Goal: Task Accomplishment & Management: Use online tool/utility

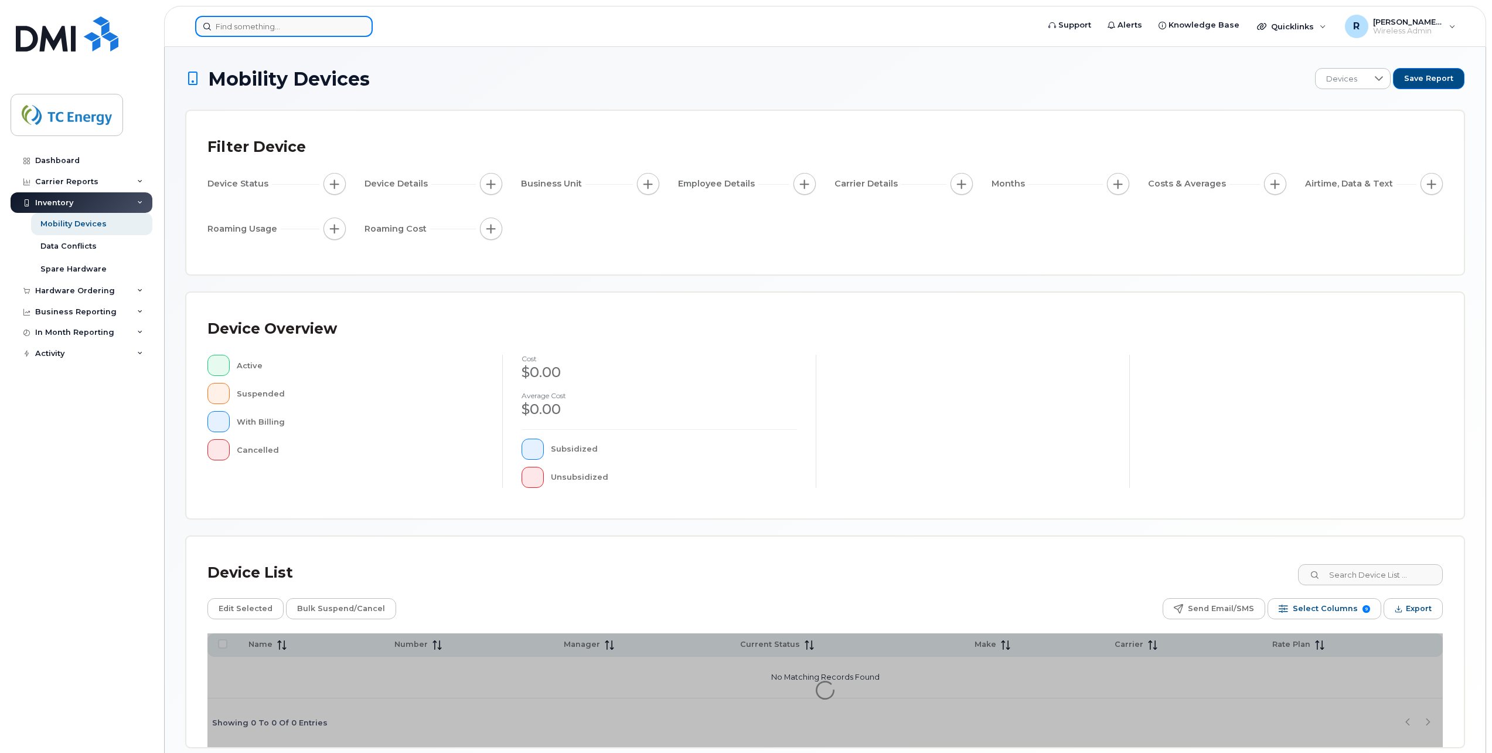
click at [295, 28] on input at bounding box center [284, 26] width 178 height 21
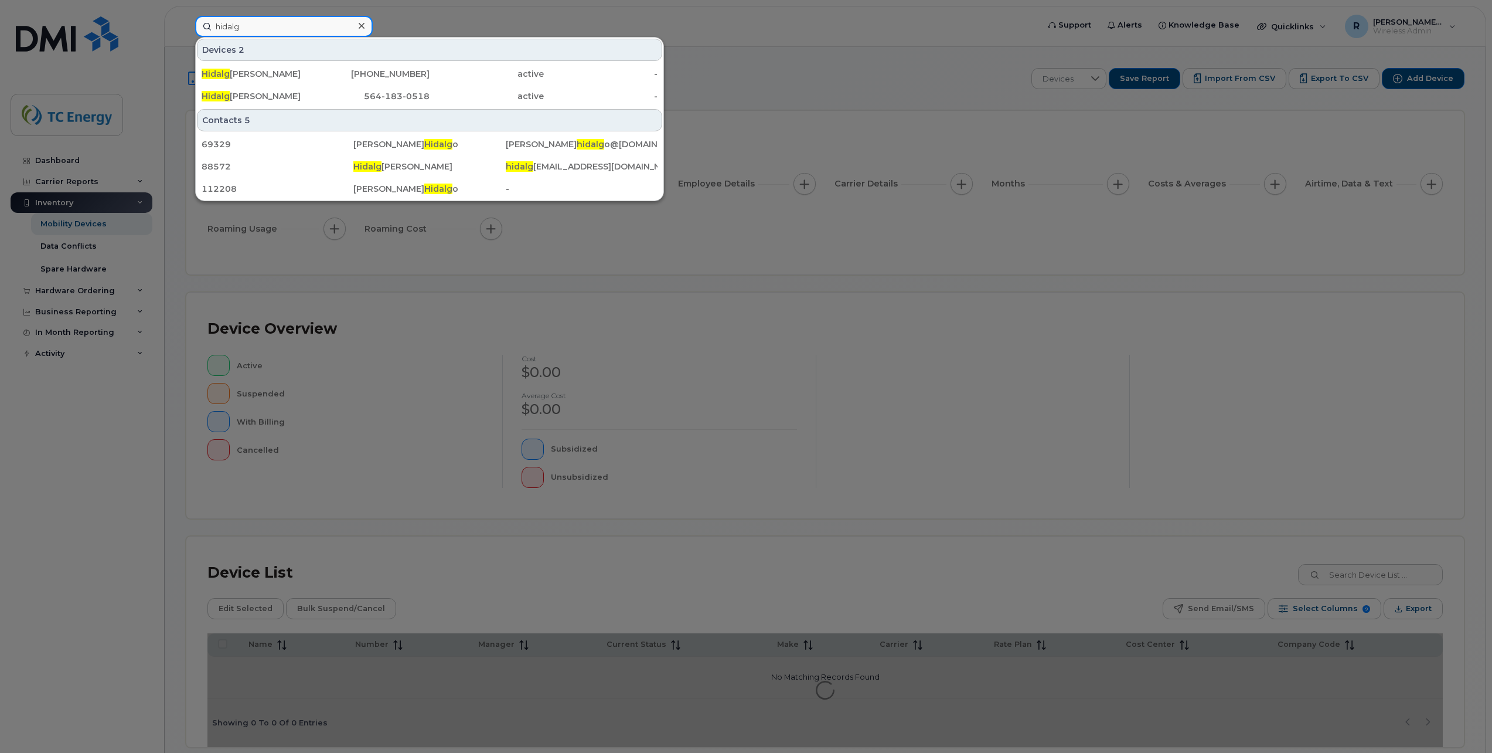
type input "hidalg"
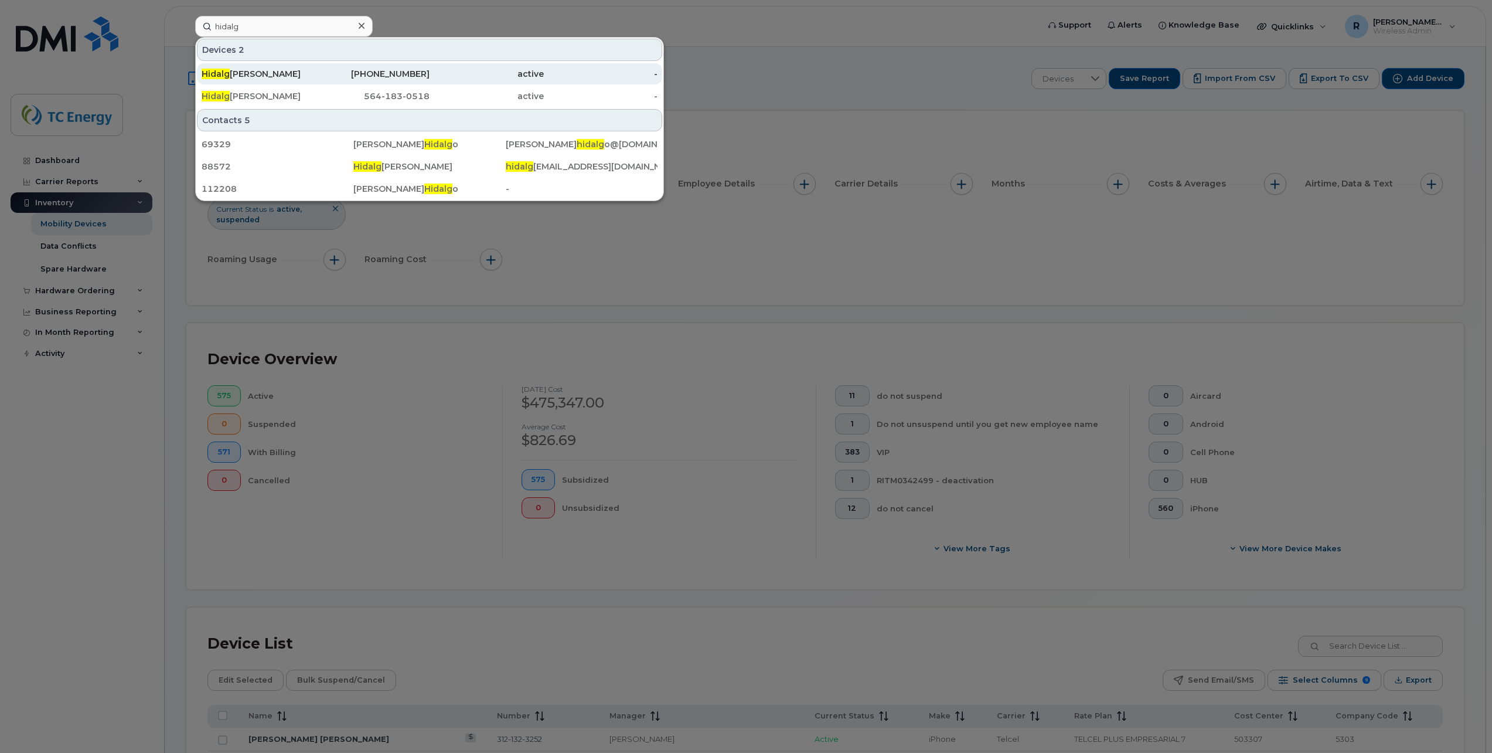
click at [284, 78] on div "Hidalg o Martinez" at bounding box center [259, 74] width 114 height 12
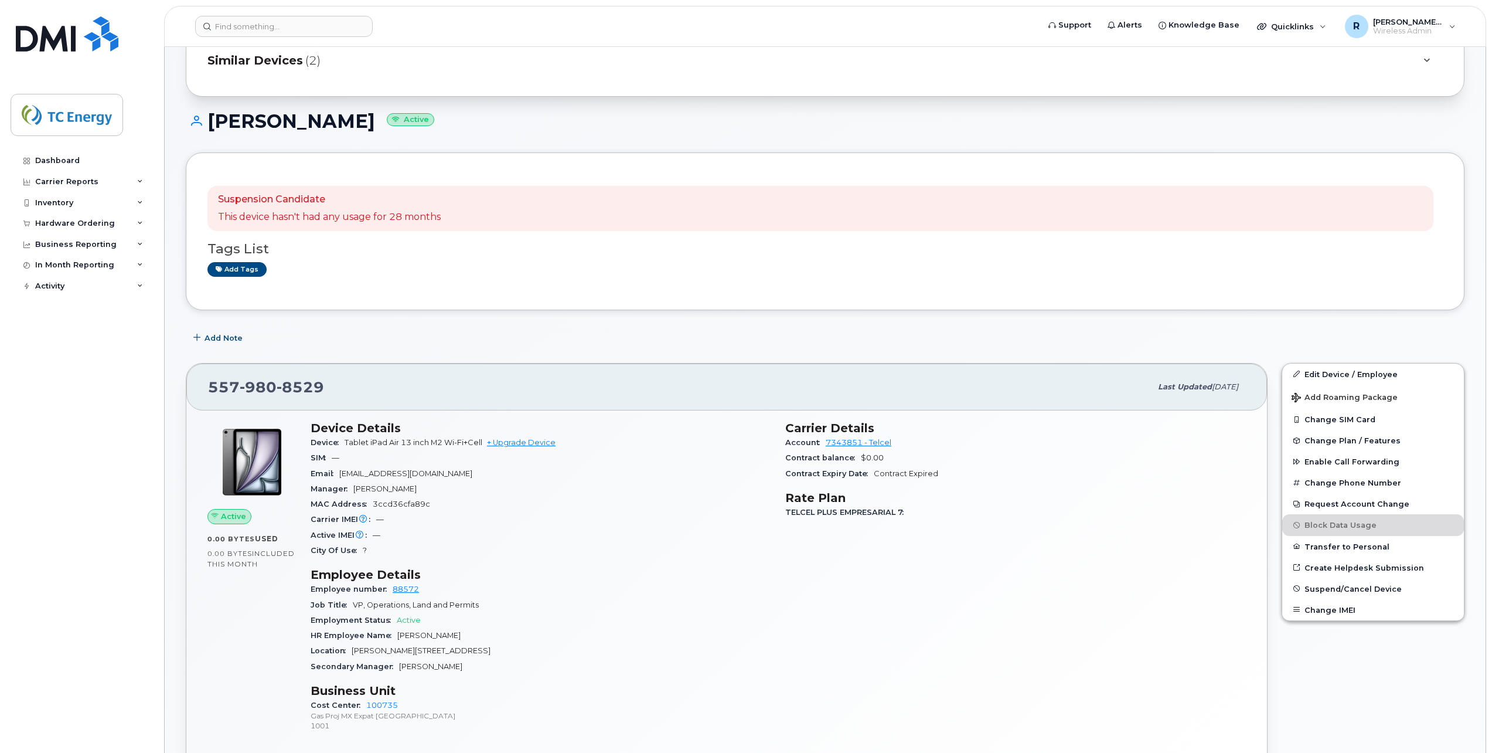
scroll to position [176, 0]
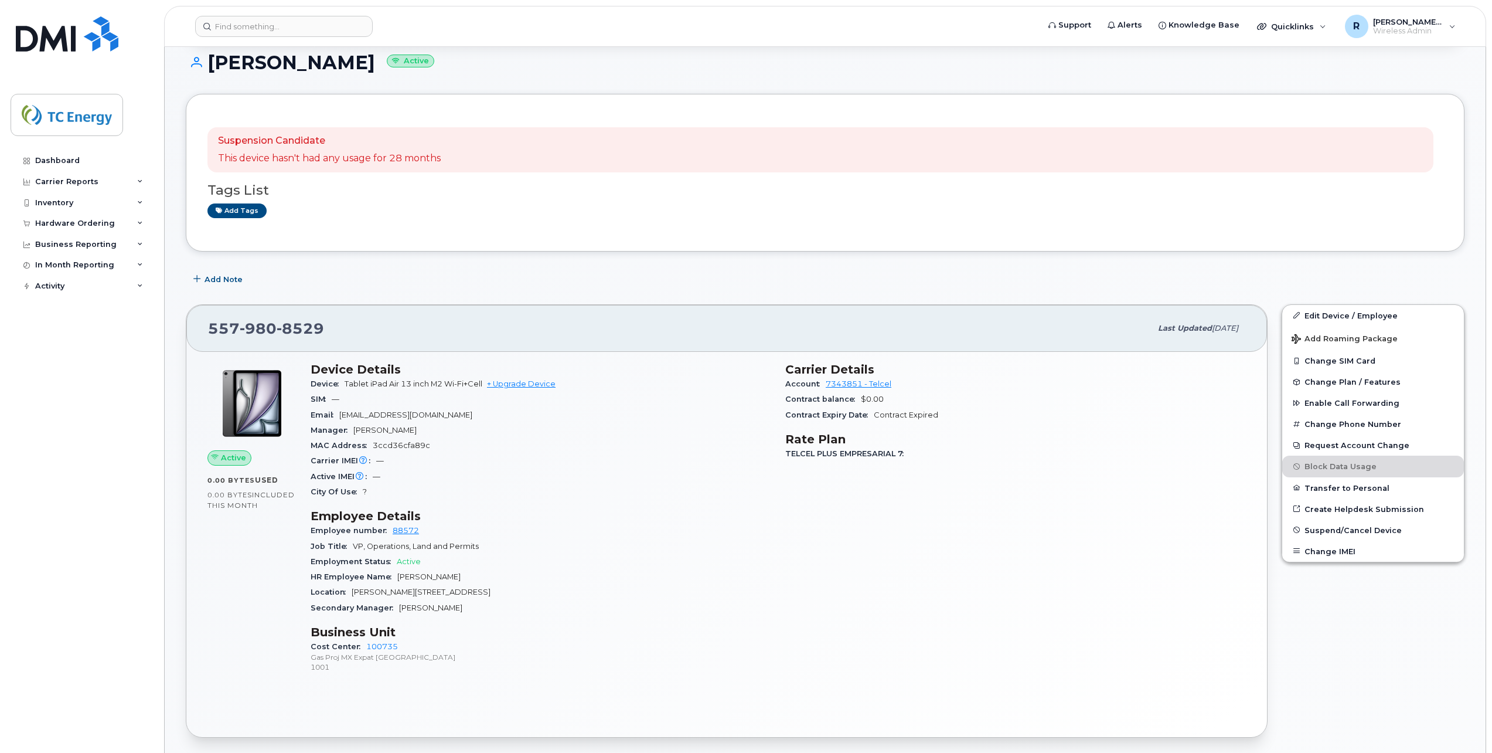
drag, startPoint x: 454, startPoint y: 431, endPoint x: 354, endPoint y: 433, distance: 100.3
click at [354, 433] on div "Manager Tonatiuh Gutierrez Aguirre" at bounding box center [541, 430] width 461 height 15
click at [455, 427] on div "Manager Tonatiuh Gutierrez Aguirre" at bounding box center [541, 430] width 461 height 15
drag, startPoint x: 455, startPoint y: 432, endPoint x: 353, endPoint y: 435, distance: 101.5
click at [353, 435] on div "Manager Tonatiuh Gutierrez Aguirre" at bounding box center [541, 430] width 461 height 15
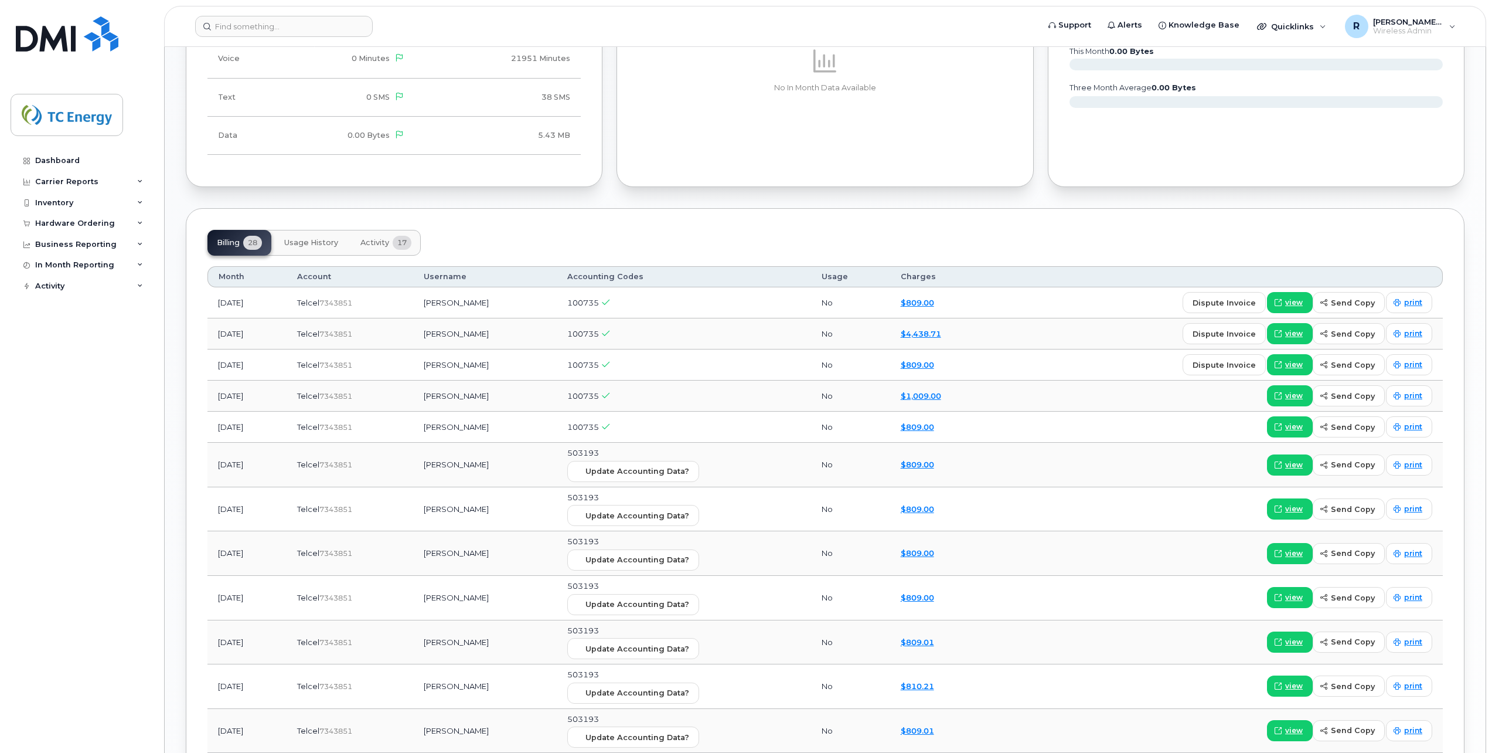
scroll to position [1290, 0]
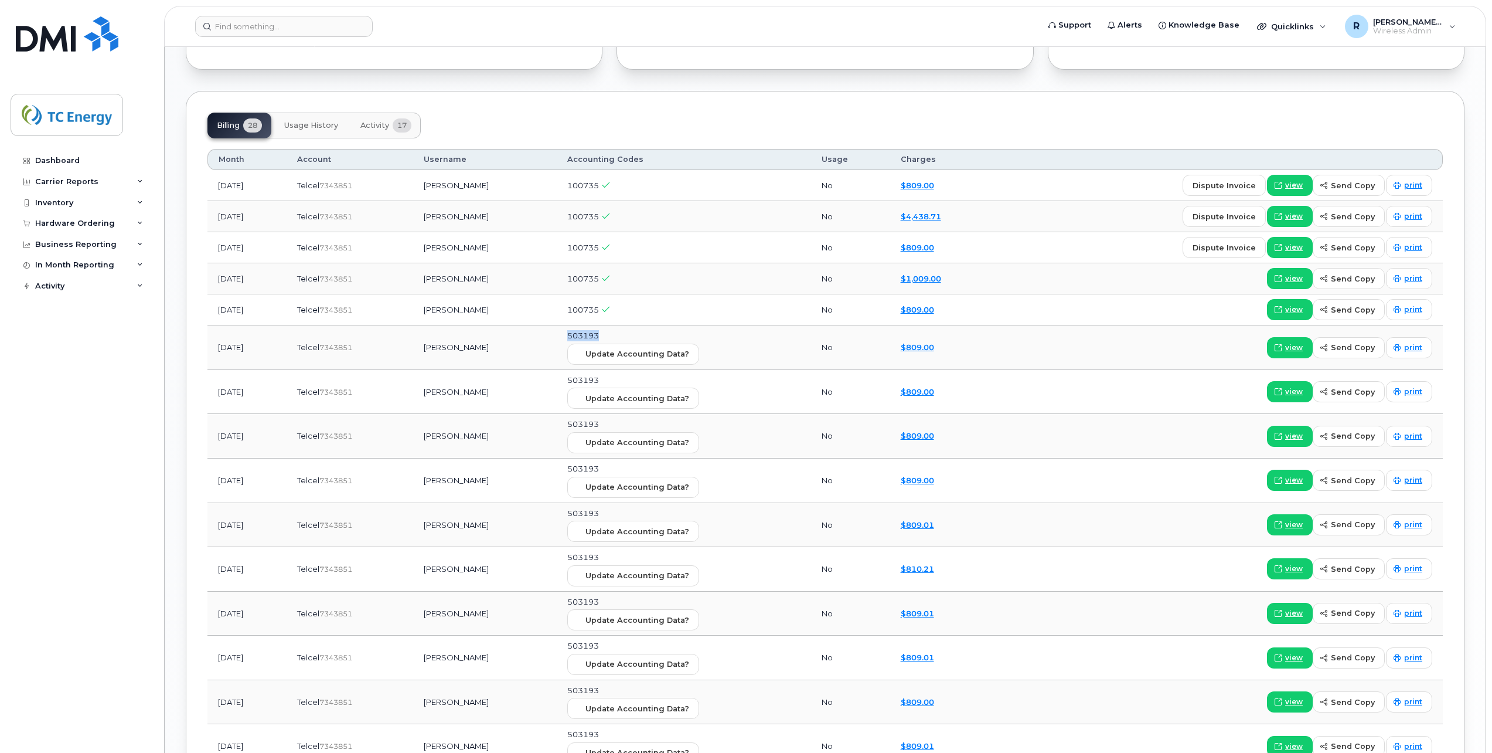
drag, startPoint x: 630, startPoint y: 336, endPoint x: 592, endPoint y: 336, distance: 38.1
click at [592, 336] on td "503193 Update Accounting Data?" at bounding box center [684, 347] width 254 height 45
drag, startPoint x: 638, startPoint y: 311, endPoint x: 590, endPoint y: 311, distance: 47.5
click at [590, 311] on td "100735" at bounding box center [684, 309] width 254 height 31
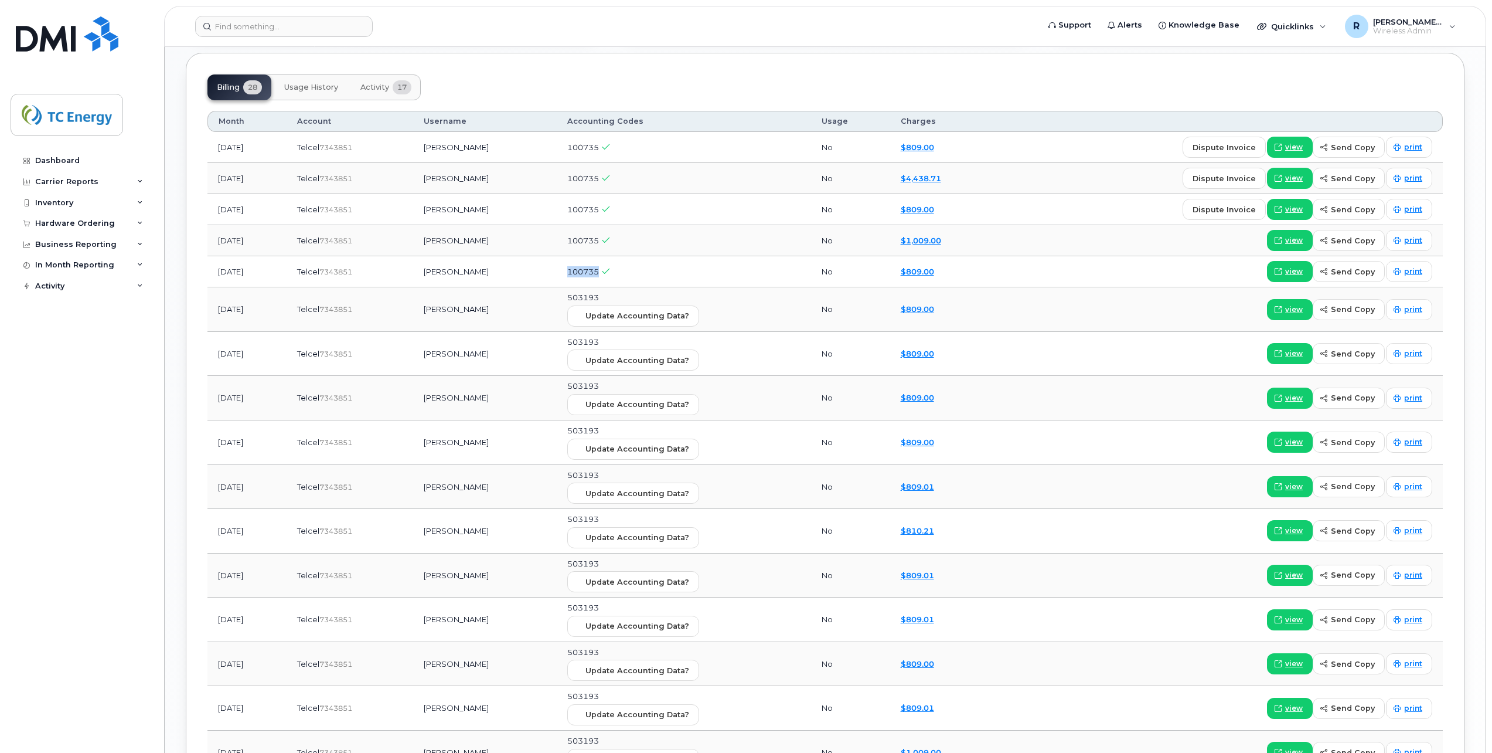
scroll to position [1348, 0]
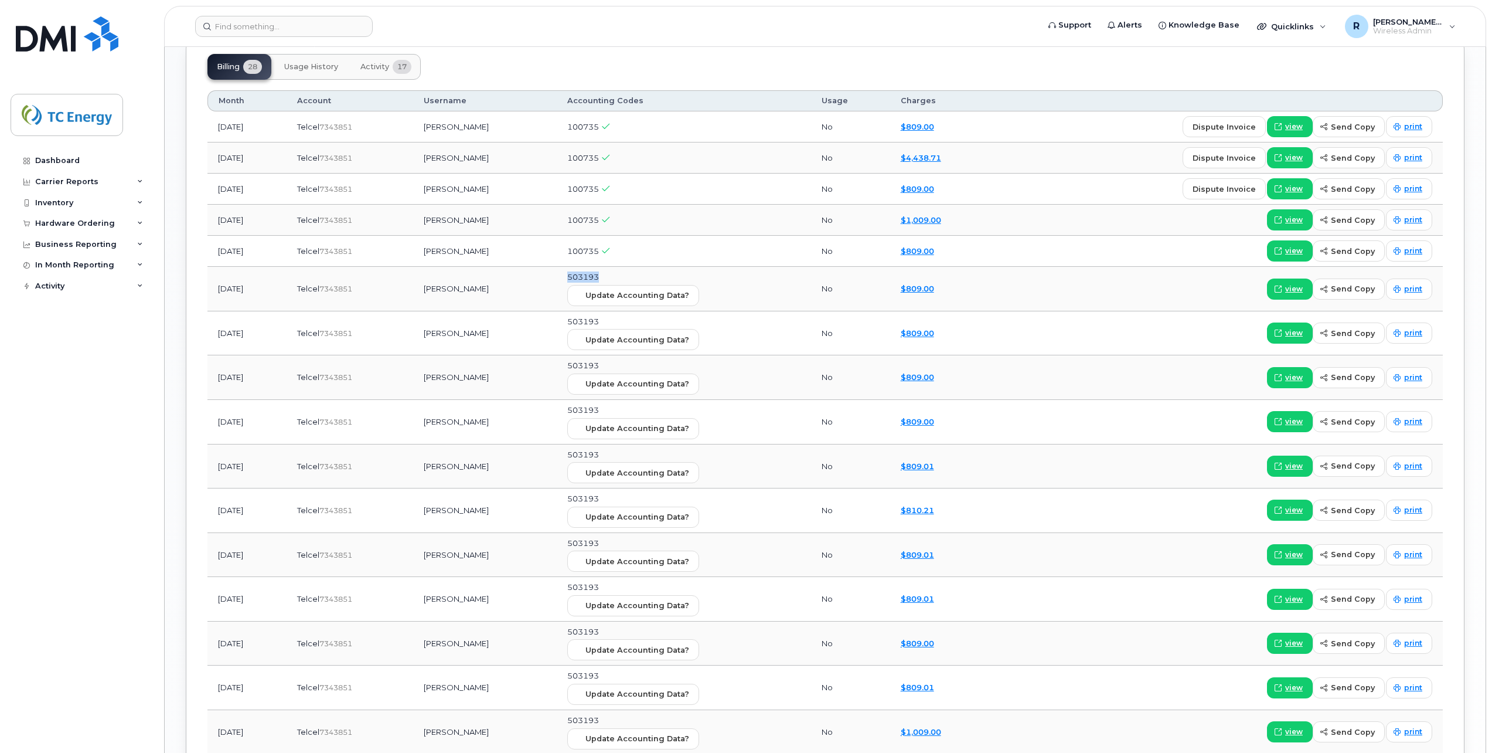
drag, startPoint x: 625, startPoint y: 277, endPoint x: 593, endPoint y: 277, distance: 32.2
click at [593, 277] on td "503193 Update Accounting Data?" at bounding box center [684, 289] width 254 height 45
copy span "503193"
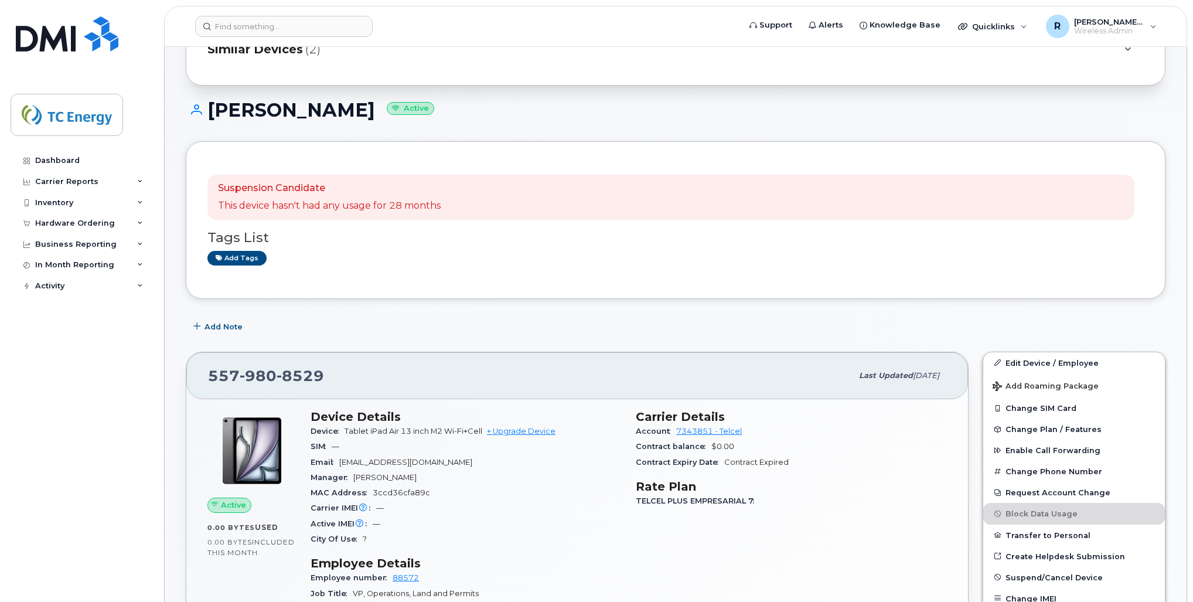
scroll to position [47, 0]
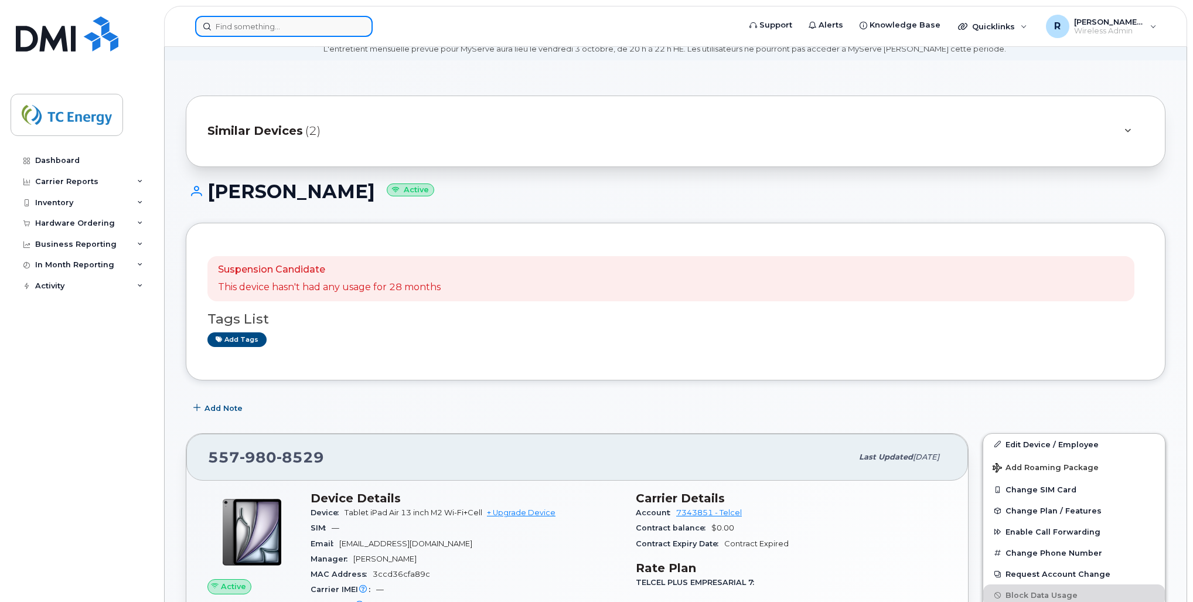
click at [314, 32] on input at bounding box center [284, 26] width 178 height 21
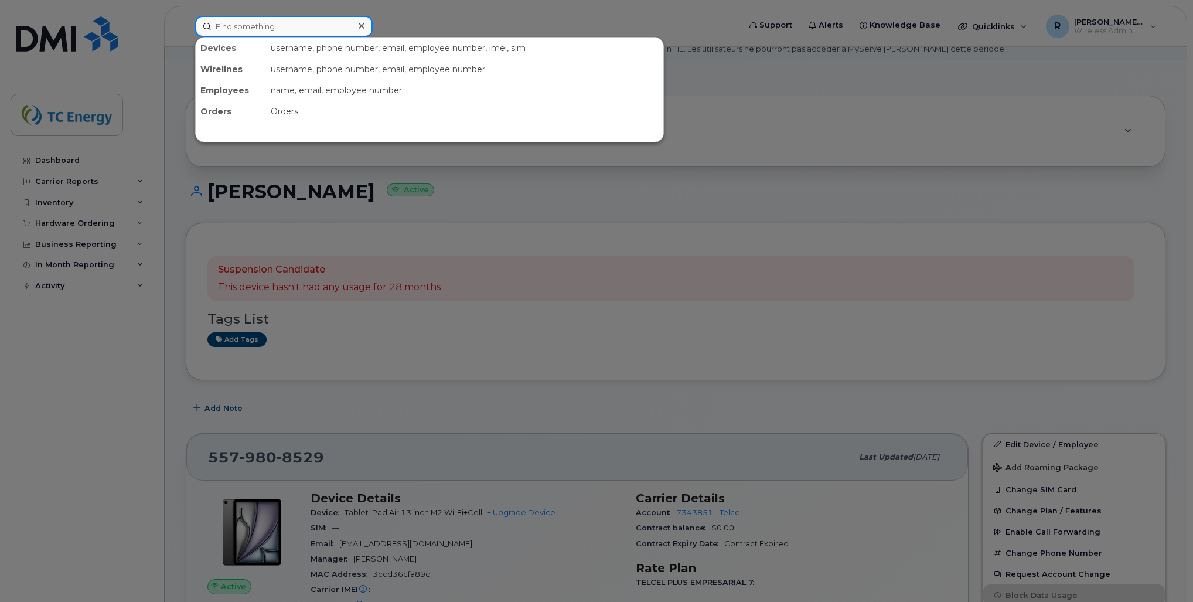
paste input "503193"
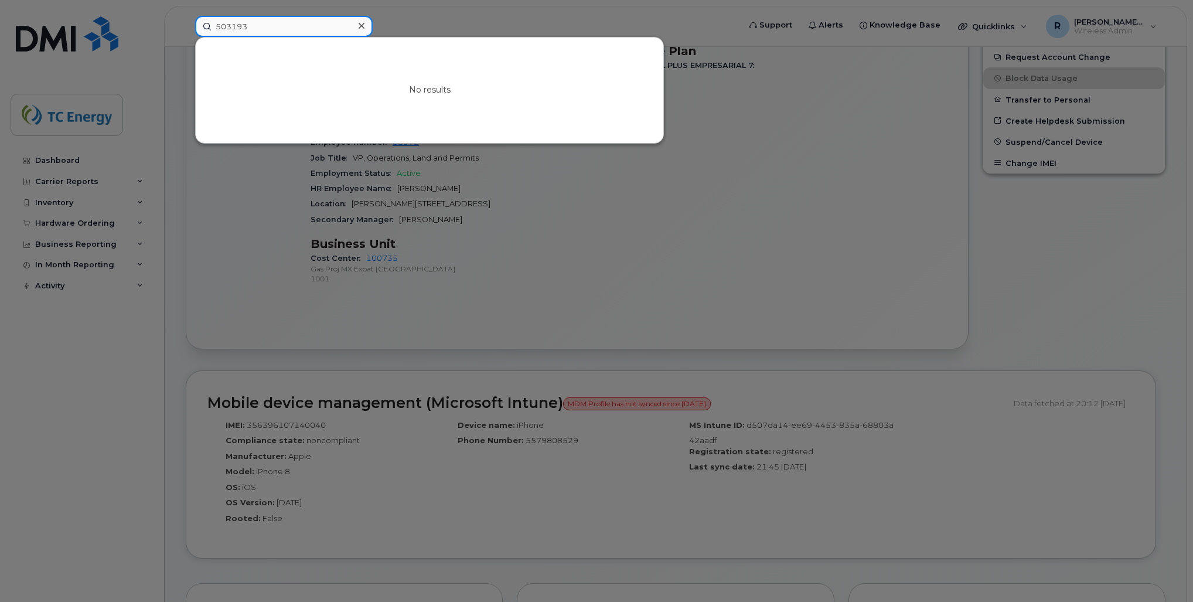
scroll to position [657, 0]
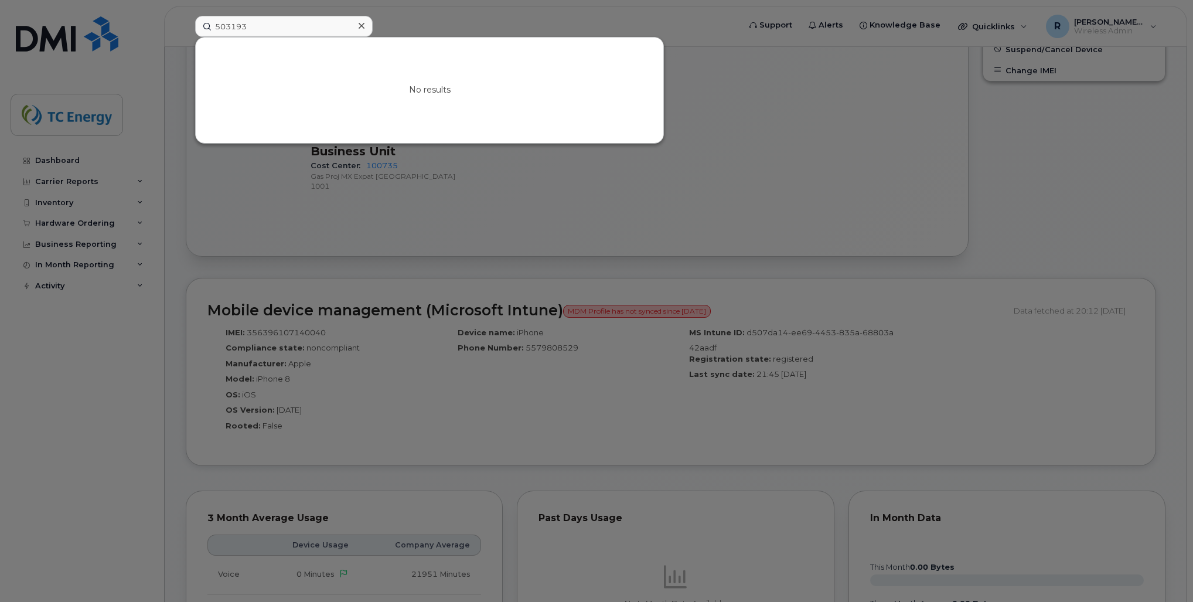
click at [488, 290] on div at bounding box center [596, 301] width 1193 height 602
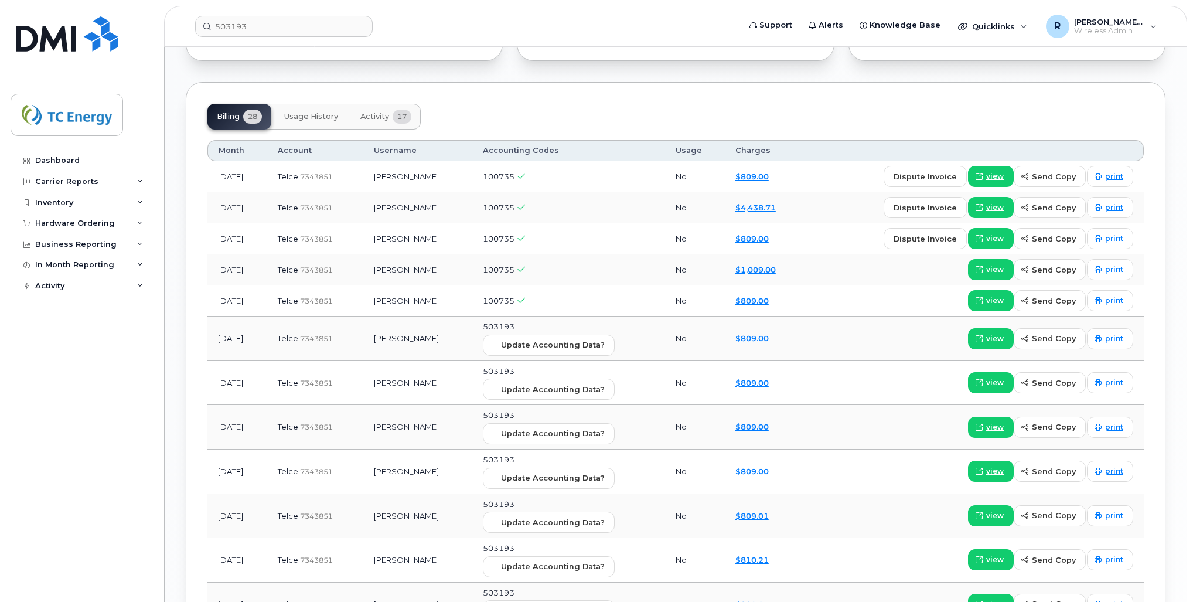
scroll to position [1313, 0]
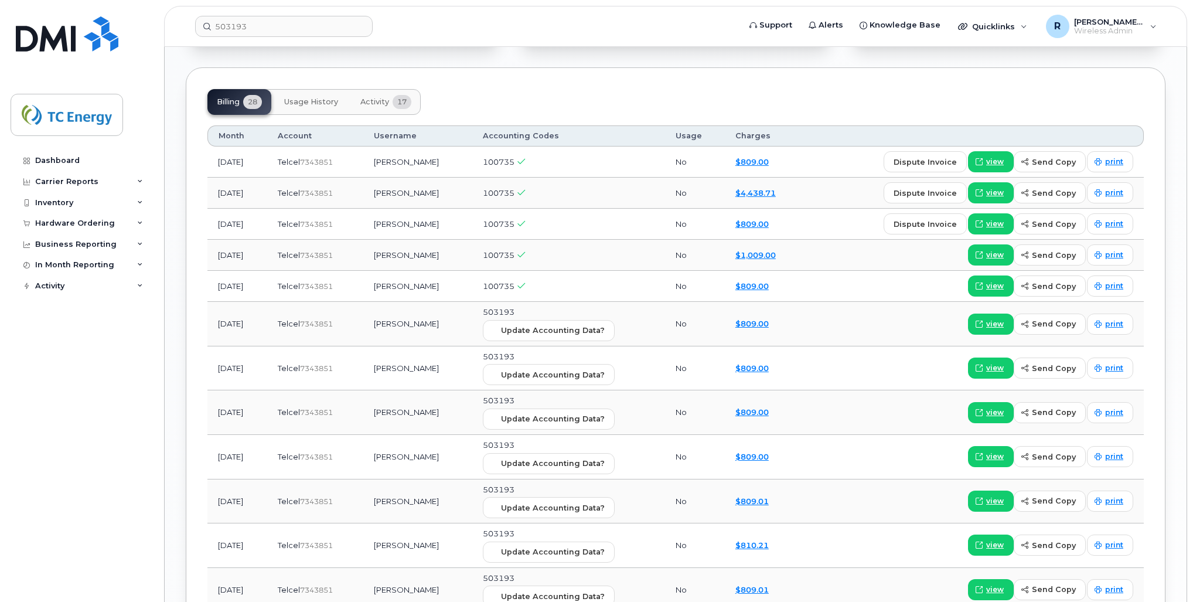
click at [515, 163] on span "100735" at bounding box center [499, 161] width 32 height 9
click at [515, 162] on span "100735" at bounding box center [499, 161] width 32 height 9
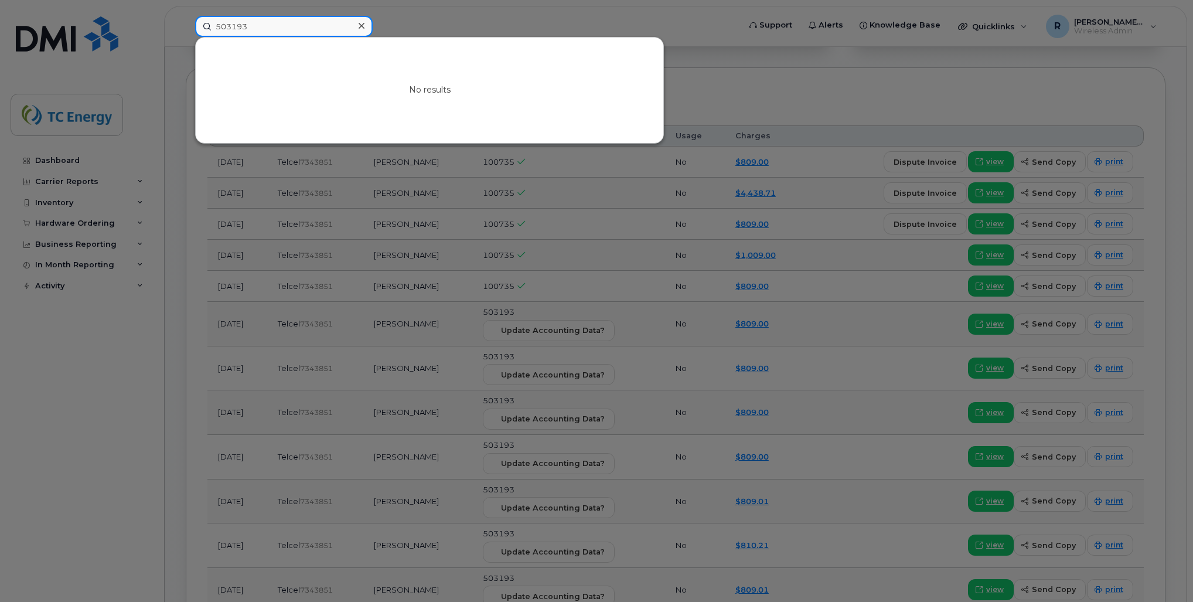
drag, startPoint x: 298, startPoint y: 28, endPoint x: 98, endPoint y: 18, distance: 199.6
click at [186, 18] on div "503193 No results" at bounding box center [464, 26] width 556 height 21
paste input "100735"
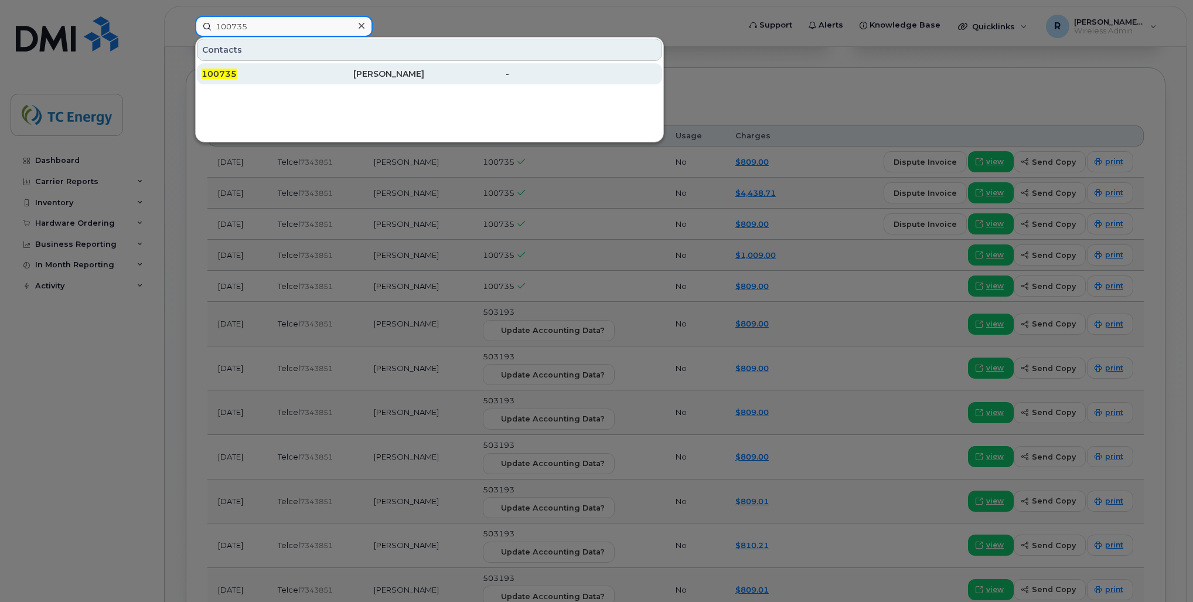
type input "100735"
click at [225, 73] on span "100735" at bounding box center [219, 74] width 35 height 11
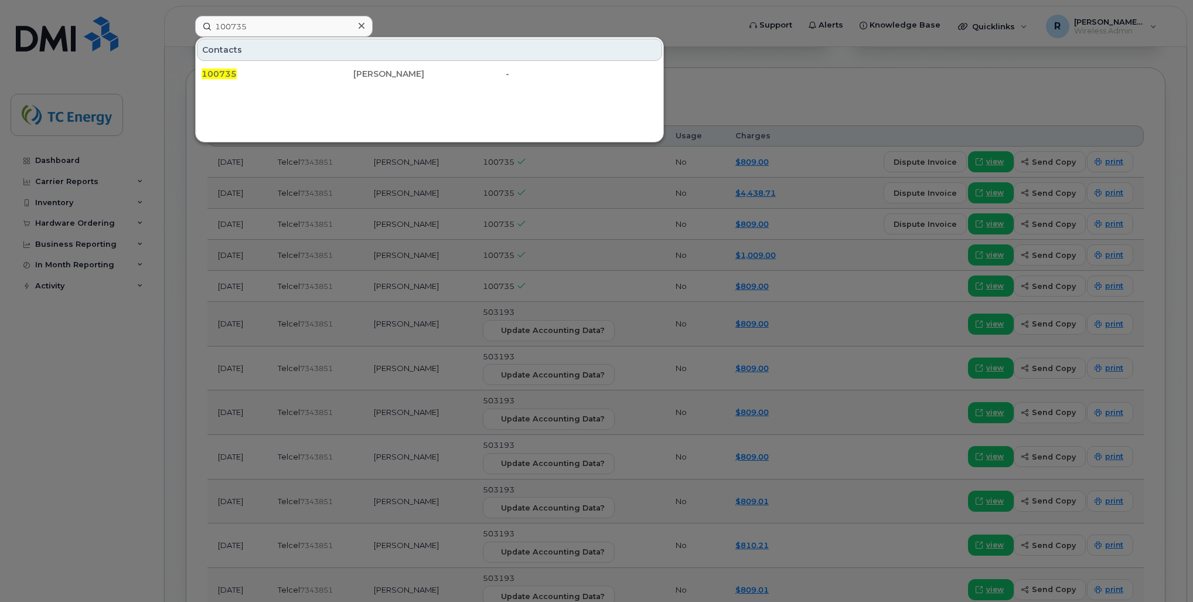
click at [362, 27] on icon at bounding box center [362, 25] width 6 height 9
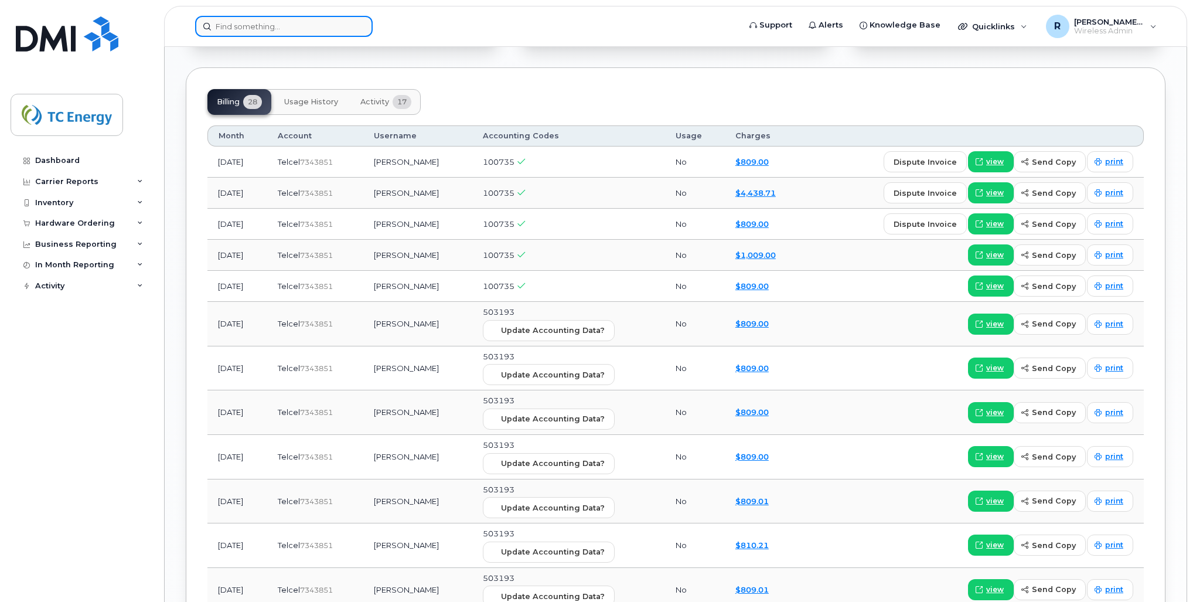
click at [208, 25] on input at bounding box center [284, 26] width 178 height 21
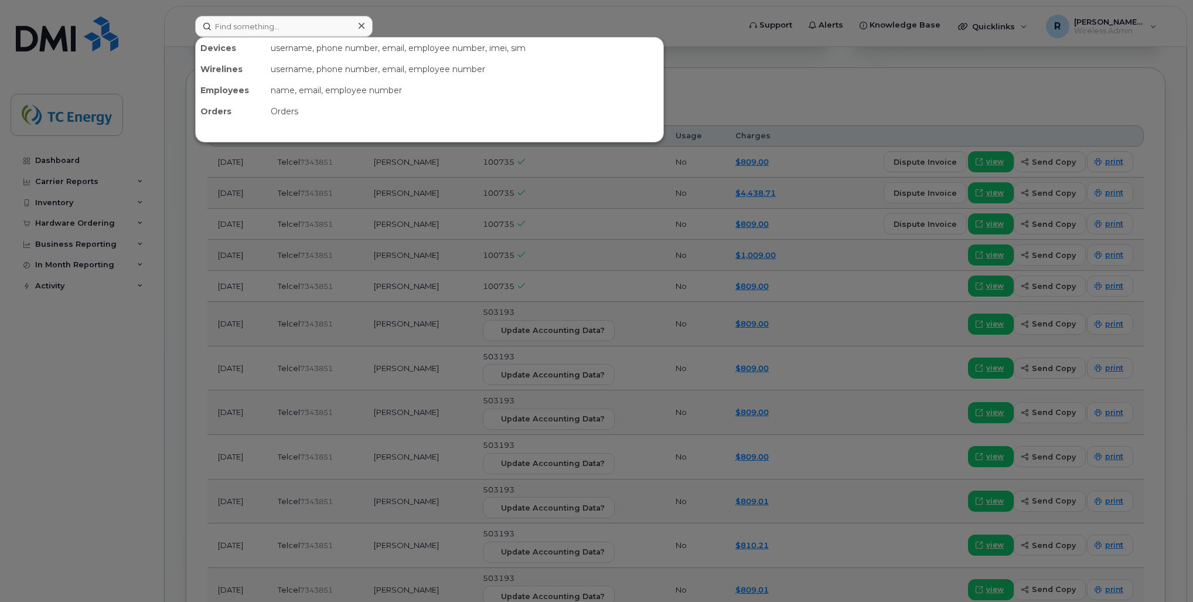
click at [186, 66] on div at bounding box center [596, 301] width 1193 height 602
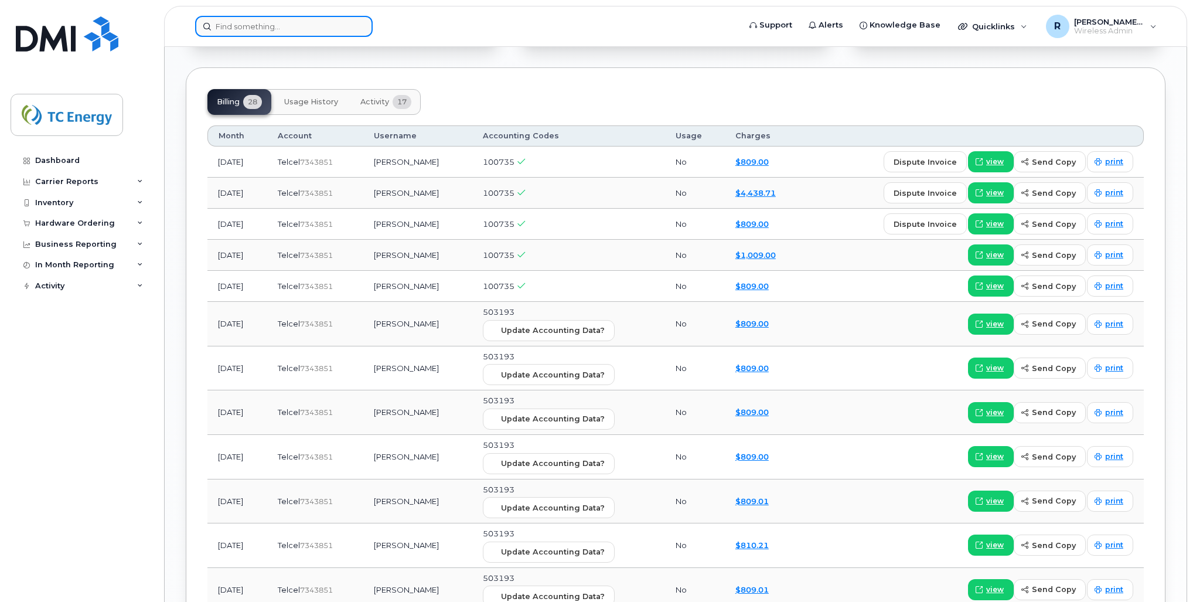
click at [202, 27] on input at bounding box center [284, 26] width 178 height 21
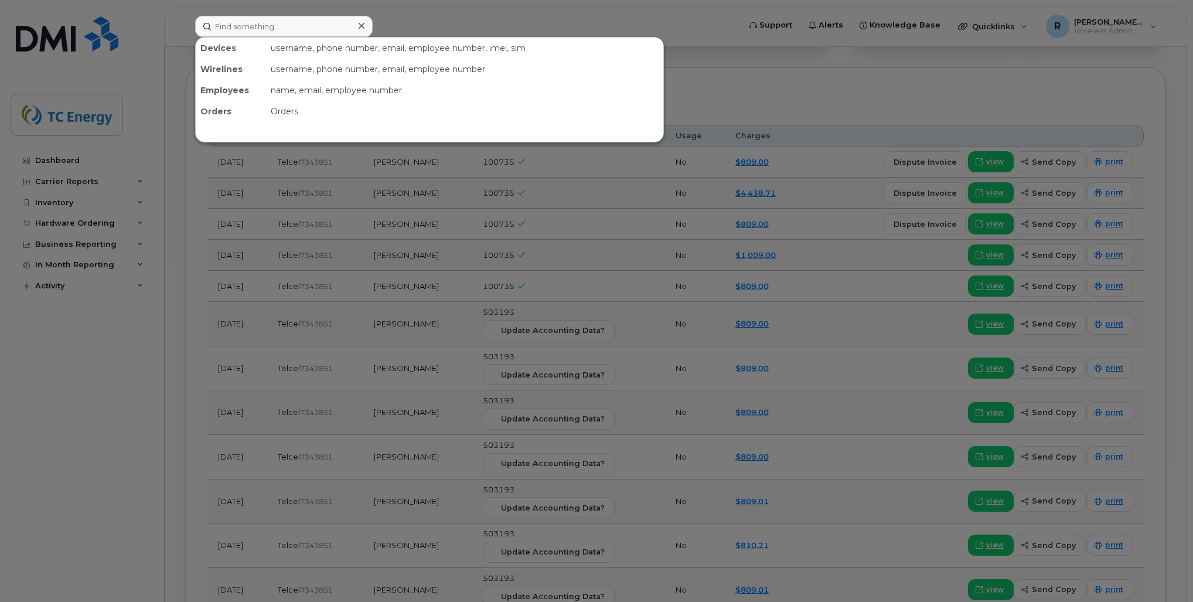
click at [544, 22] on div at bounding box center [596, 301] width 1193 height 602
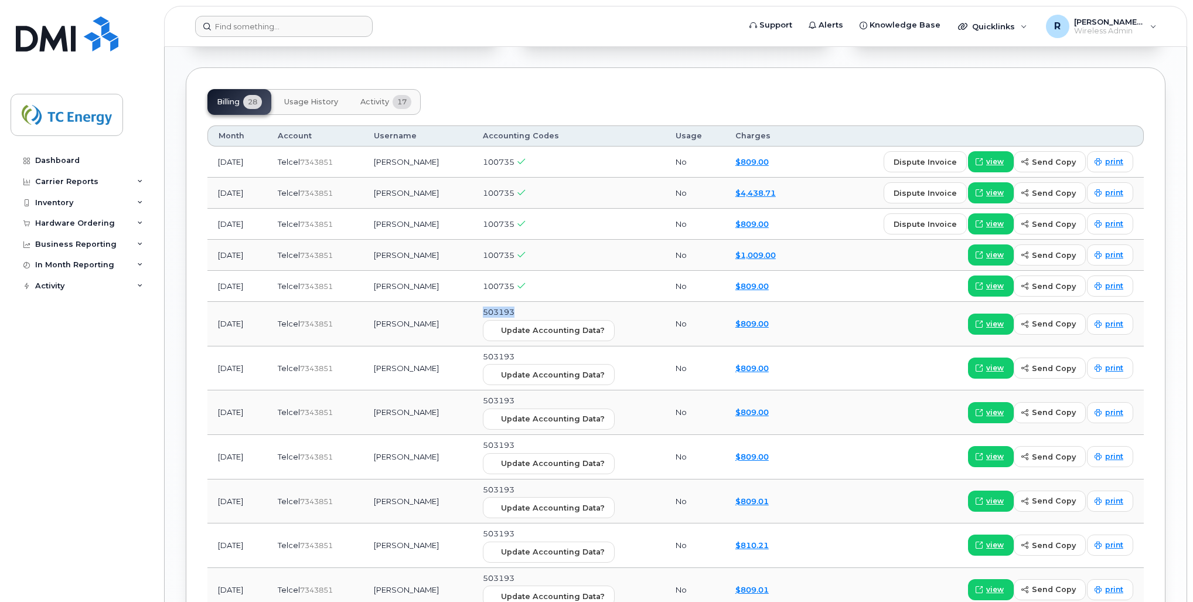
drag, startPoint x: 537, startPoint y: 313, endPoint x: 496, endPoint y: 312, distance: 40.5
click at [496, 312] on td "503193 Update Accounting Data?" at bounding box center [568, 324] width 193 height 45
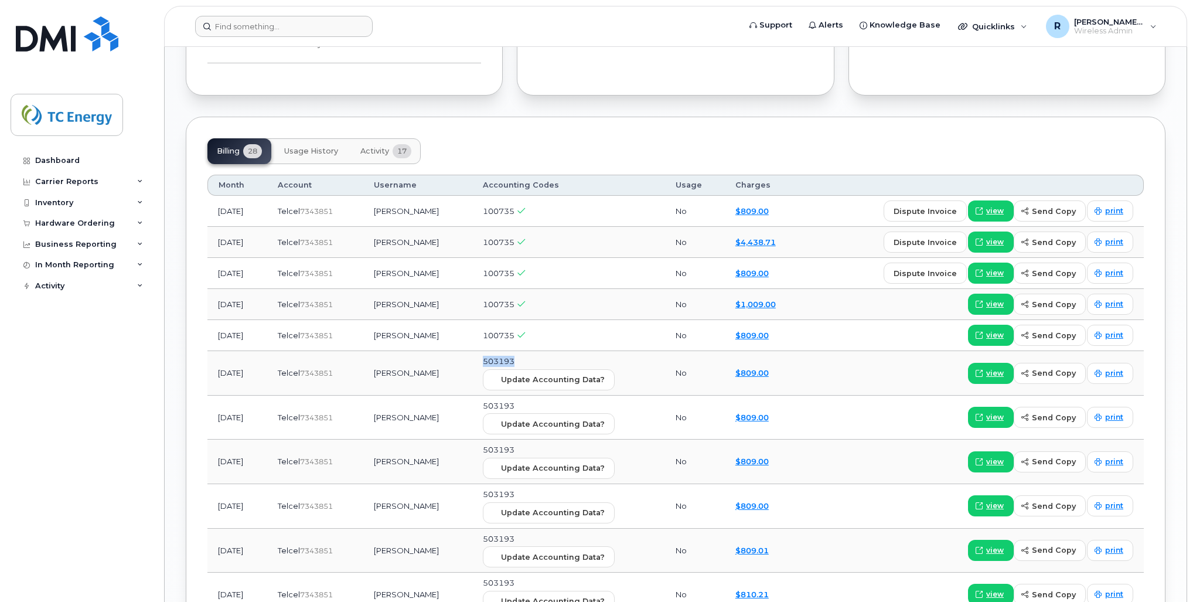
scroll to position [1125, 0]
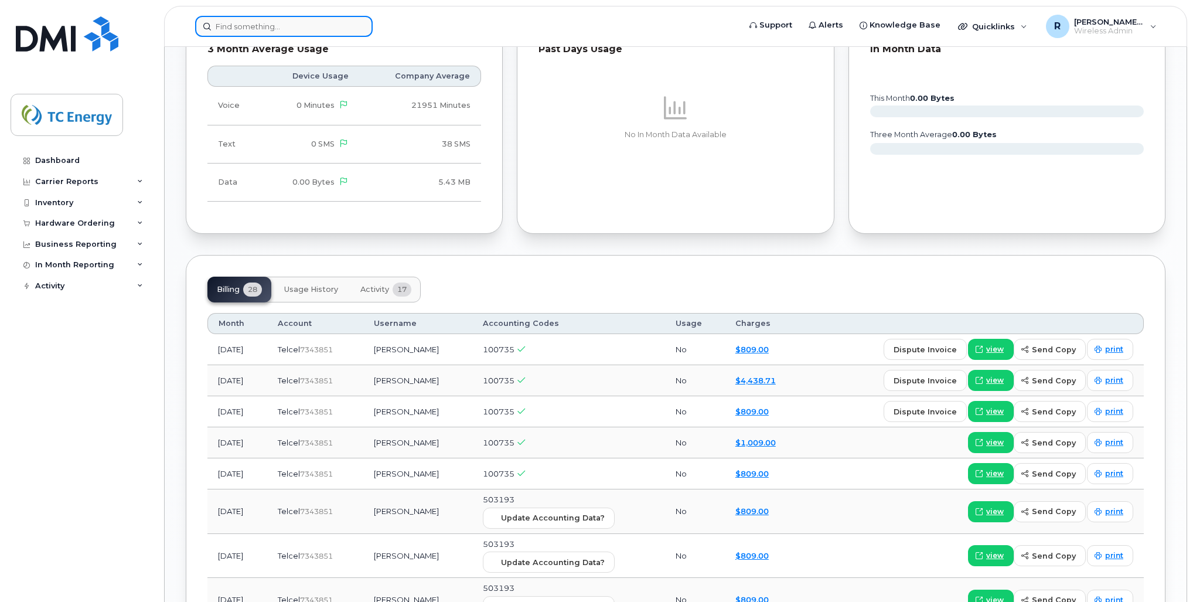
click at [290, 28] on input at bounding box center [284, 26] width 178 height 21
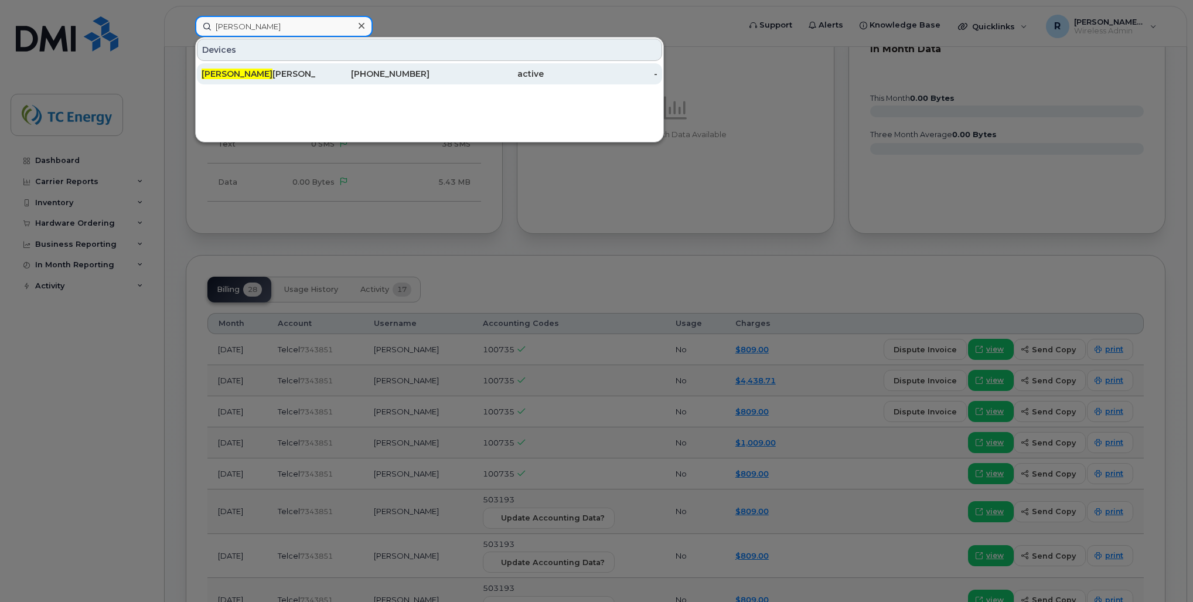
type input "tona"
click at [283, 70] on div "Tona tiuh Gutierrez Aguirre" at bounding box center [259, 74] width 114 height 12
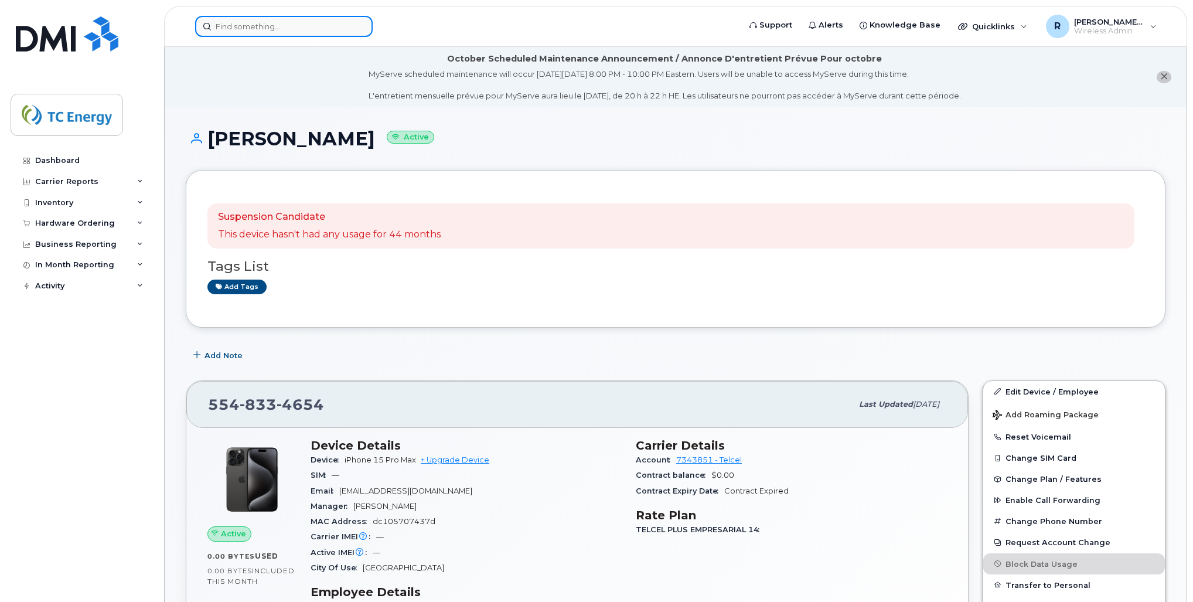
click at [305, 26] on input at bounding box center [284, 26] width 178 height 21
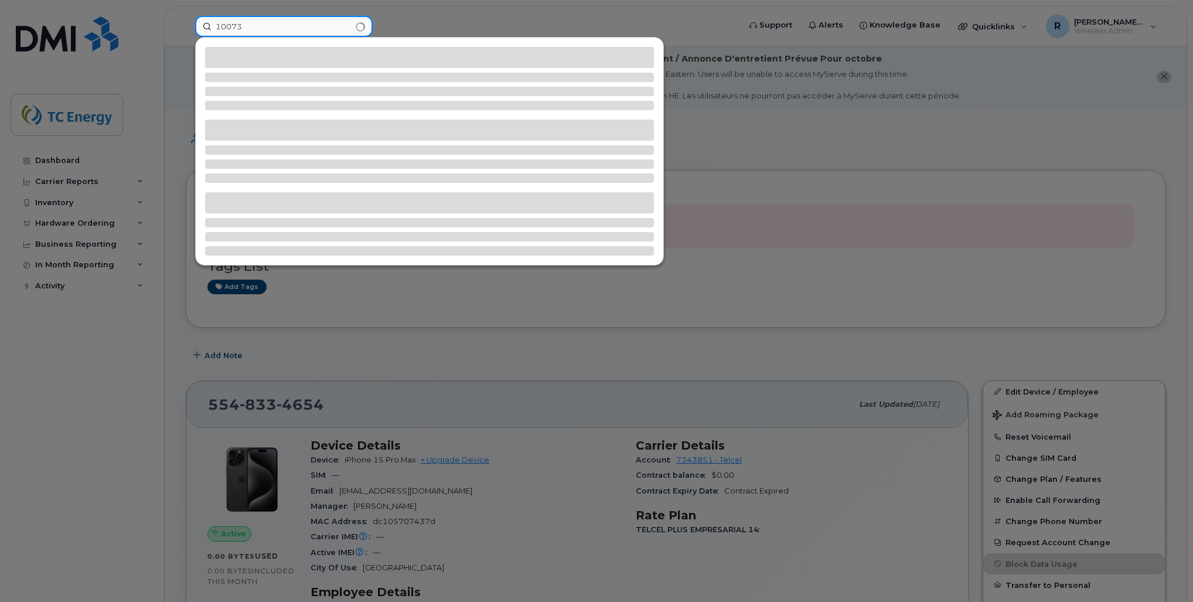
type input "100735"
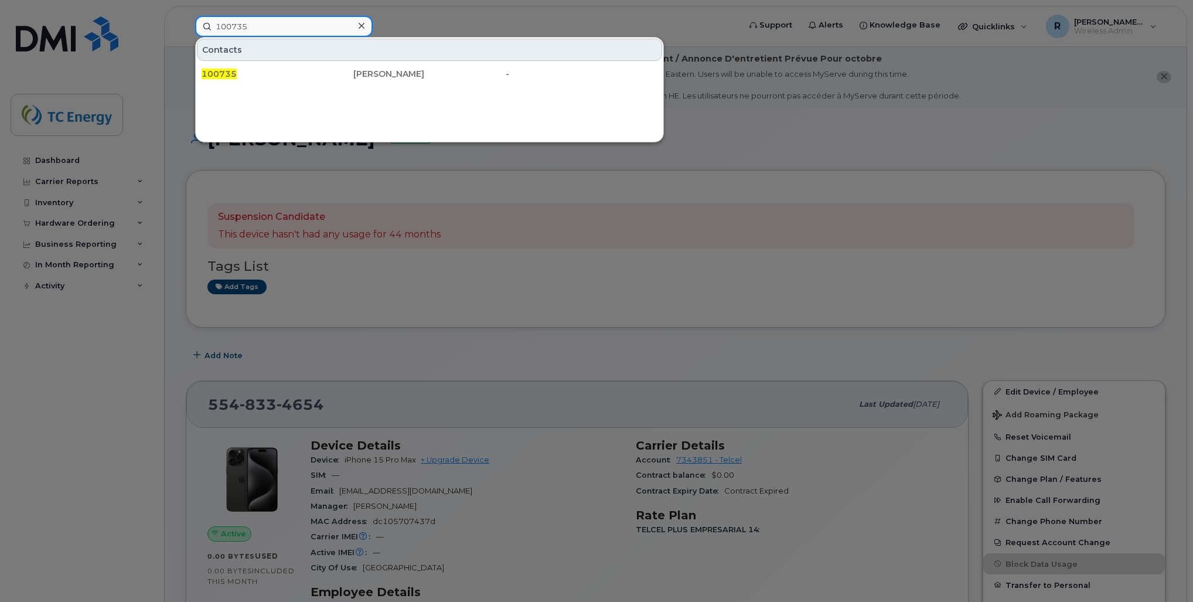
drag, startPoint x: 305, startPoint y: 26, endPoint x: 72, endPoint y: 21, distance: 233.9
click at [186, 21] on div "100735 Contacts 100735 Harmandeep Kaur -" at bounding box center [464, 26] width 556 height 21
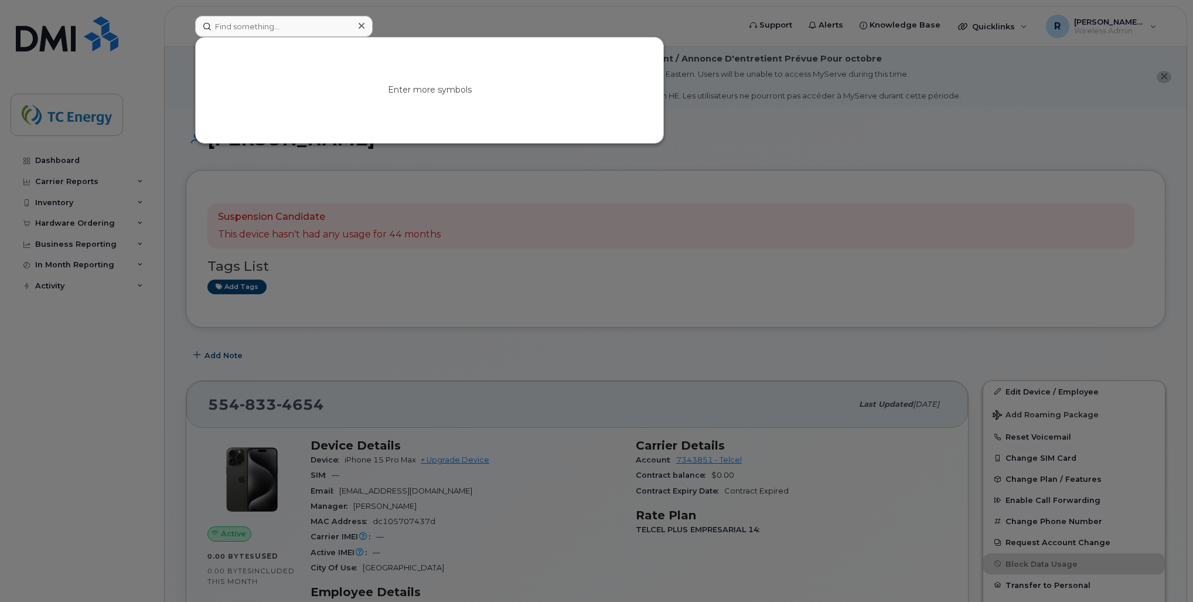
click at [863, 210] on div at bounding box center [596, 301] width 1193 height 602
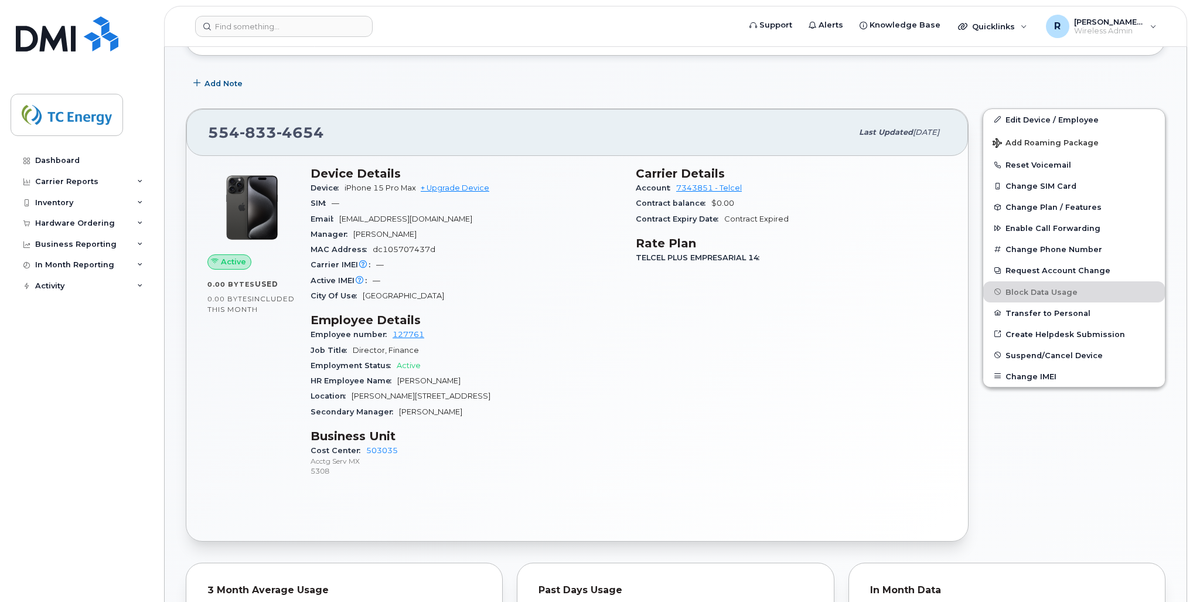
scroll to position [375, 0]
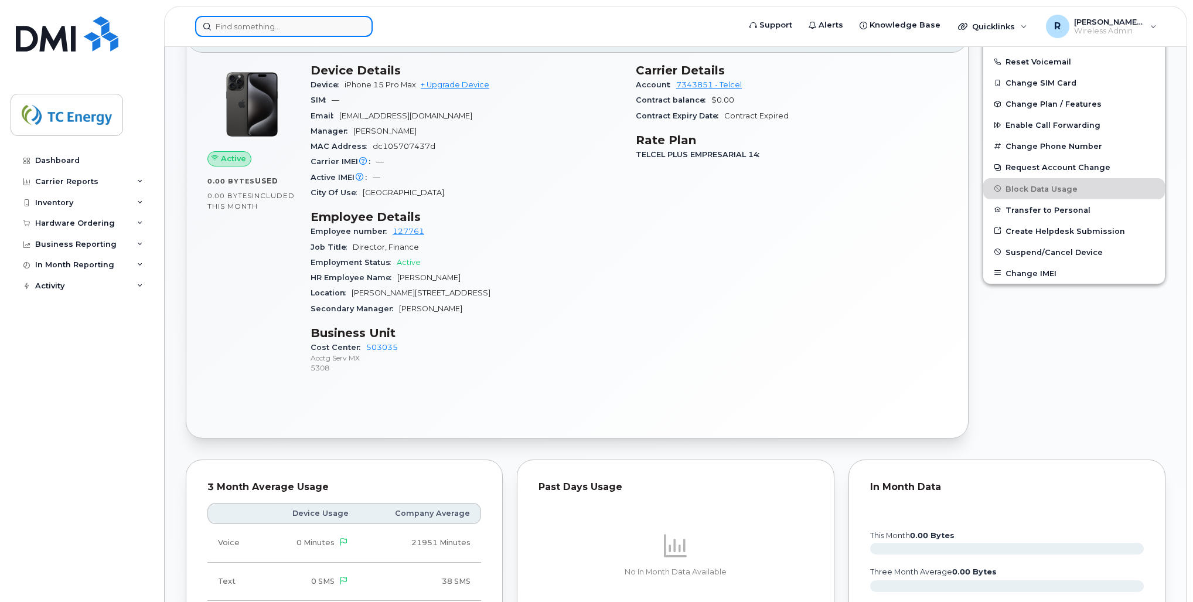
click at [303, 28] on input at bounding box center [284, 26] width 178 height 21
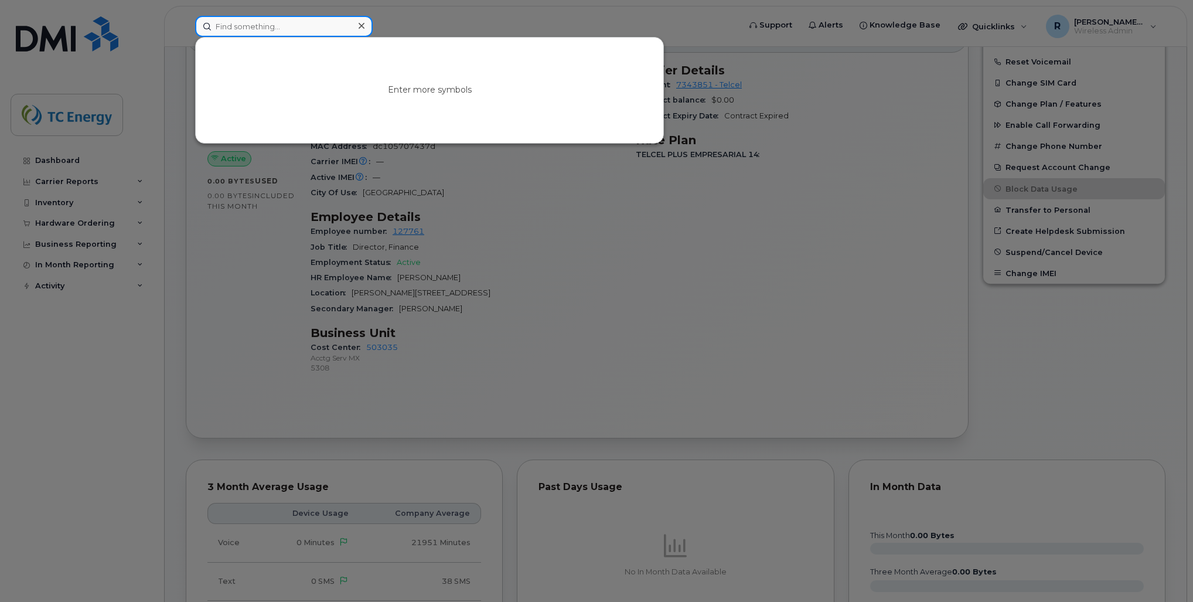
paste input "100735"
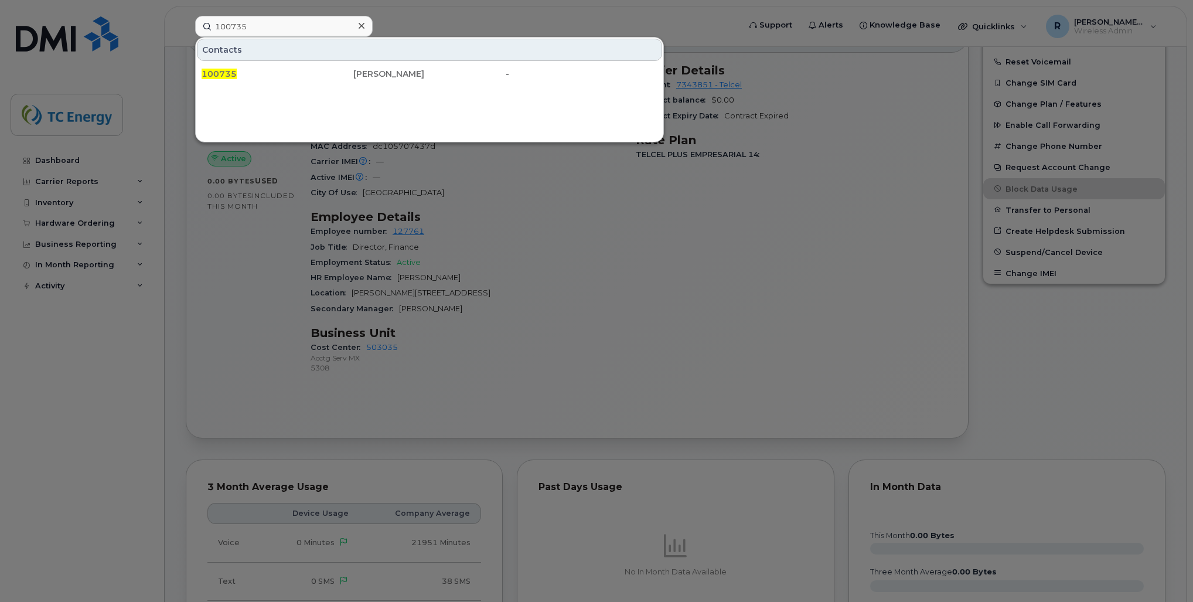
click at [257, 359] on div at bounding box center [596, 301] width 1193 height 602
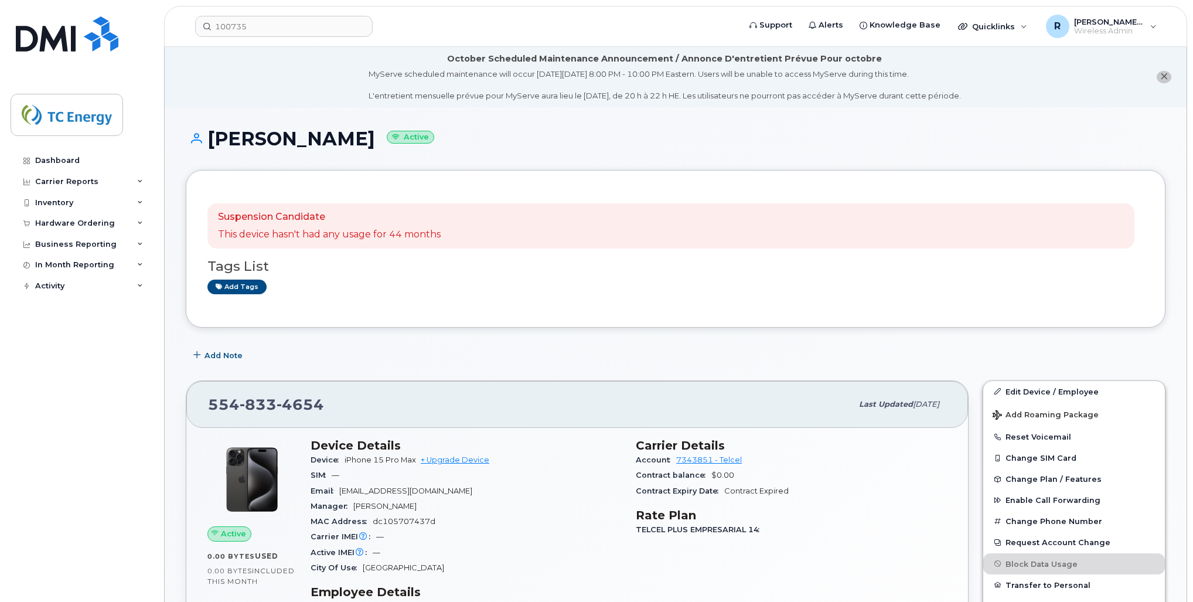
scroll to position [0, 0]
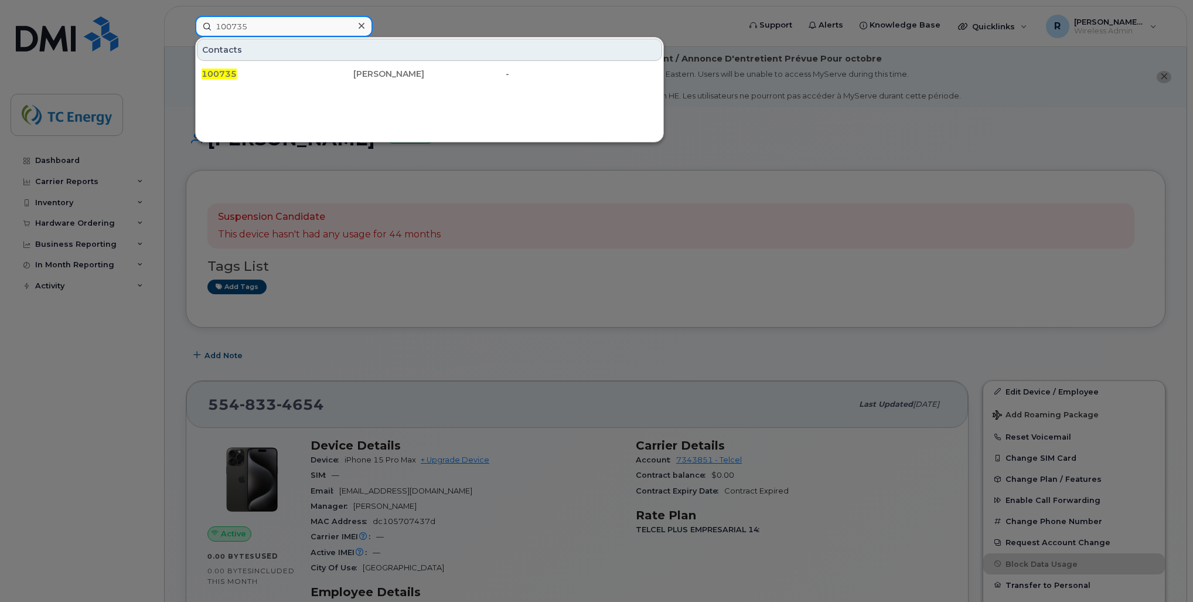
drag, startPoint x: 294, startPoint y: 28, endPoint x: 7, endPoint y: 26, distance: 287.2
click at [186, 26] on div "100735 Contacts 100735 Harmandeep Kaur -" at bounding box center [464, 26] width 556 height 21
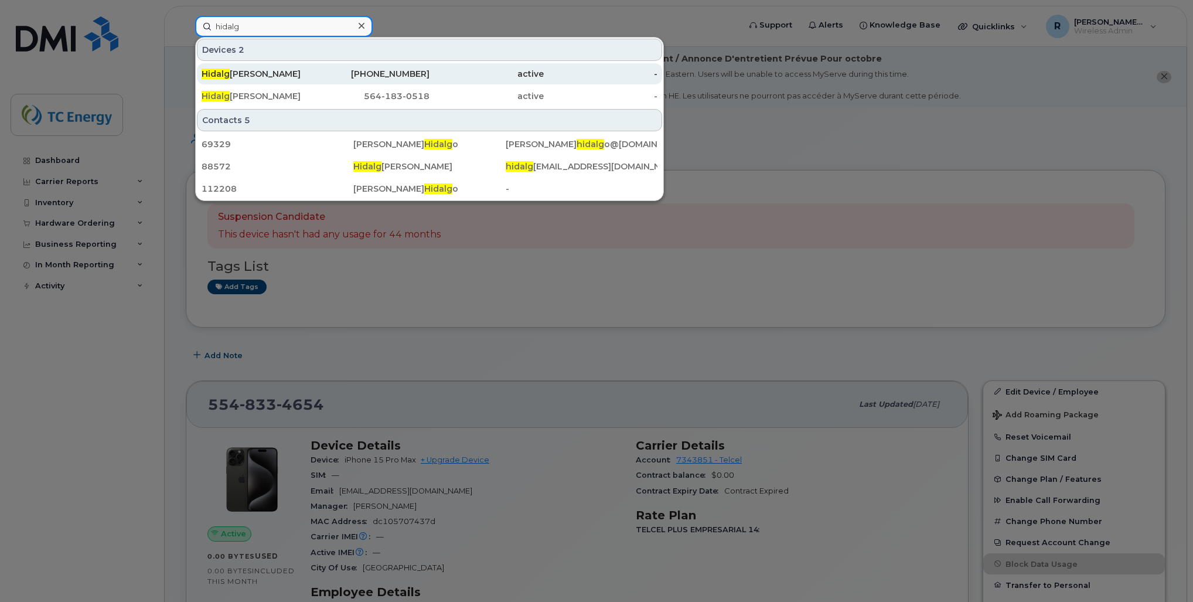
type input "hidalg"
click at [337, 77] on div "557-980-8529" at bounding box center [373, 74] width 114 height 12
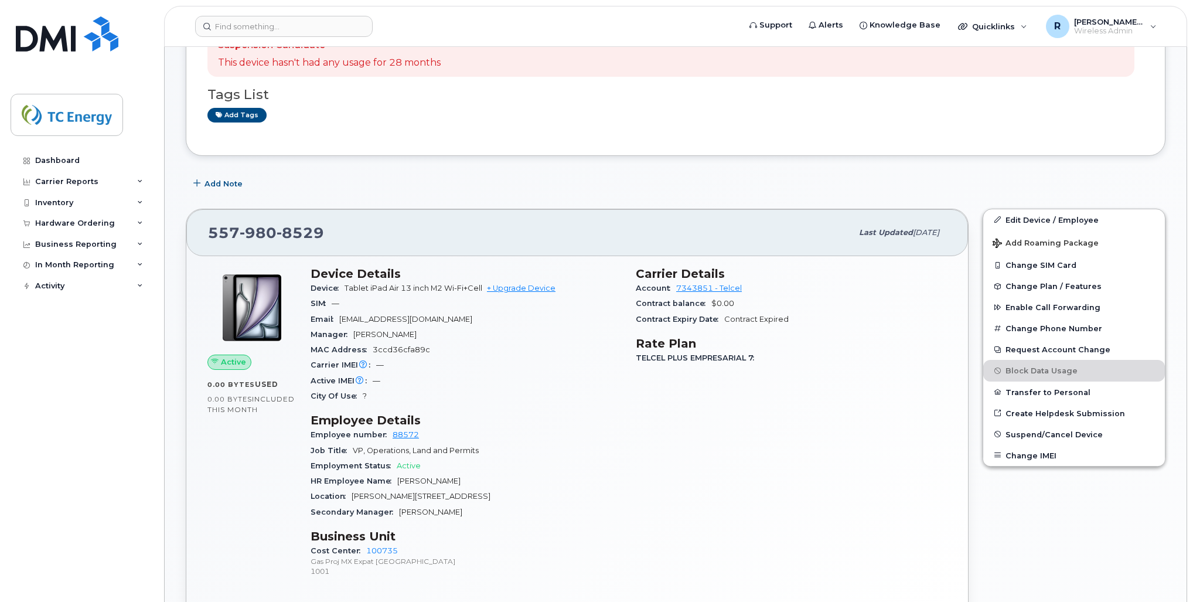
scroll to position [375, 0]
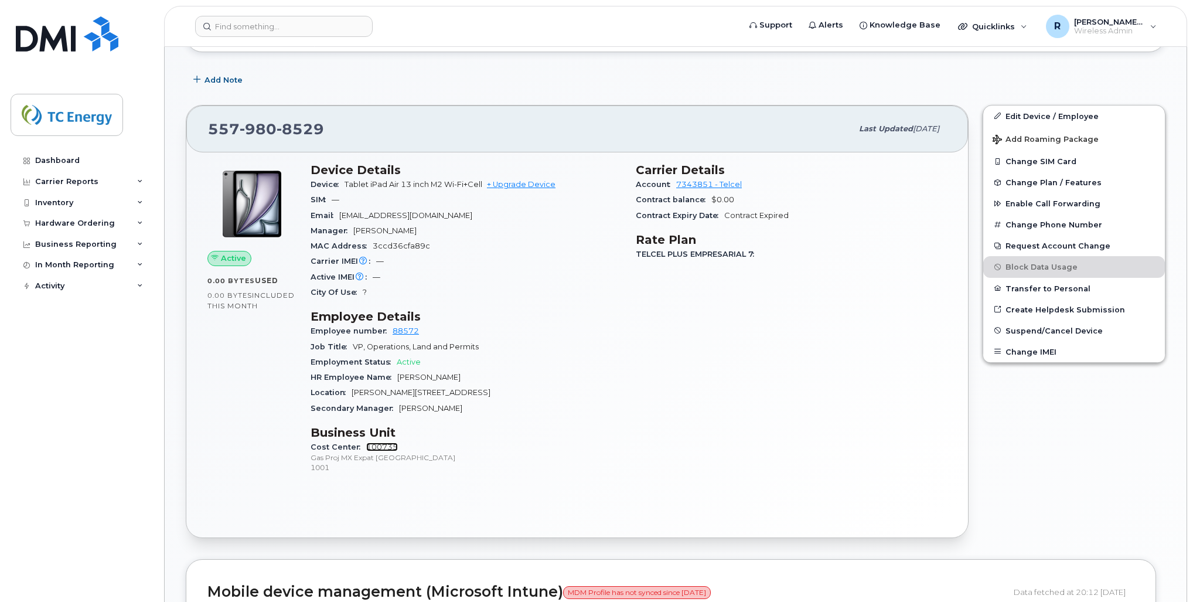
click at [386, 445] on link "100735" at bounding box center [382, 447] width 32 height 9
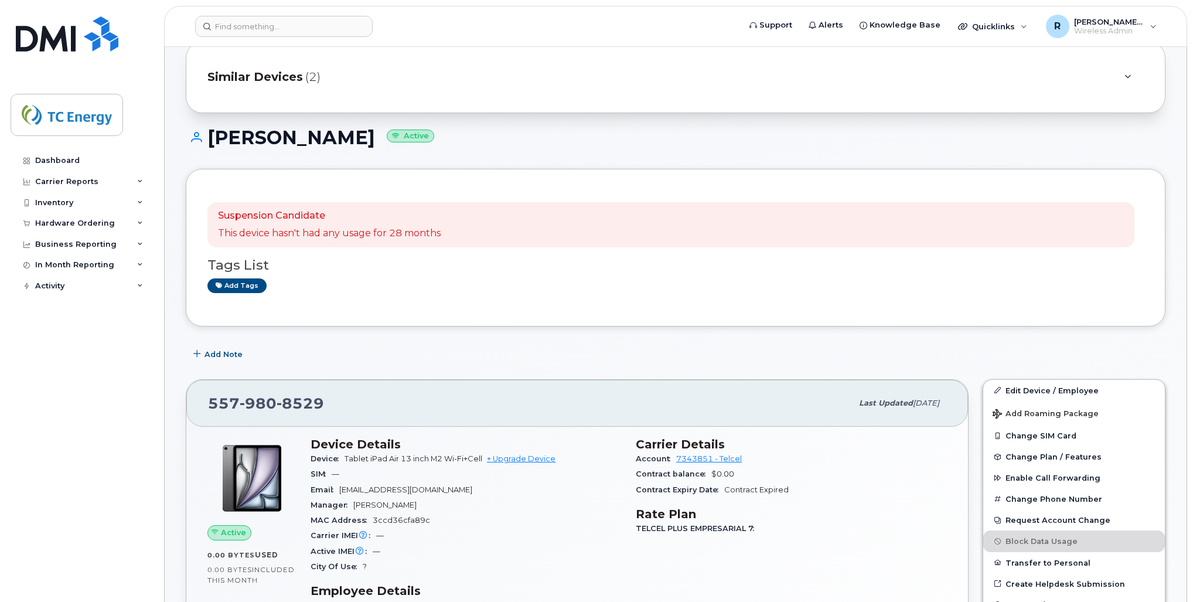
scroll to position [94, 0]
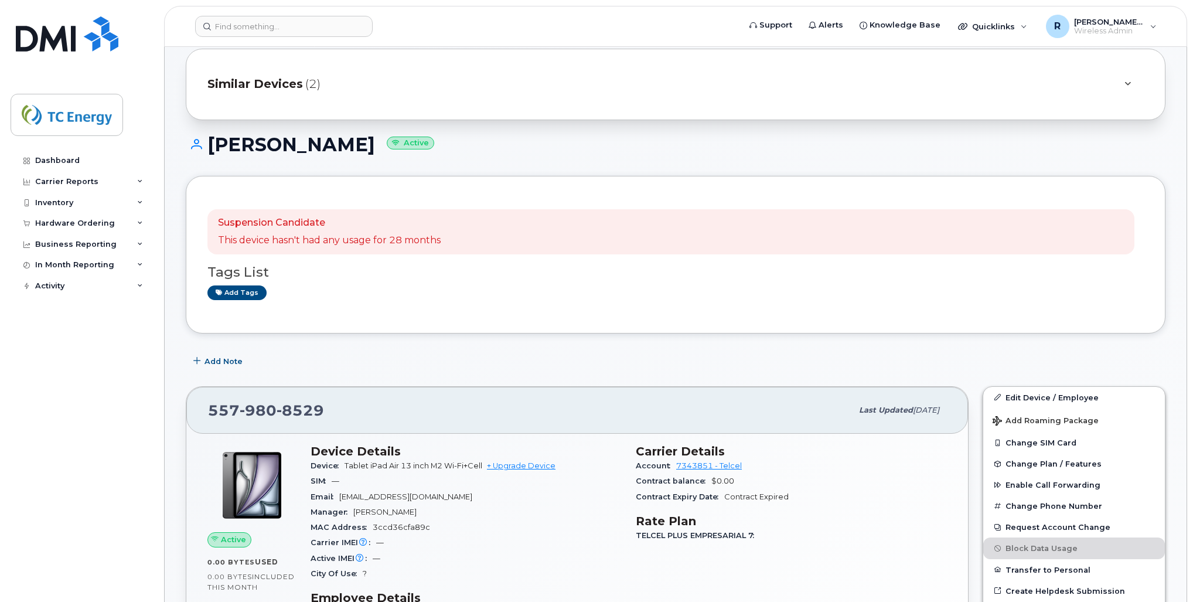
drag, startPoint x: 209, startPoint y: 145, endPoint x: 377, endPoint y: 152, distance: 169.0
click at [377, 152] on h1 "Hidalgo Martinez Active" at bounding box center [676, 144] width 980 height 21
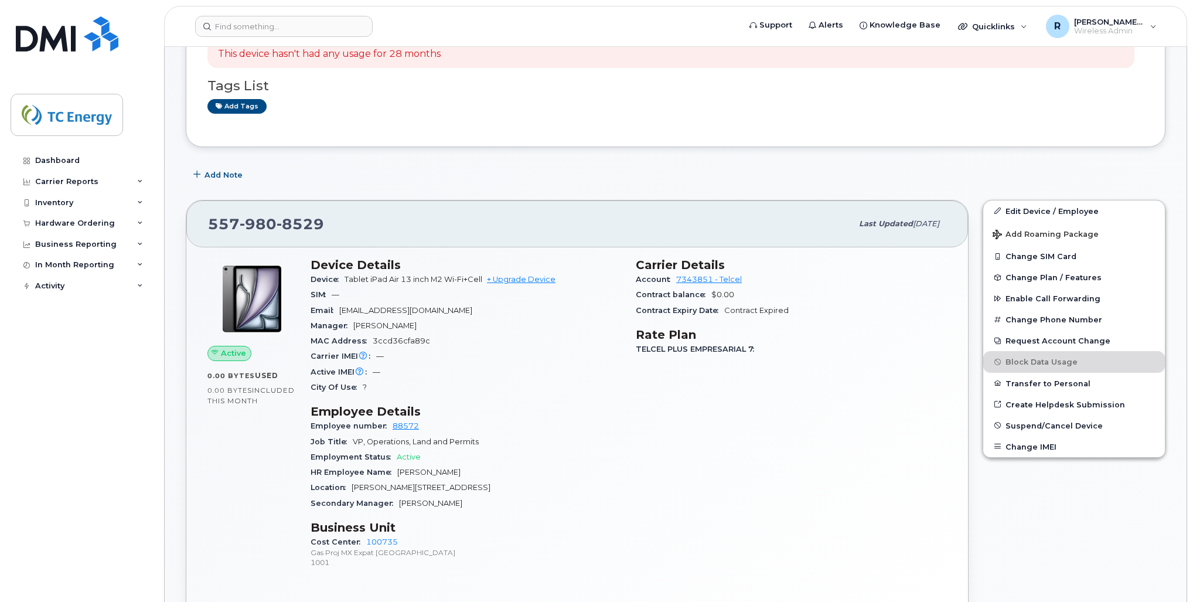
scroll to position [281, 0]
click at [379, 540] on link "100735" at bounding box center [382, 540] width 32 height 9
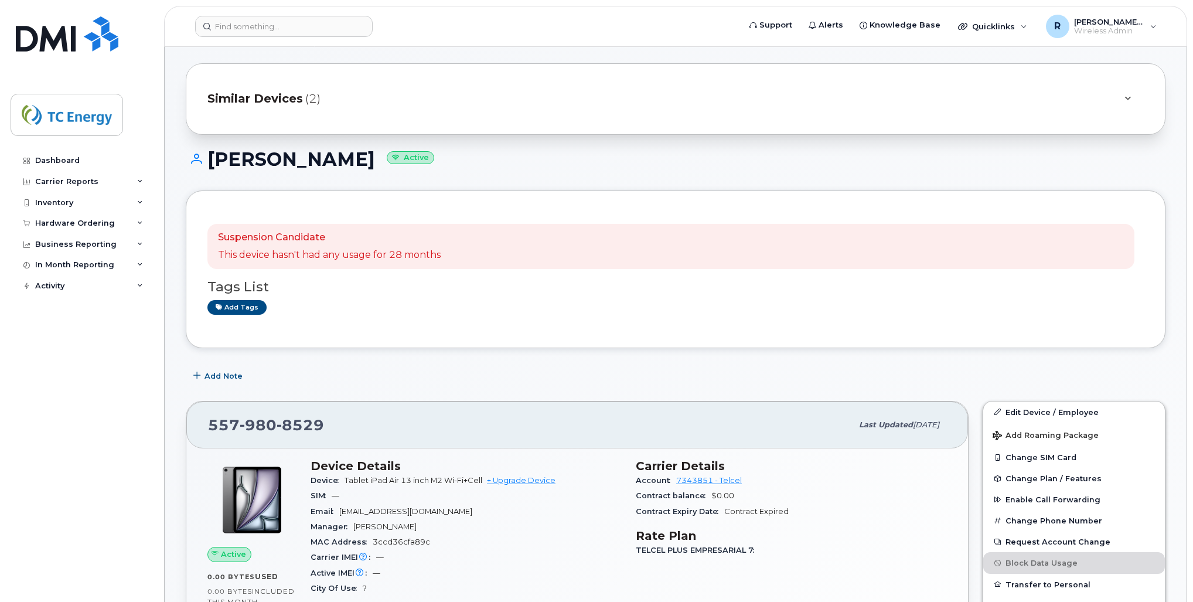
scroll to position [0, 0]
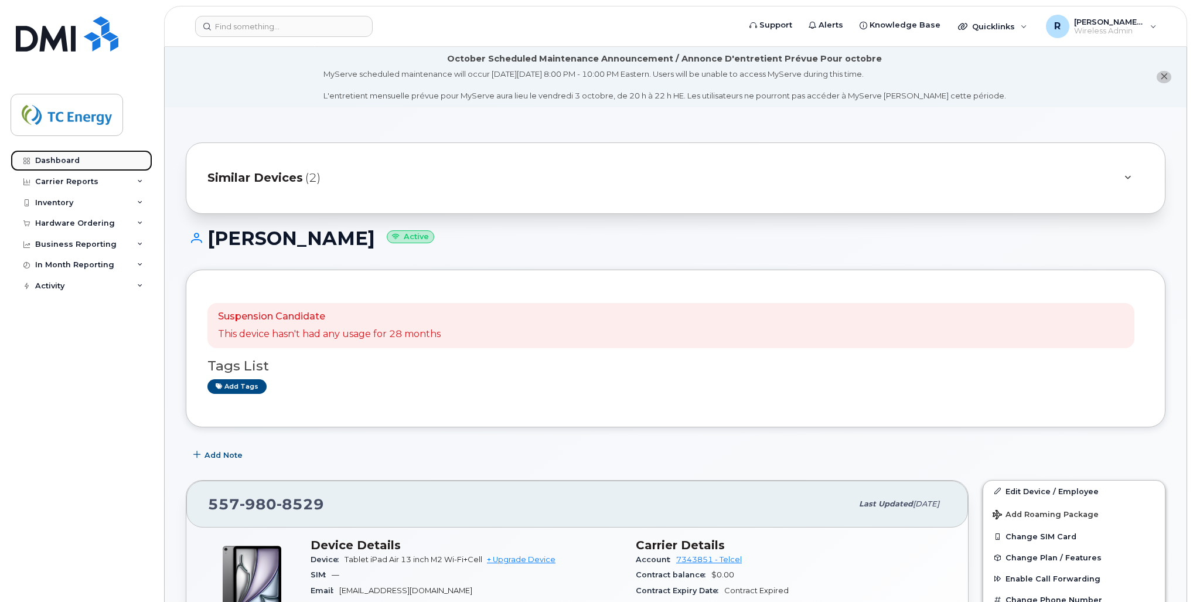
click at [67, 159] on div "Dashboard" at bounding box center [57, 160] width 45 height 9
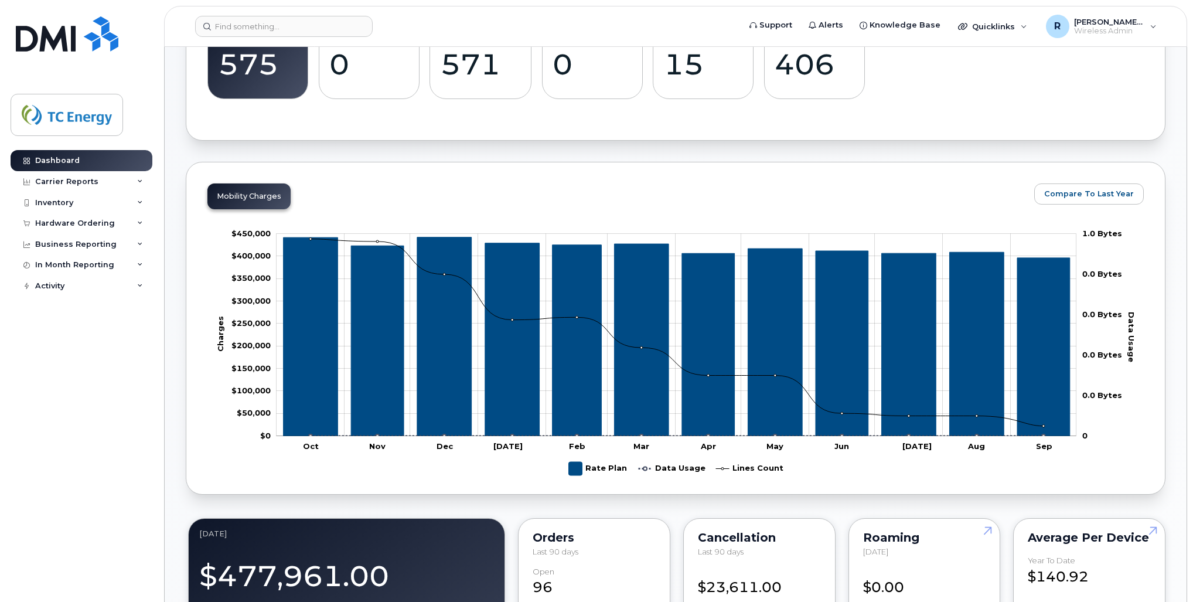
scroll to position [145, 0]
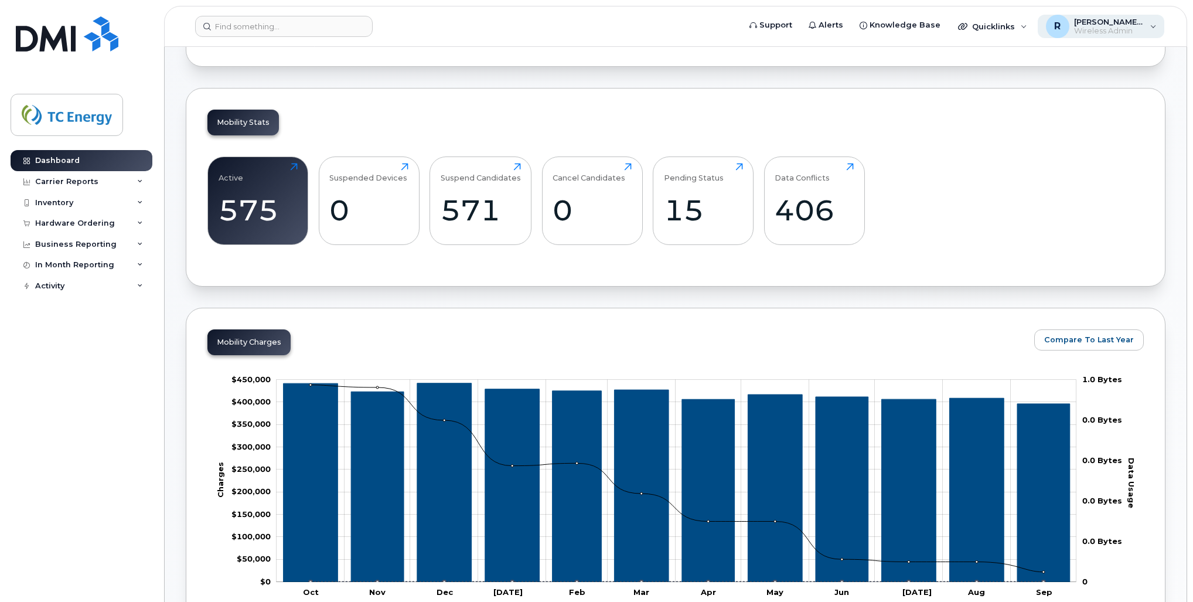
click at [1151, 27] on div "R [PERSON_NAME][EMAIL_ADDRESS][DOMAIN_NAME] Wireless Admin" at bounding box center [1101, 26] width 127 height 23
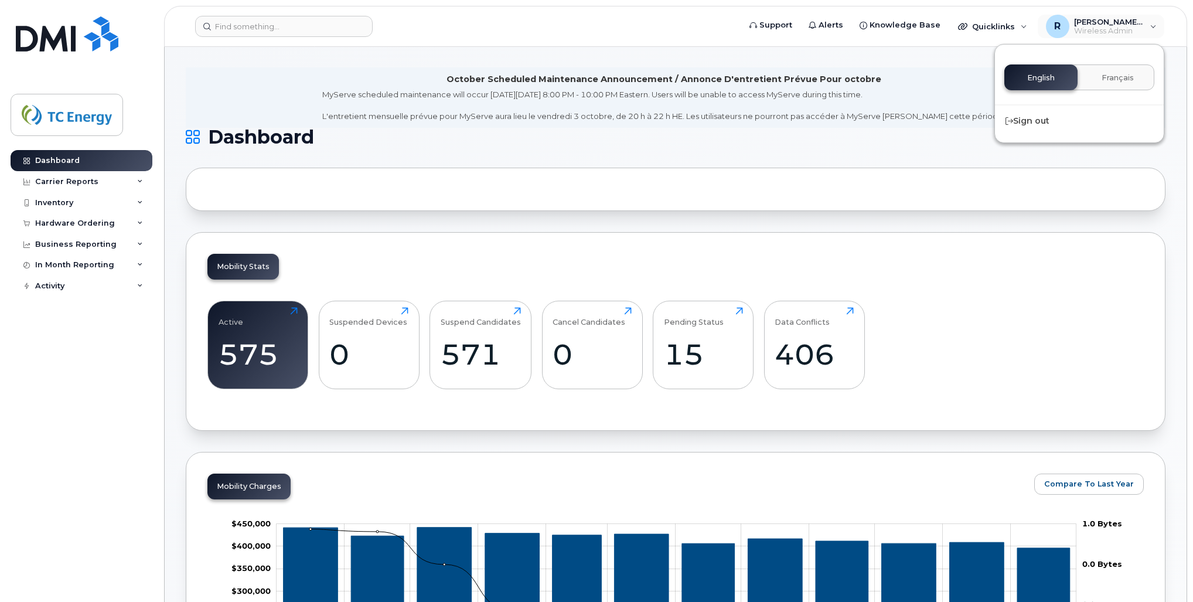
scroll to position [0, 0]
click at [1148, 27] on div "R roberto_aviles@tcenergy.com Wireless Admin" at bounding box center [1101, 26] width 127 height 23
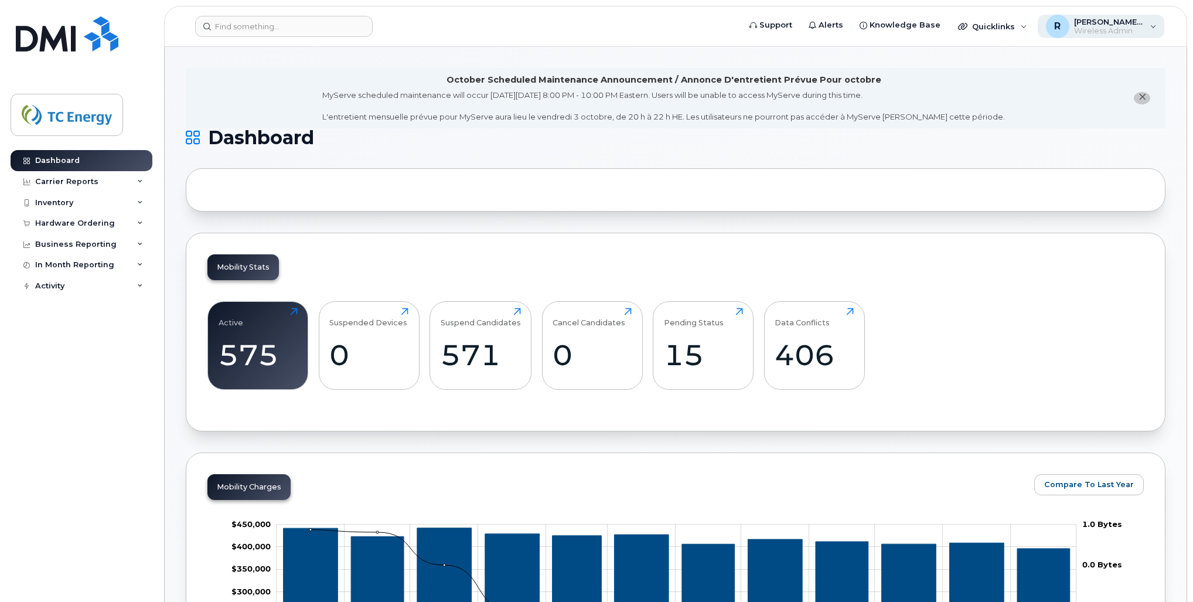
click at [1155, 26] on div "R roberto_aviles@tcenergy.com Wireless Admin" at bounding box center [1101, 26] width 127 height 23
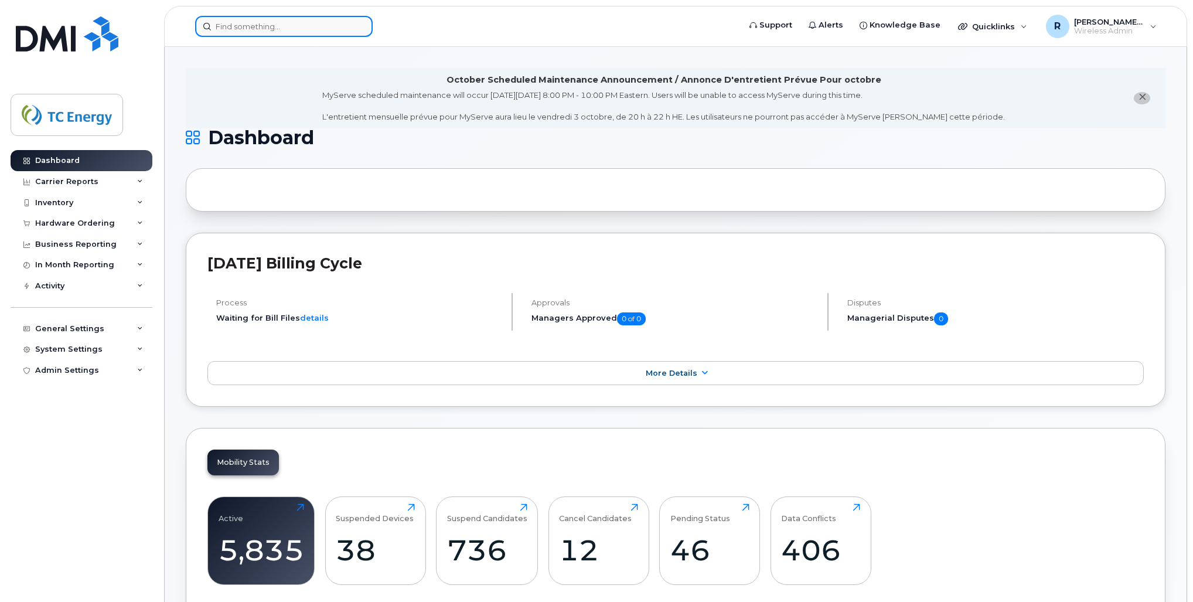
click at [282, 32] on input at bounding box center [284, 26] width 178 height 21
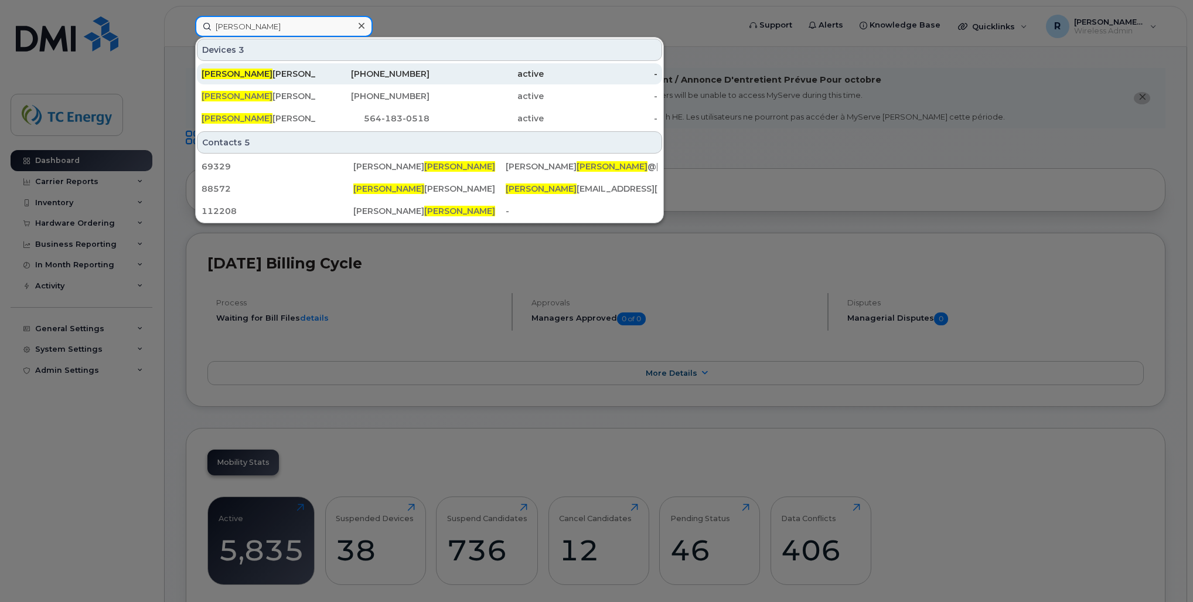
type input "[PERSON_NAME]"
click at [265, 72] on div "Hidalgo Martinez" at bounding box center [259, 74] width 114 height 12
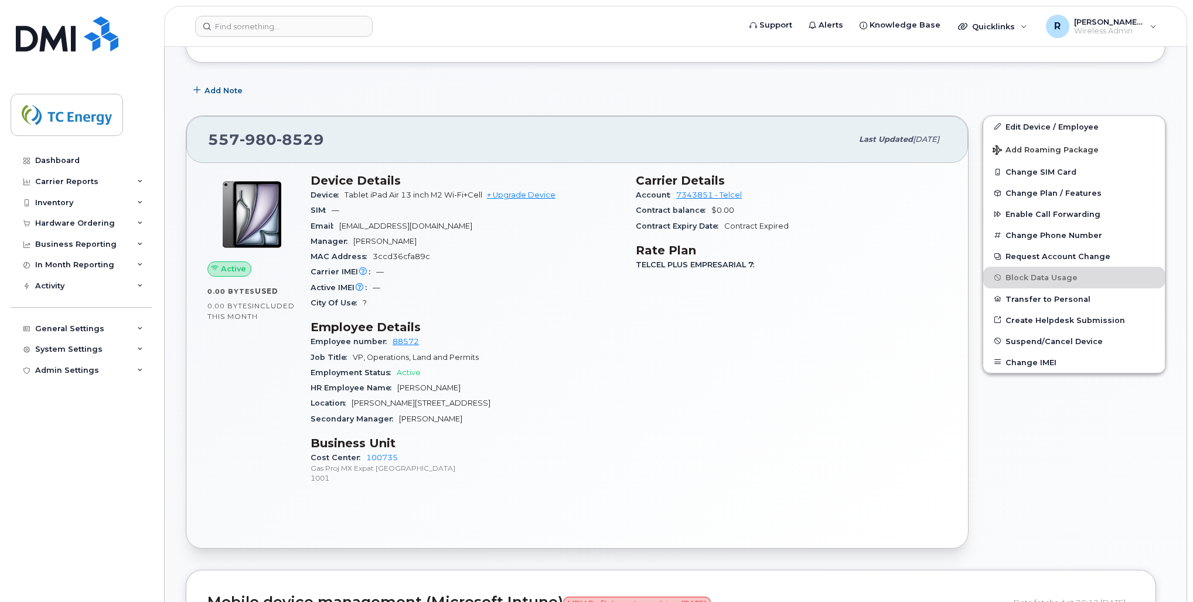
scroll to position [422, 0]
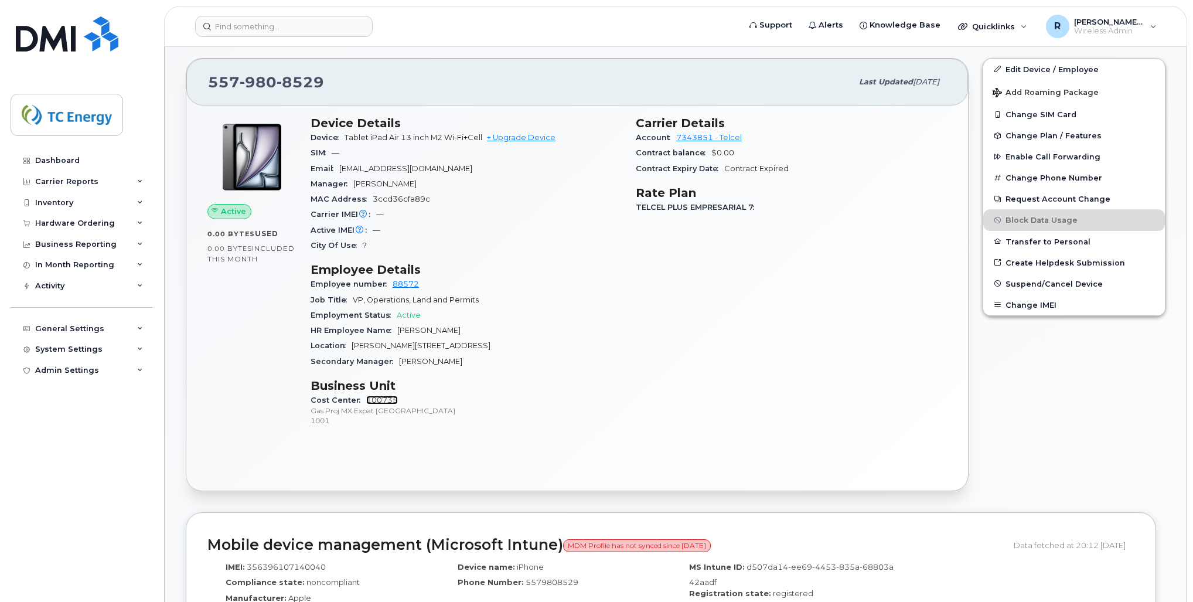
click at [375, 401] on link "100735" at bounding box center [382, 400] width 32 height 9
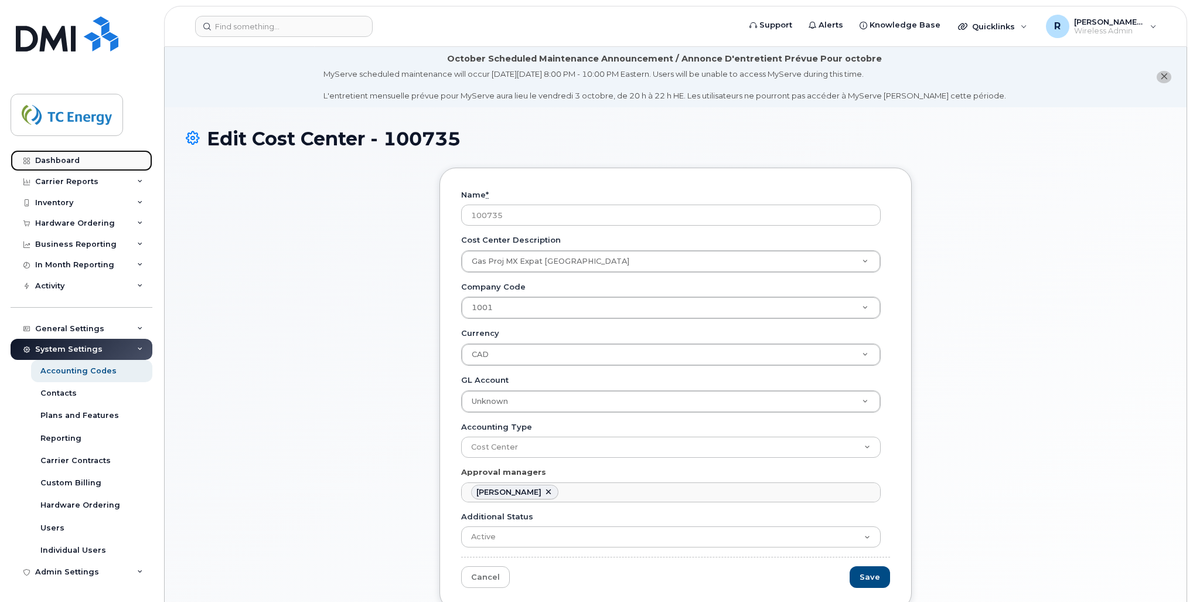
click at [63, 155] on link "Dashboard" at bounding box center [82, 160] width 142 height 21
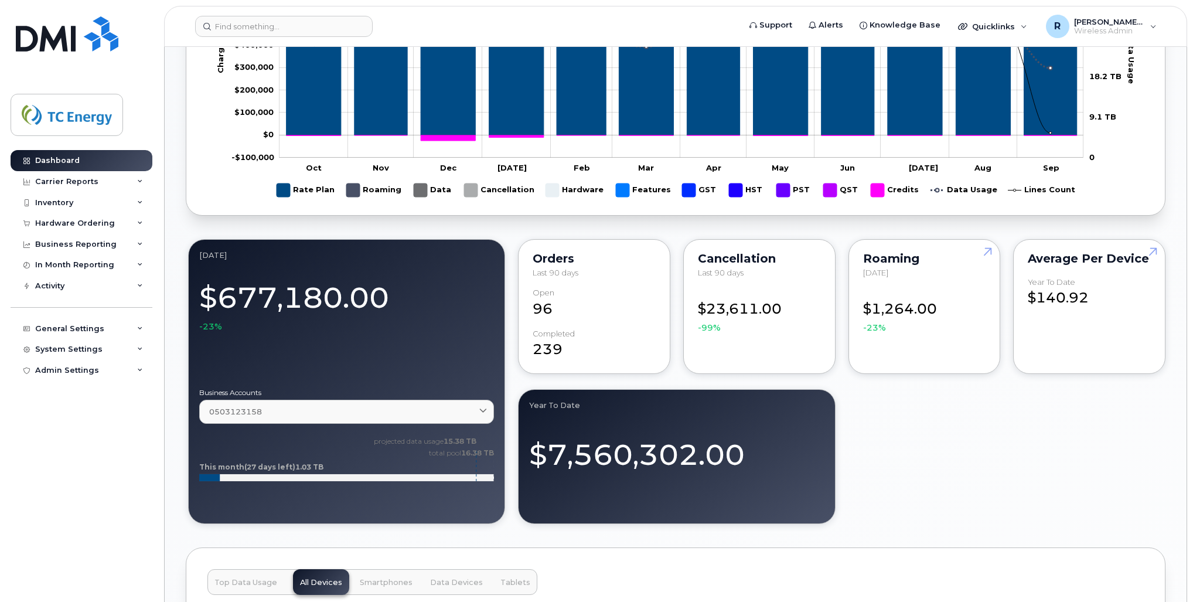
scroll to position [401, 0]
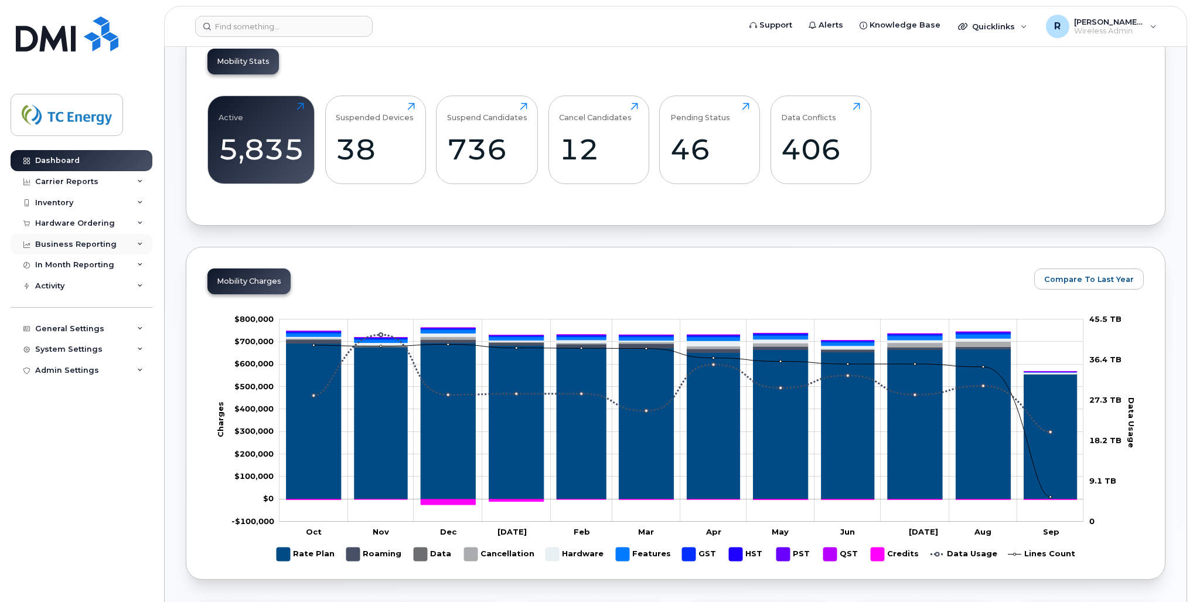
click at [86, 242] on div "Business Reporting" at bounding box center [75, 244] width 81 height 9
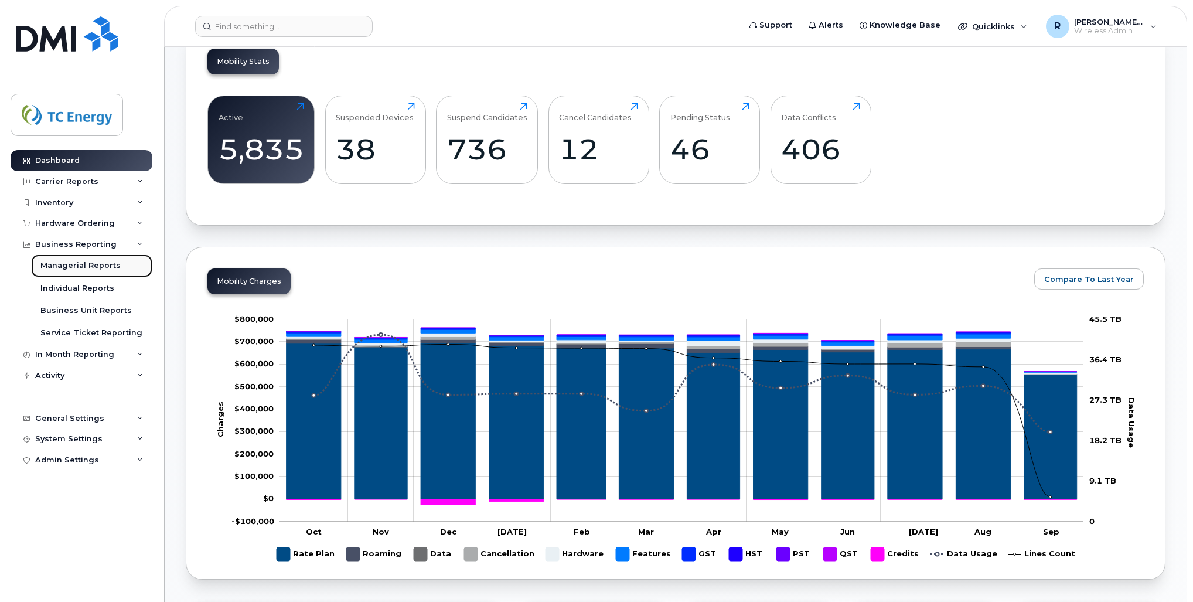
click at [83, 264] on div "Managerial Reports" at bounding box center [80, 265] width 80 height 11
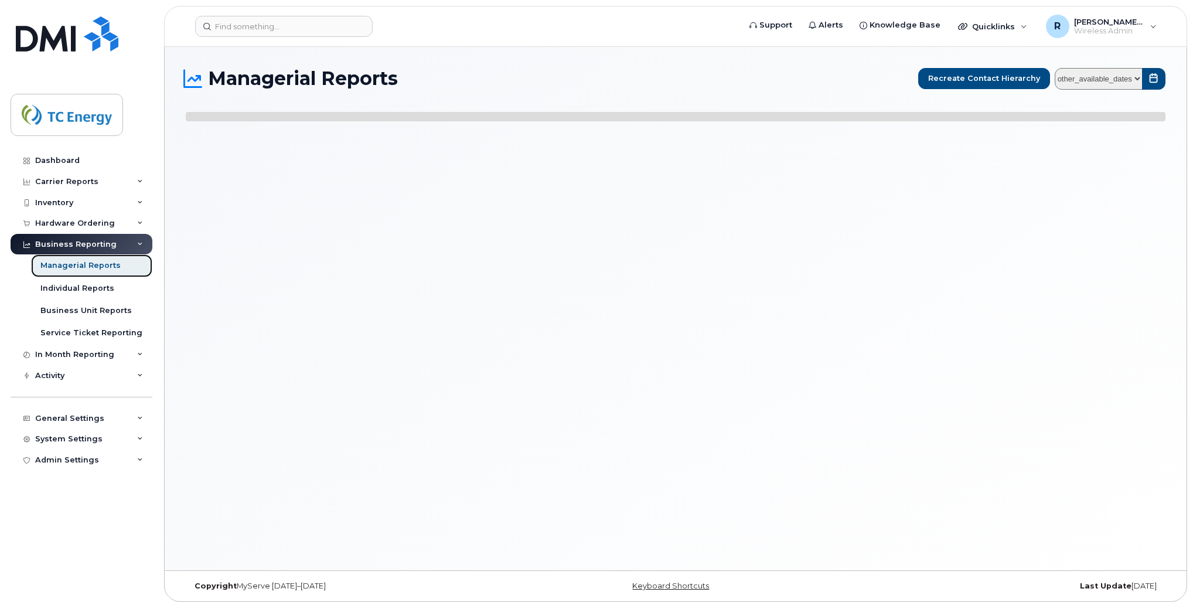
select select
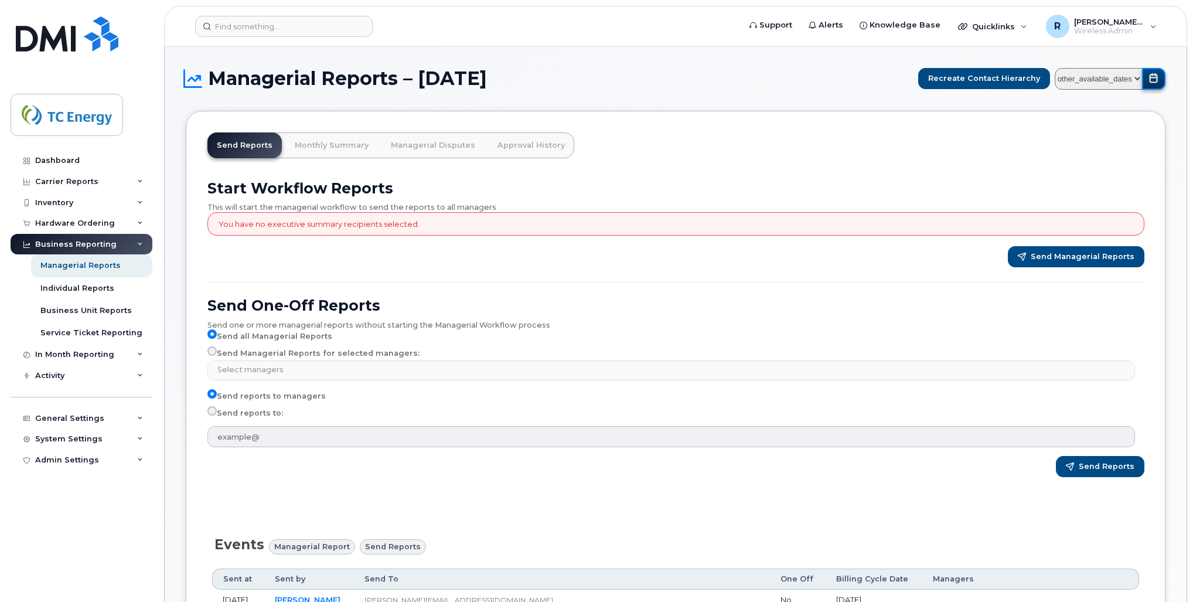
click at [1162, 77] on button "submit" at bounding box center [1153, 79] width 23 height 22
click at [1141, 80] on select "other_available_dates January September August July June May April March Februa…" at bounding box center [1099, 79] width 88 height 22
select select "/customer/a96a42c8-a90e-489f-b4a8-8a2d988e56d0/reports/873e5646-7888-11f0-9a88-…"
click at [1058, 68] on select "other_available_dates January September August July June May April March Februa…" at bounding box center [1099, 79] width 88 height 22
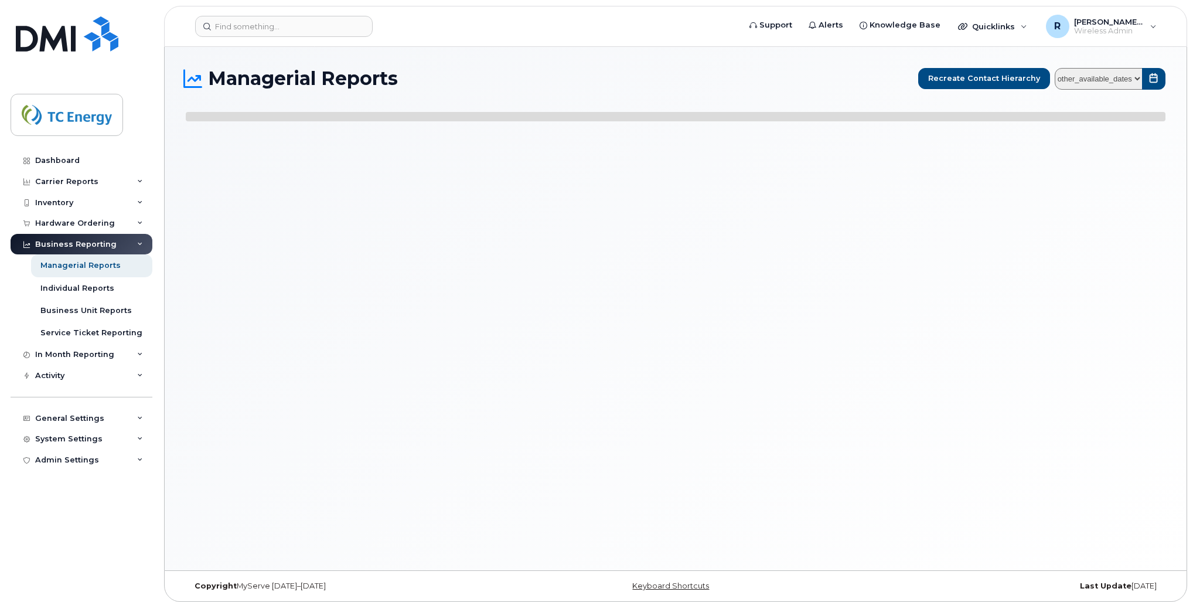
select select
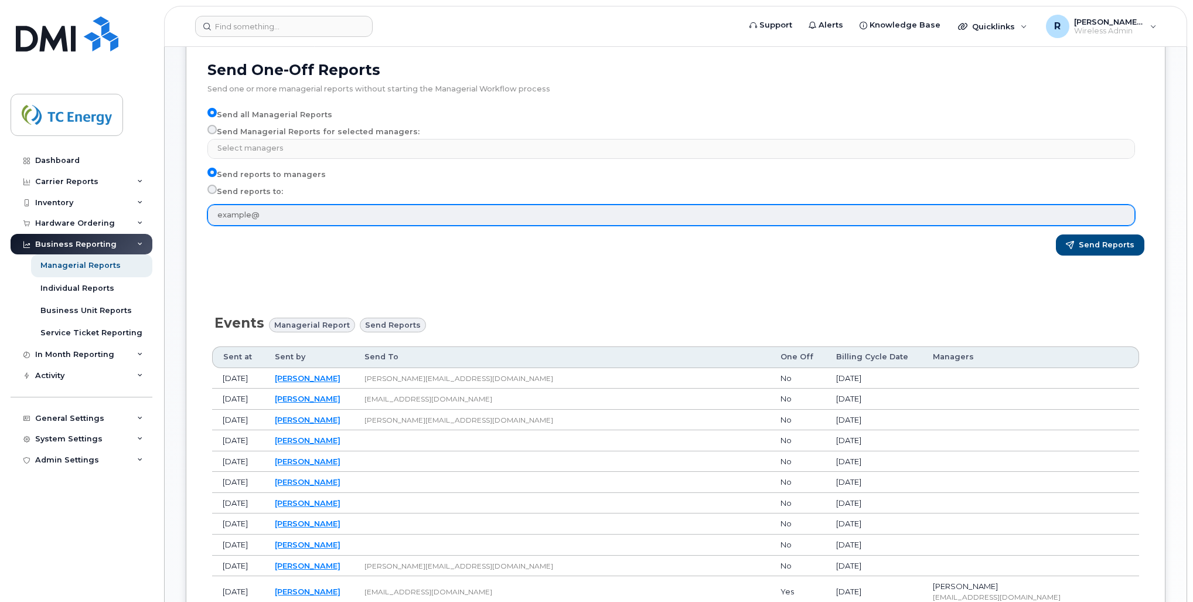
scroll to position [291, 0]
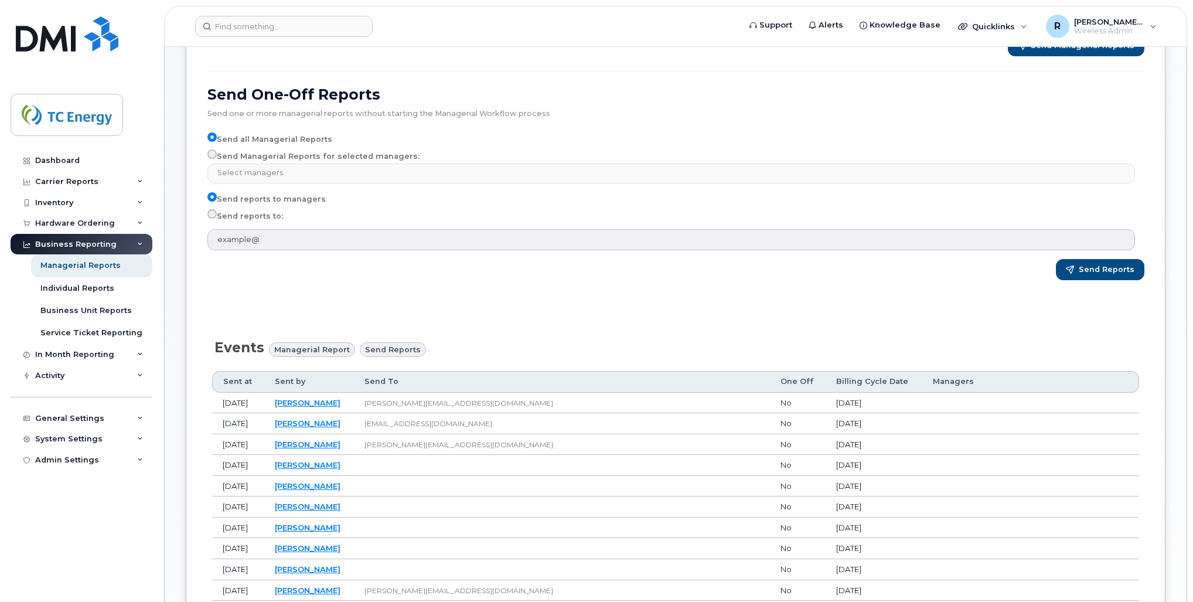
click at [213, 155] on input "Send Managerial Reports for selected managers:" at bounding box center [212, 153] width 9 height 9
radio input "true"
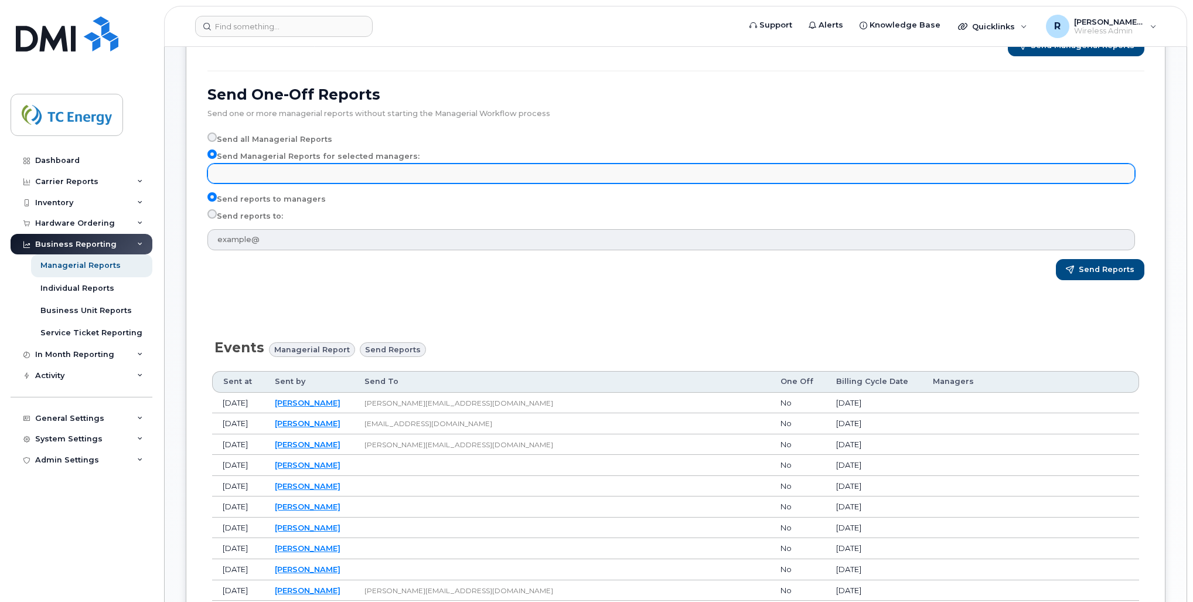
click at [242, 169] on input "text" at bounding box center [673, 173] width 917 height 16
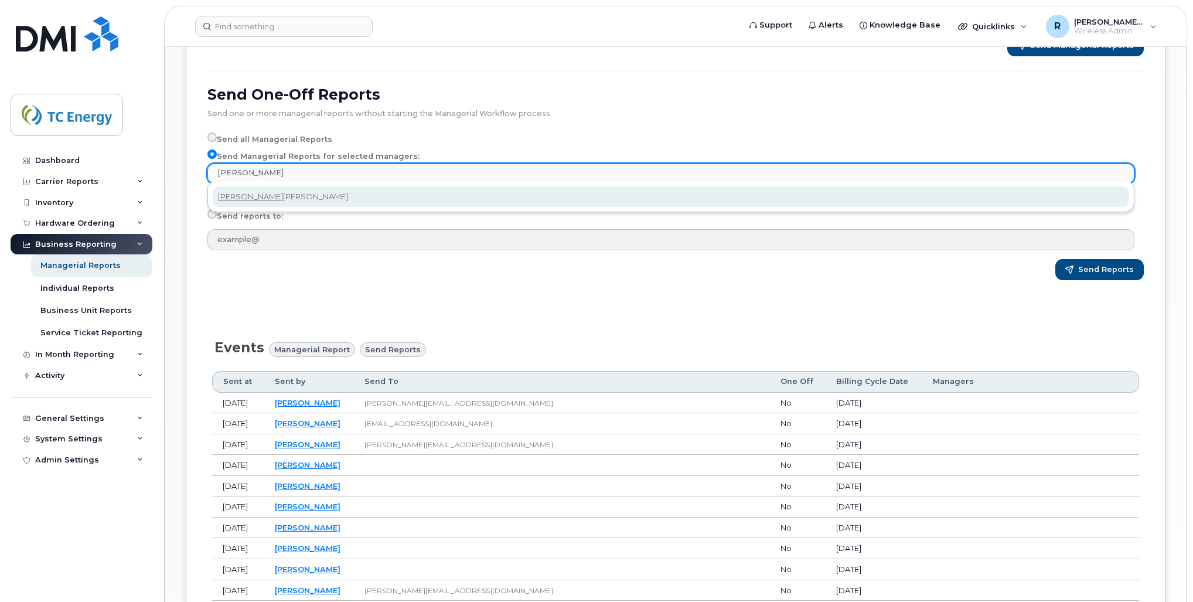
type input "[PERSON_NAME]"
select select "cb09e72f-2eaf-4e92-afec-b3960137b71c"
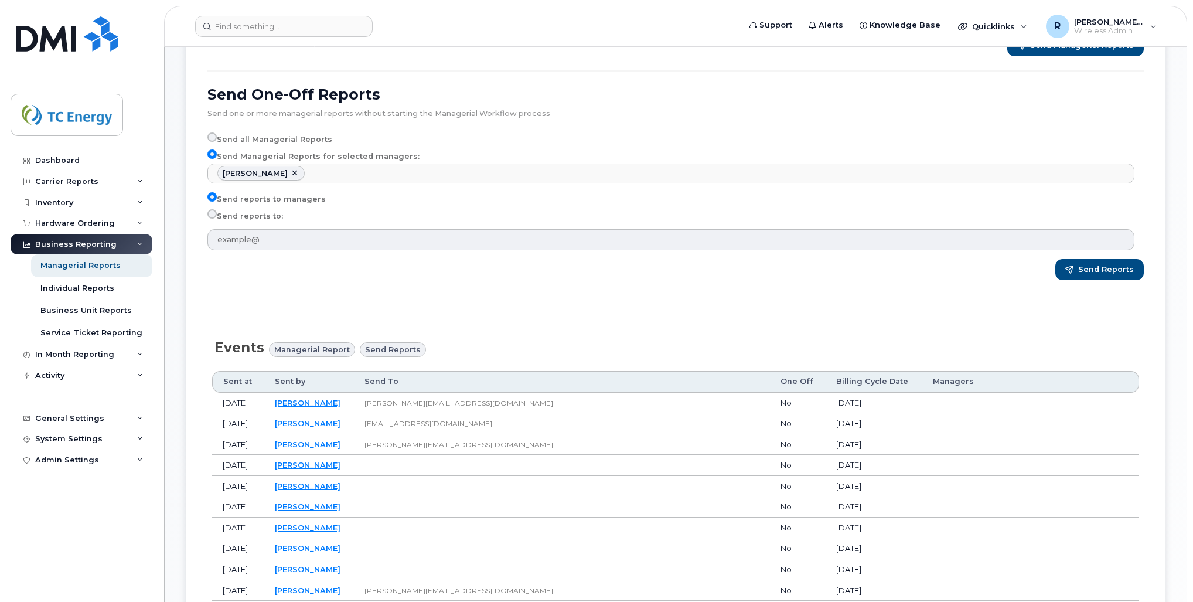
click at [237, 217] on label "Send reports to:" at bounding box center [246, 216] width 76 height 14
click at [217, 217] on input "Send reports to:" at bounding box center [212, 213] width 9 height 9
radio input "true"
click at [213, 213] on input "Send reports to:" at bounding box center [212, 213] width 9 height 9
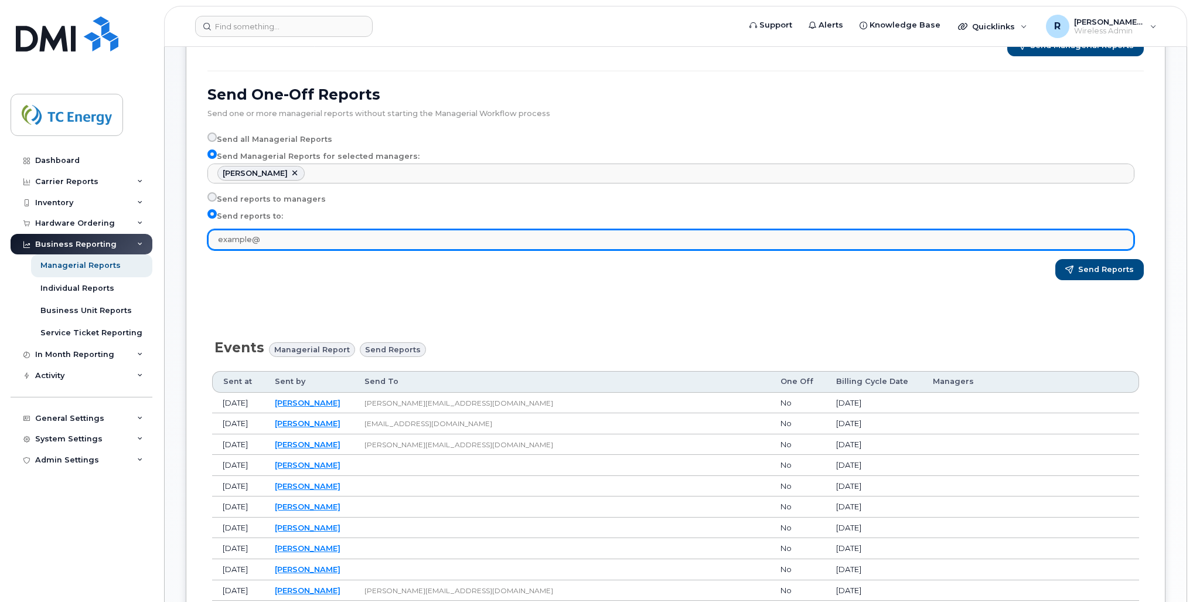
click at [237, 240] on input "text" at bounding box center [671, 239] width 927 height 21
type input "ROBERTO_AVILES@TCENERGY.COM"
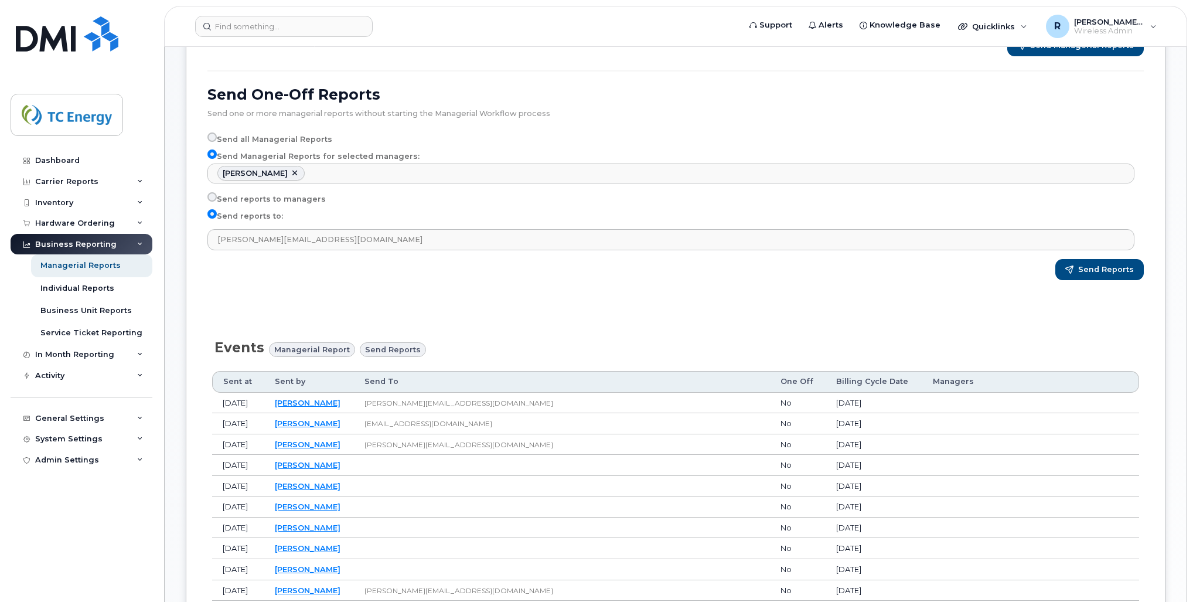
click at [464, 298] on div "Start Workflow Reports This will start the managerial workflow to send the repo…" at bounding box center [676, 521] width 937 height 1287
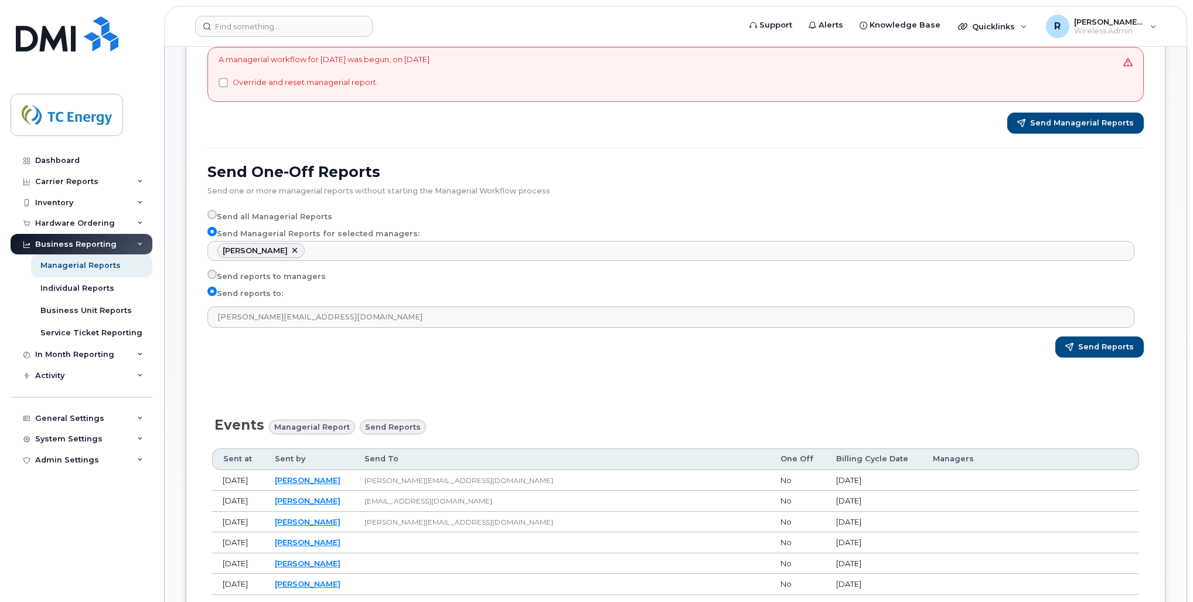
scroll to position [197, 0]
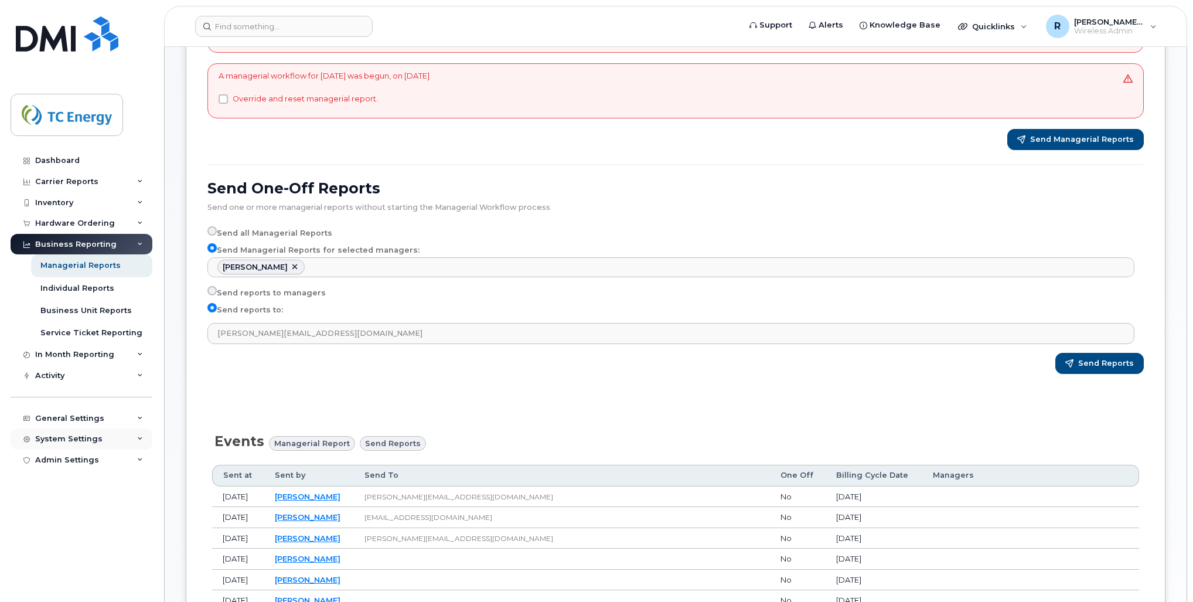
click at [73, 437] on div "System Settings" at bounding box center [68, 438] width 67 height 9
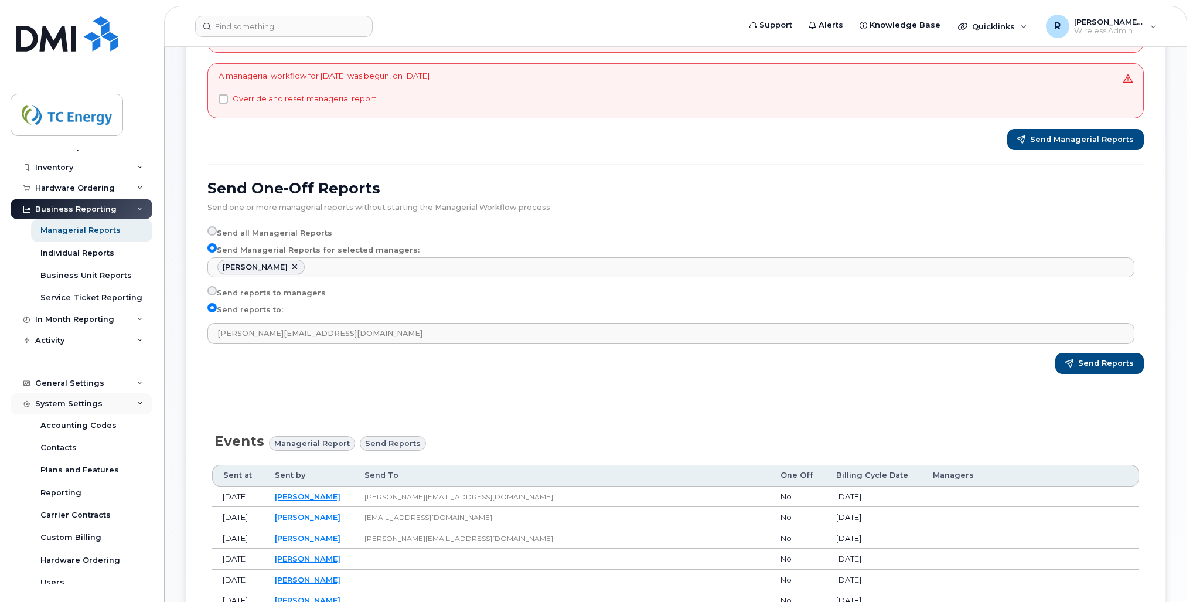
scroll to position [87, 0]
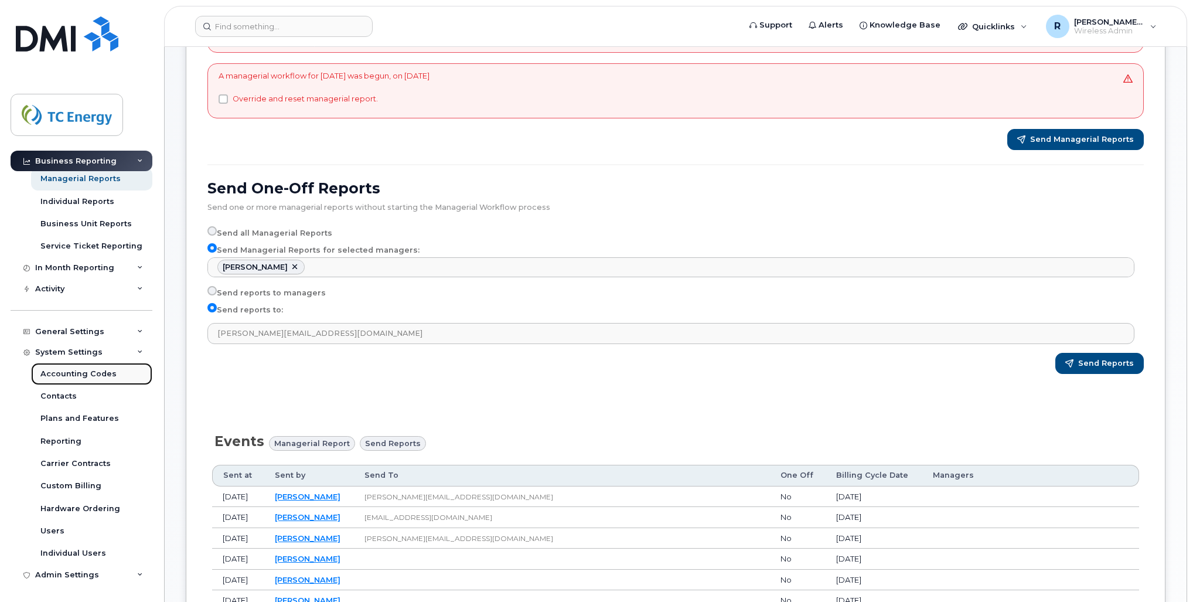
click at [91, 365] on link "Accounting Codes" at bounding box center [91, 374] width 121 height 22
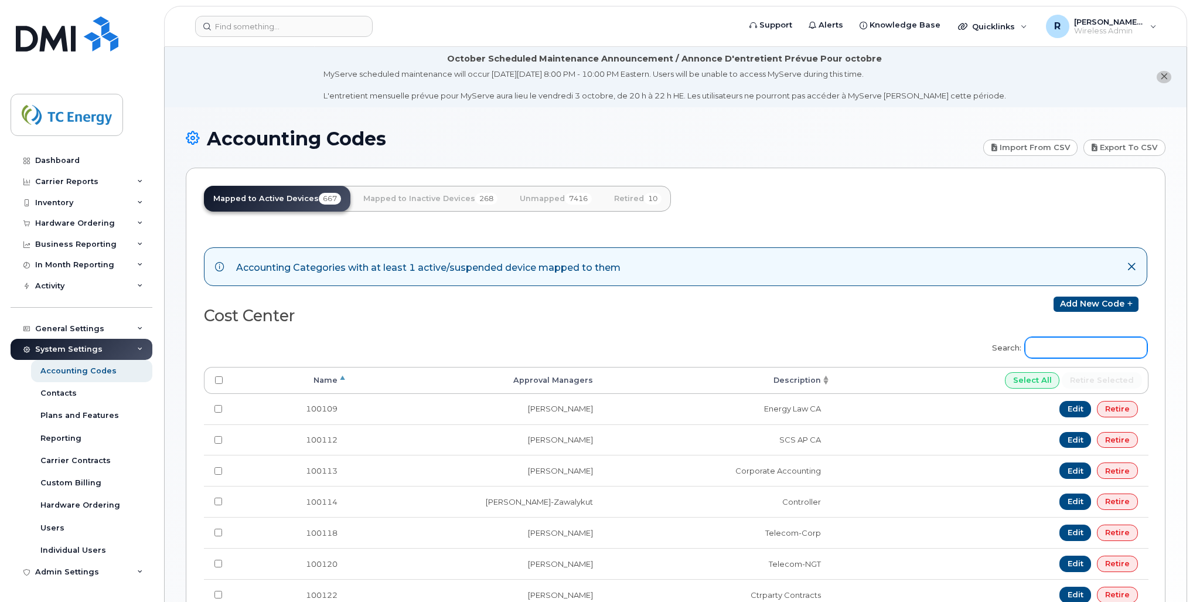
click at [1067, 347] on input "Search:" at bounding box center [1086, 347] width 123 height 21
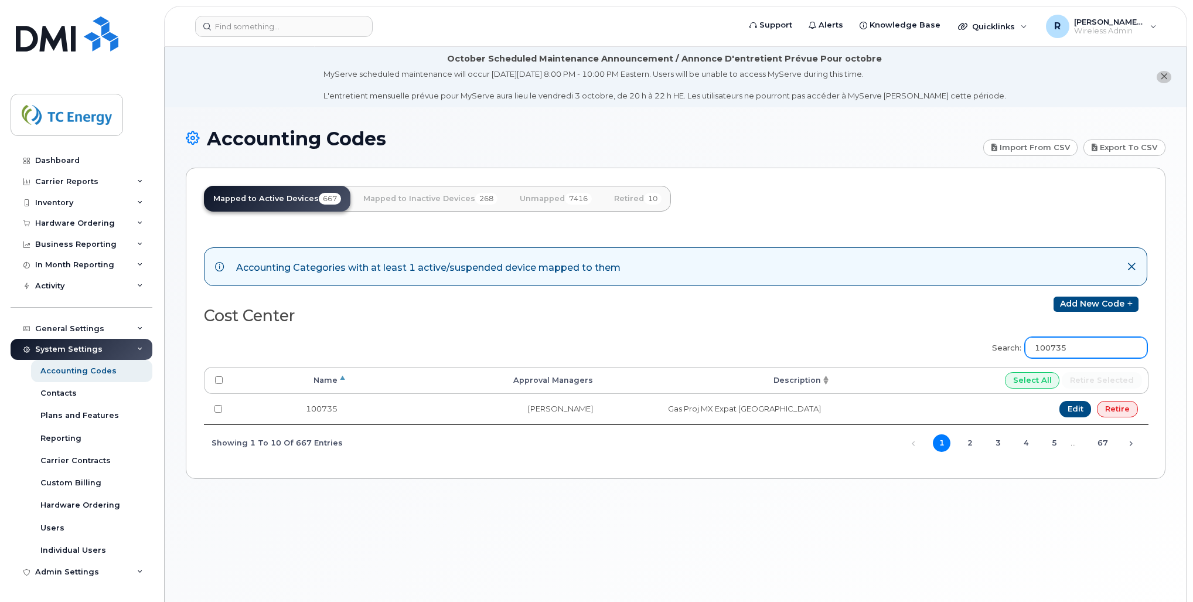
drag, startPoint x: 1096, startPoint y: 344, endPoint x: 904, endPoint y: 345, distance: 191.7
click at [904, 345] on div "Search: 100735 Processing... Name Approval Managers Description Select All Reti…" at bounding box center [676, 394] width 944 height 131
drag, startPoint x: 1093, startPoint y: 347, endPoint x: 973, endPoint y: 347, distance: 119.6
click at [973, 347] on div "Search: 503068 Processing... Name Approval Managers Description Select All Reti…" at bounding box center [676, 394] width 944 height 131
type input "100735"
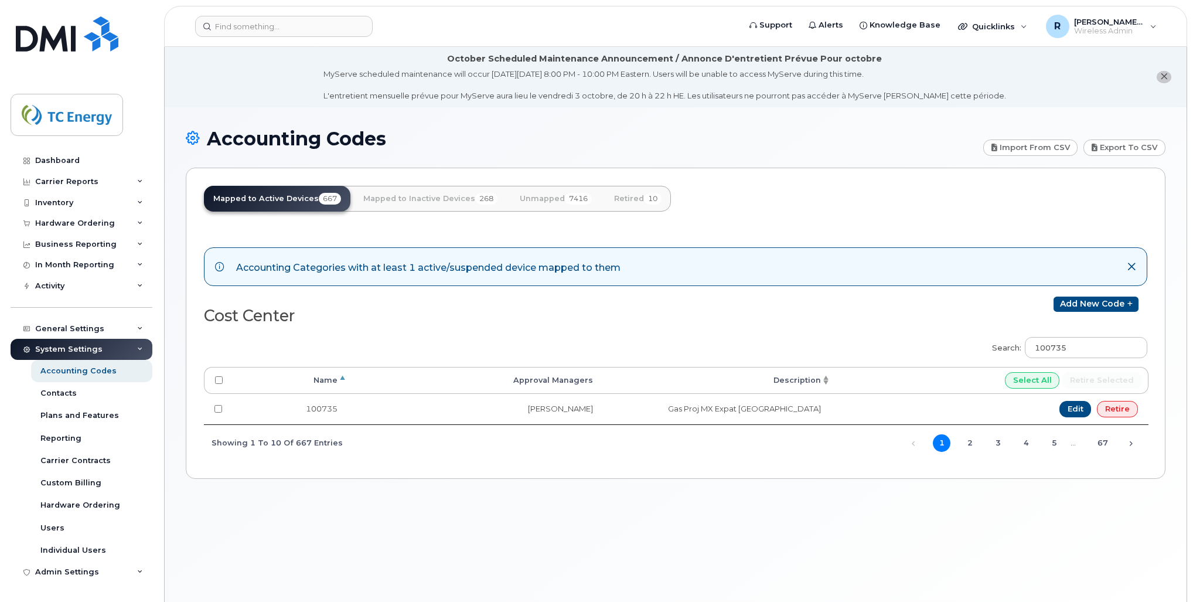
click at [510, 530] on div "Accounting Codes Import from CSV Export to CSV Mapped to Active Devices 667 Map…" at bounding box center [676, 368] width 1022 height 523
click at [73, 247] on div "Business Reporting" at bounding box center [75, 244] width 81 height 9
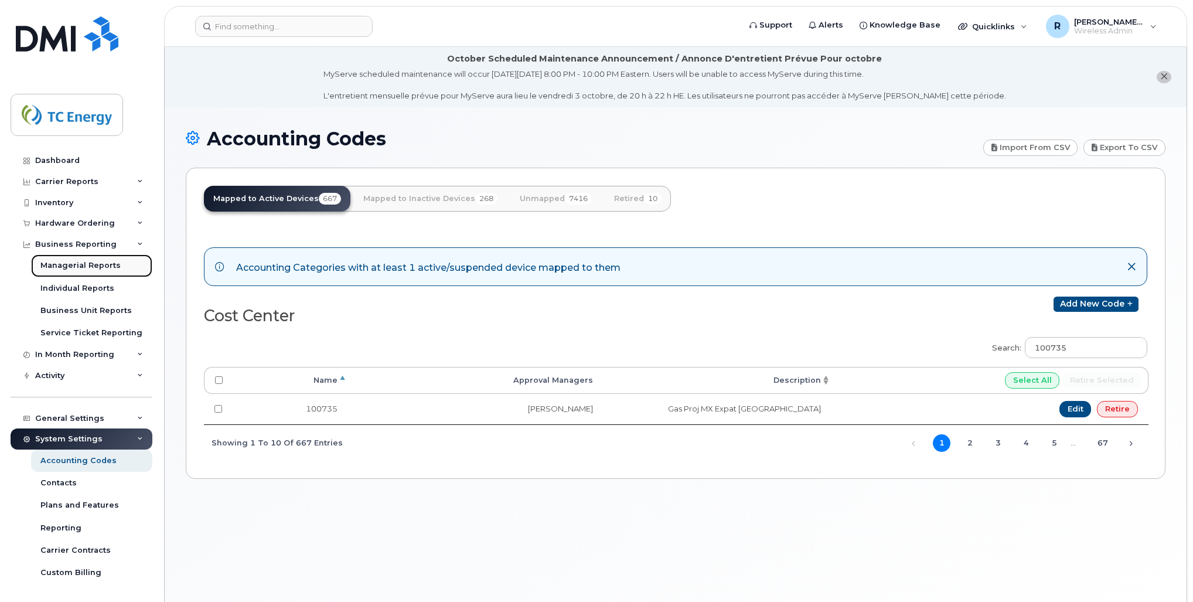
click at [76, 264] on div "Managerial Reports" at bounding box center [80, 265] width 80 height 11
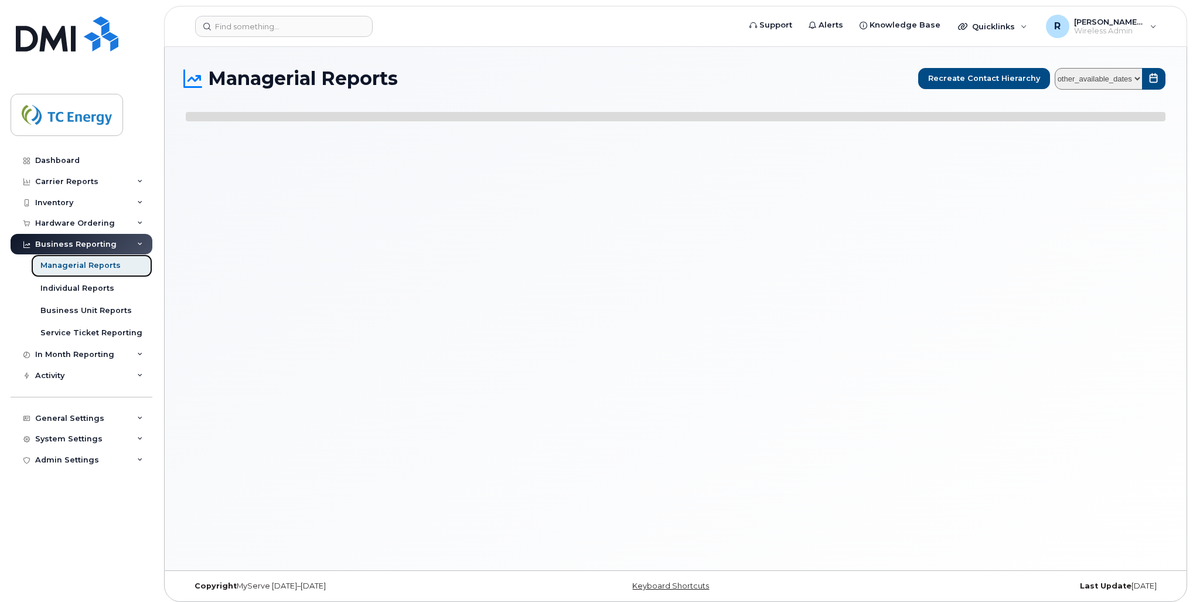
select select
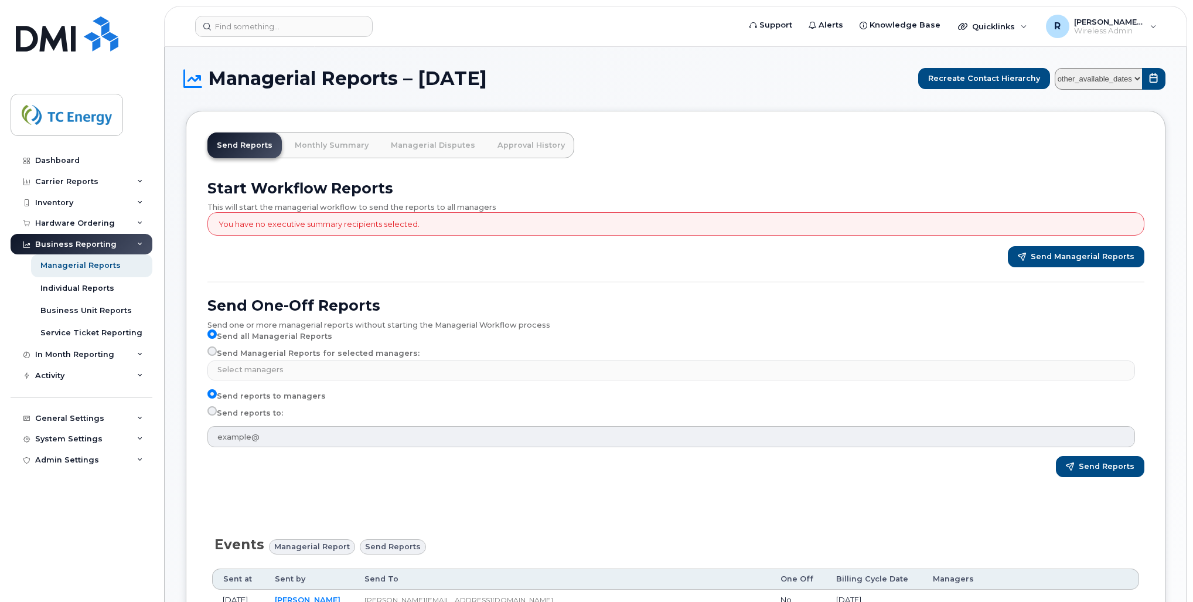
click at [281, 352] on label "Send Managerial Reports for selected managers:" at bounding box center [314, 353] width 212 height 14
click at [217, 352] on input "Send Managerial Reports for selected managers:" at bounding box center [212, 350] width 9 height 9
radio input "true"
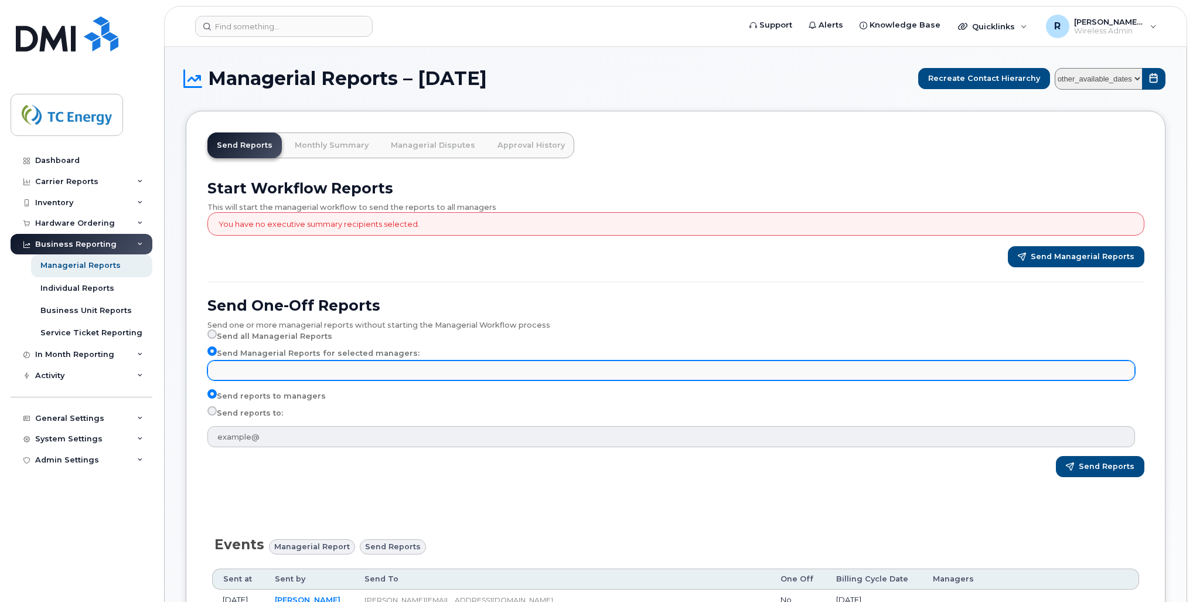
click at [270, 369] on input "text" at bounding box center [673, 370] width 917 height 16
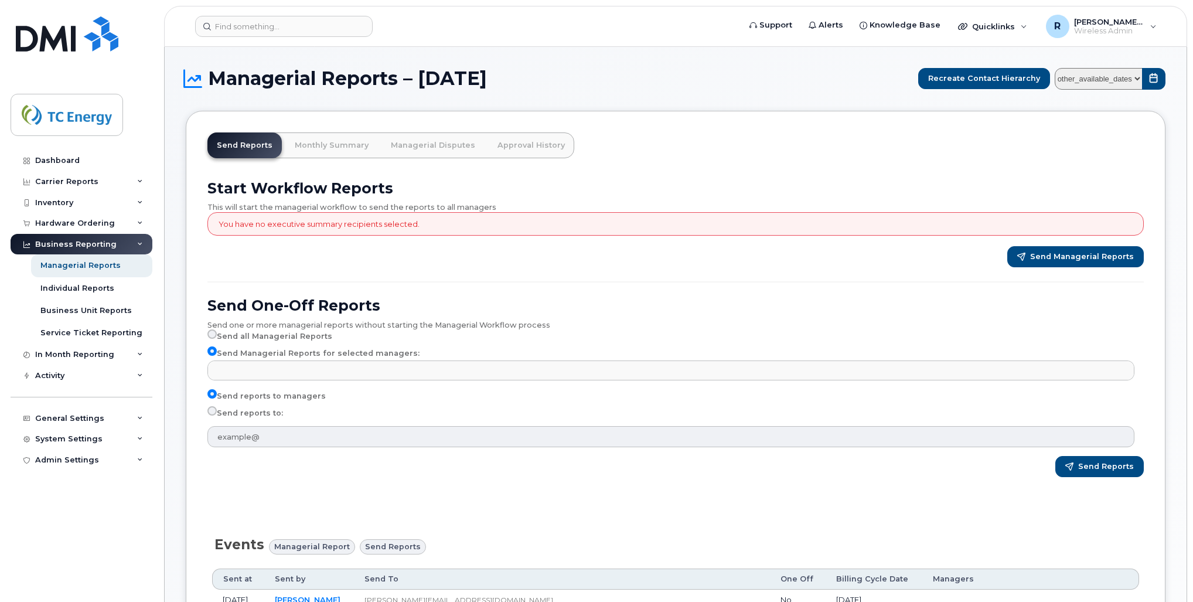
type input "Select managers"
click at [1139, 79] on select "other_available_dates January September August July June May April March Februa…" at bounding box center [1099, 79] width 88 height 22
select select "/customer/a96a42c8-a90e-489f-b4a8-8a2d988e56d0/reports/873e5646-7888-11f0-9a88-…"
click at [1058, 68] on select "other_available_dates January September August July June May April March Februa…" at bounding box center [1099, 79] width 88 height 22
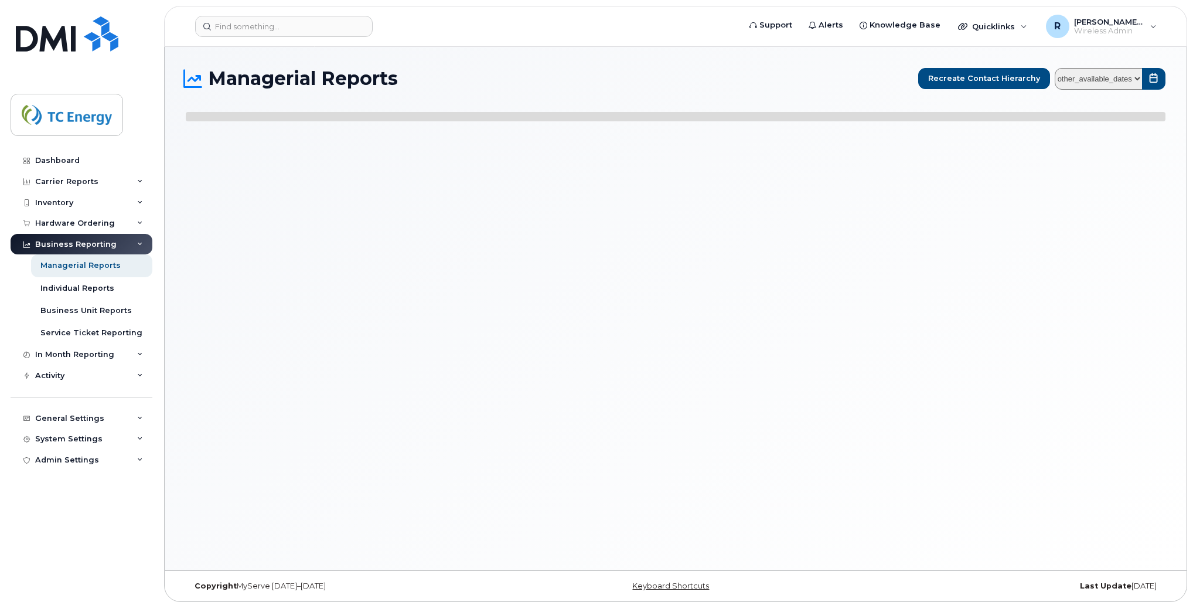
select select
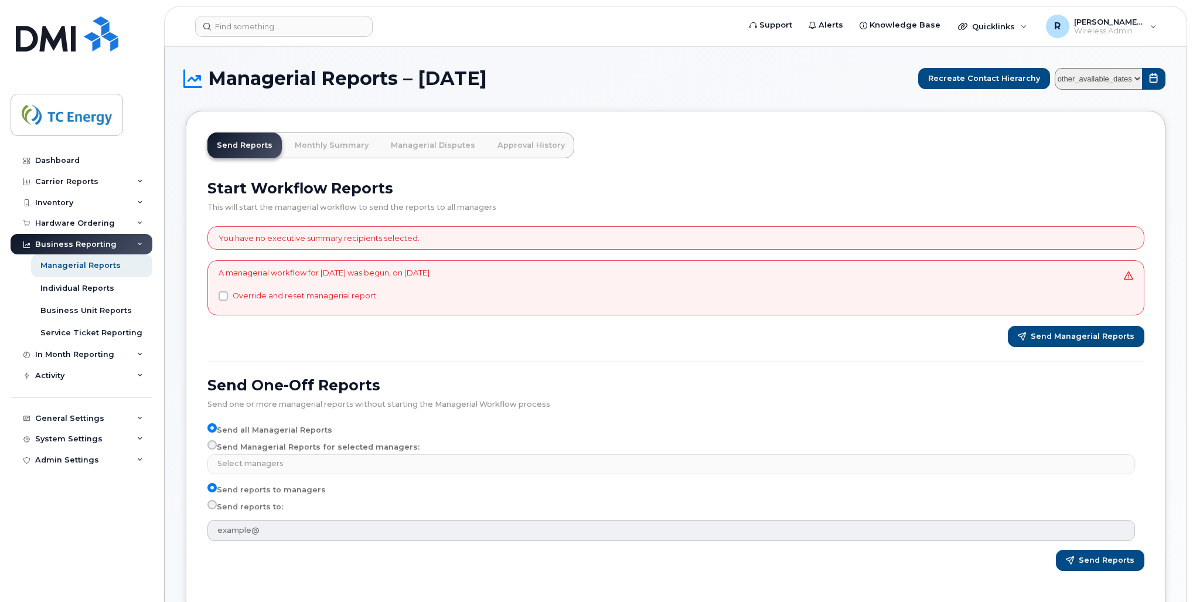
click at [266, 443] on label "Send Managerial Reports for selected managers:" at bounding box center [314, 447] width 212 height 14
click at [217, 443] on input "Send Managerial Reports for selected managers:" at bounding box center [212, 444] width 9 height 9
radio input "true"
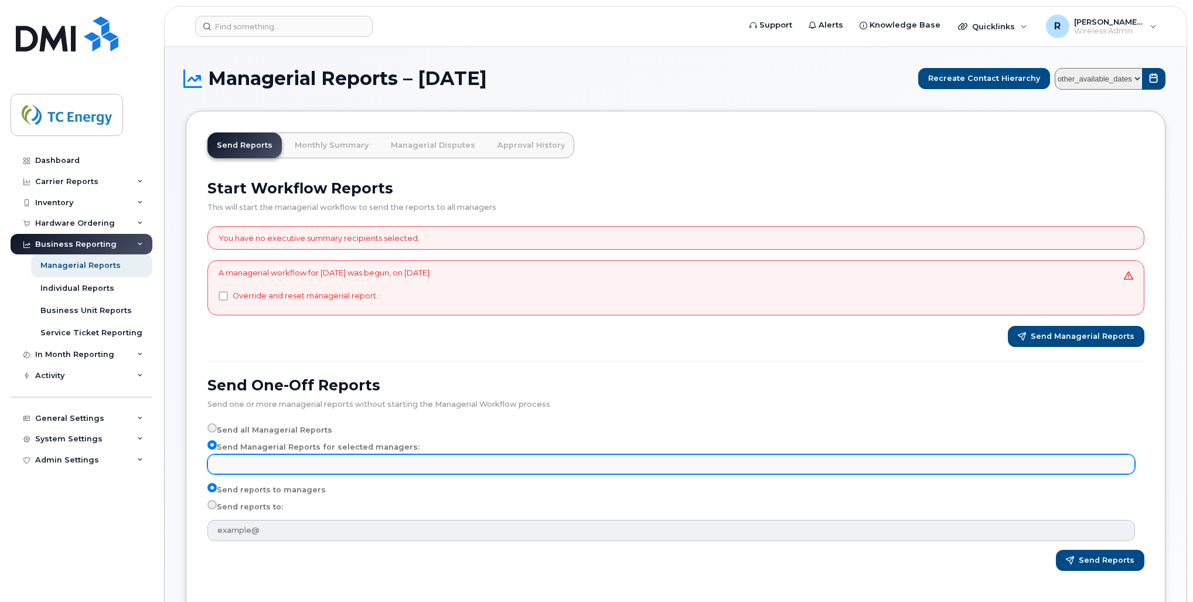
click at [270, 462] on input "text" at bounding box center [673, 463] width 917 height 16
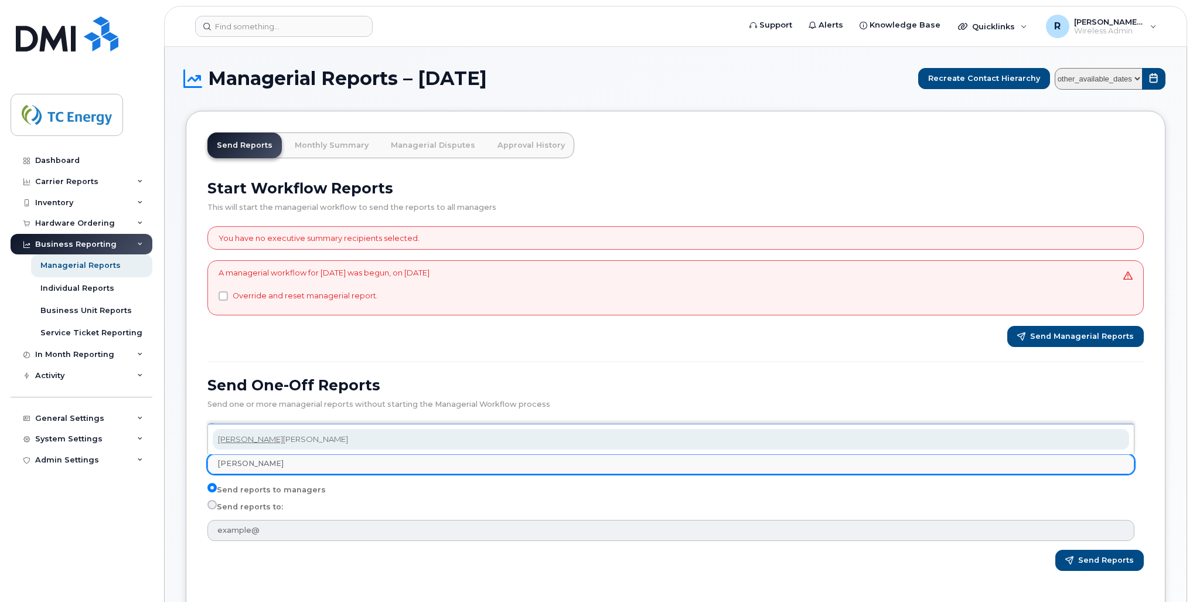
type input "burton"
select select "cb09e72f-2eaf-4e92-afec-b3960137b71c"
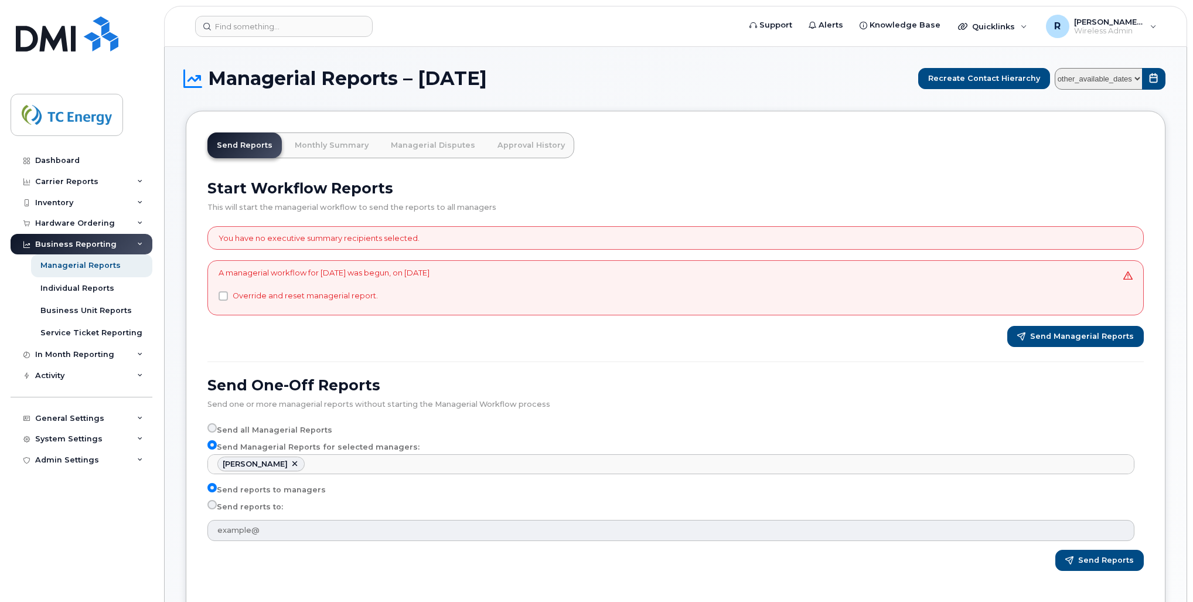
scroll to position [761, 0]
click at [263, 506] on label "Send reports to:" at bounding box center [246, 507] width 76 height 14
click at [217, 506] on input "Send reports to:" at bounding box center [212, 504] width 9 height 9
radio input "true"
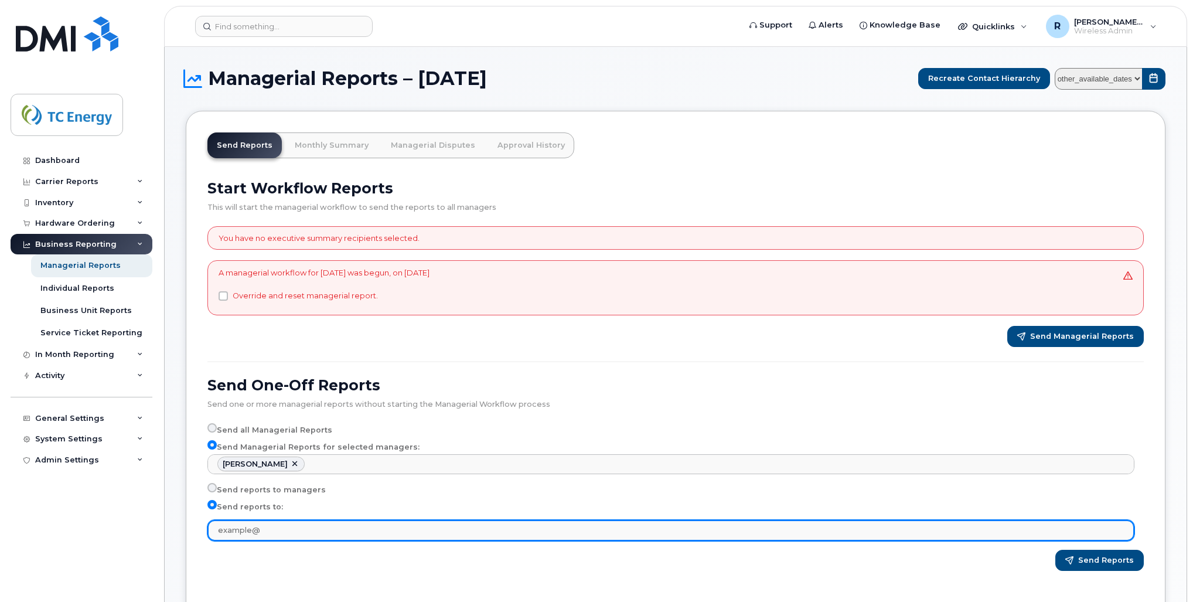
click at [267, 529] on input "text" at bounding box center [671, 530] width 927 height 21
type input "ROBERTO_AVILES@TCENERGY.COM"
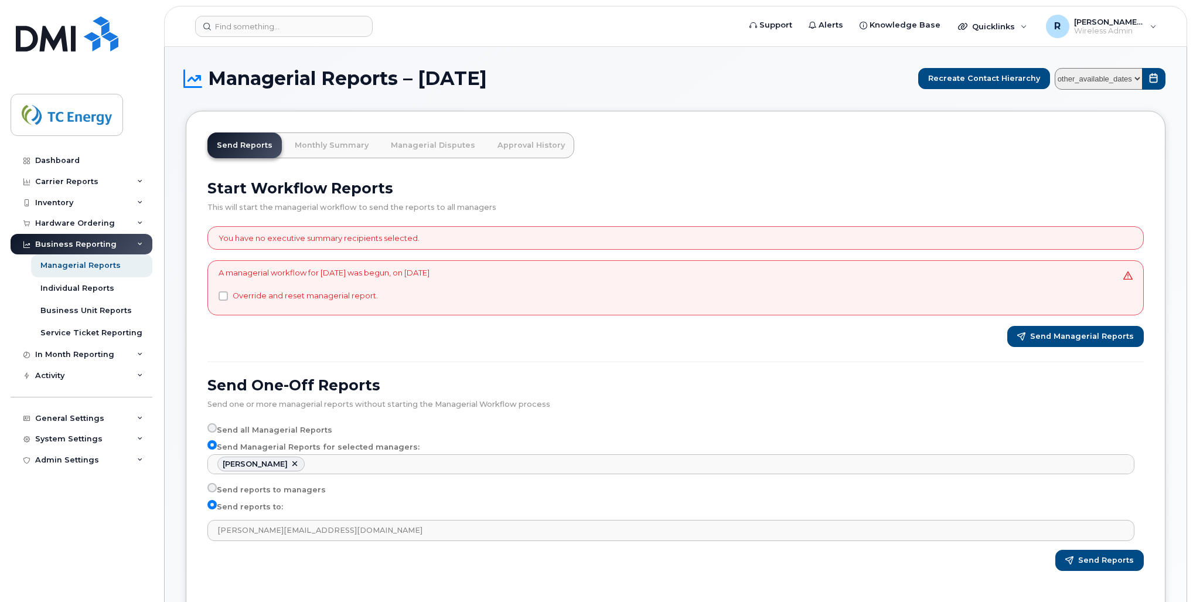
click at [433, 576] on div "Start Workflow Reports This will start the managerial workflow to send the repo…" at bounding box center [675, 379] width 951 height 414
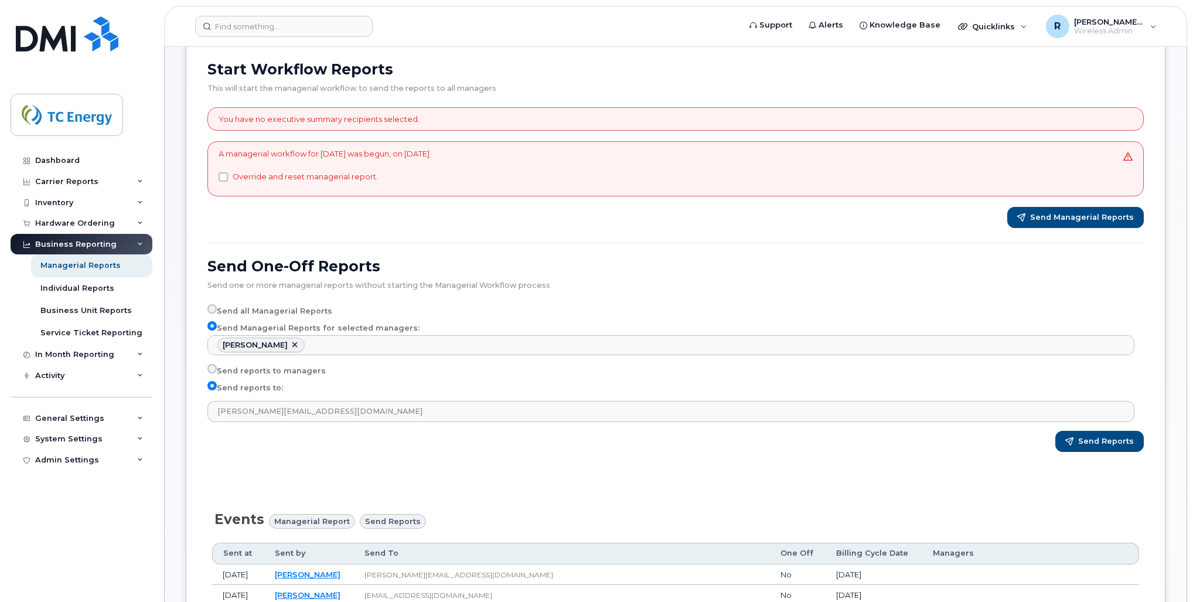
scroll to position [141, 0]
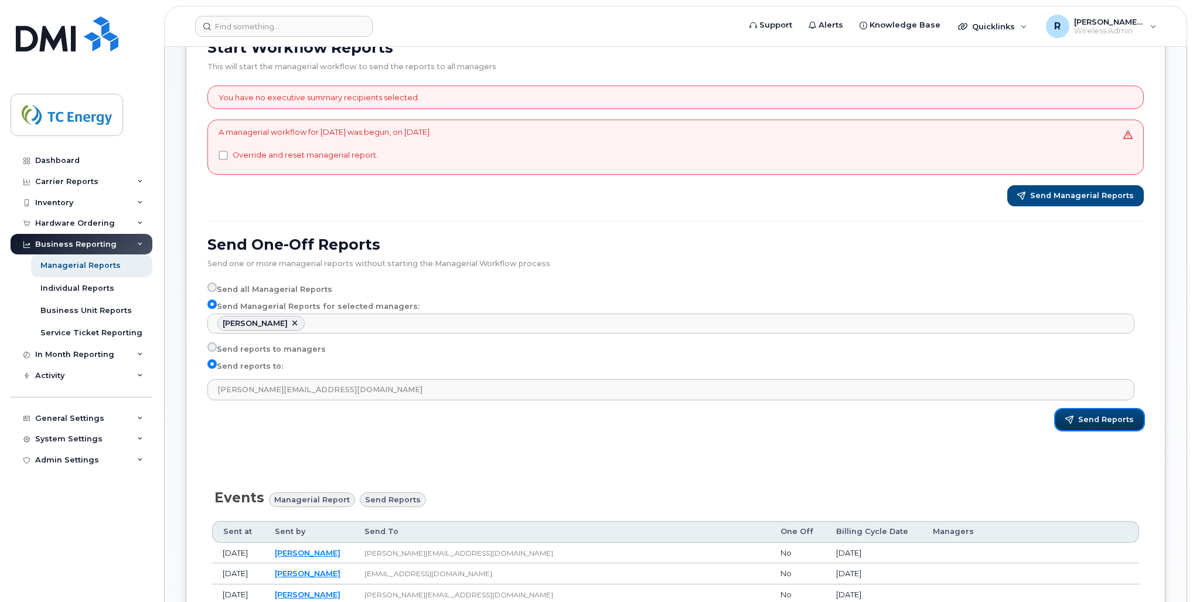
click at [1104, 421] on span "Send Reports" at bounding box center [1107, 419] width 56 height 11
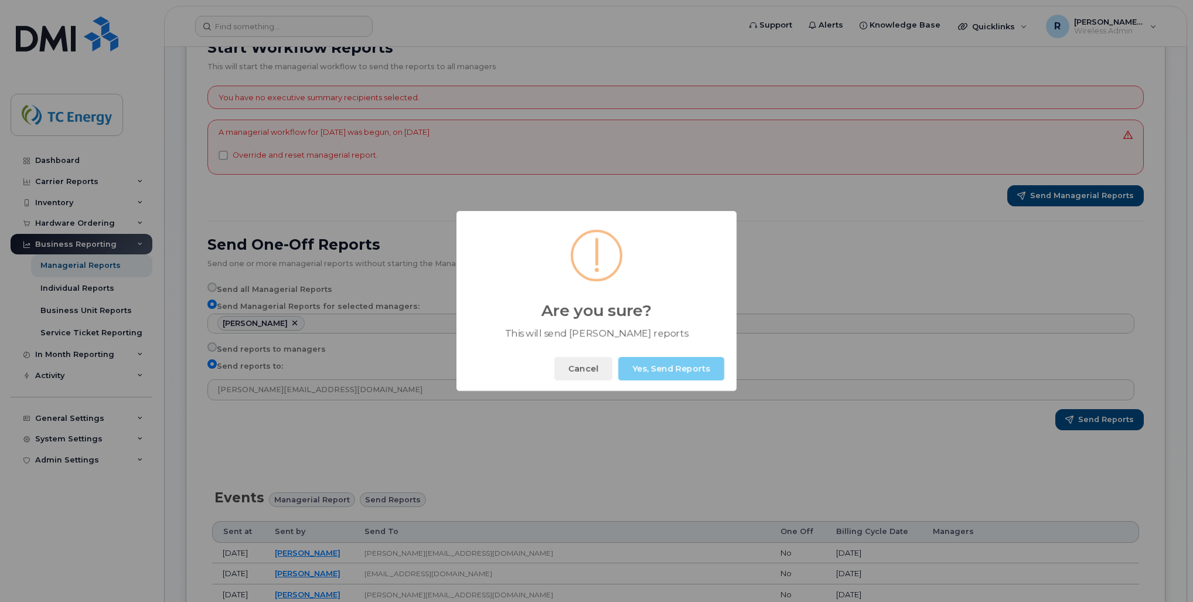
click at [652, 370] on button "Yes, Send Reports" at bounding box center [671, 368] width 106 height 23
click at [699, 376] on button "Okay" at bounding box center [699, 368] width 50 height 23
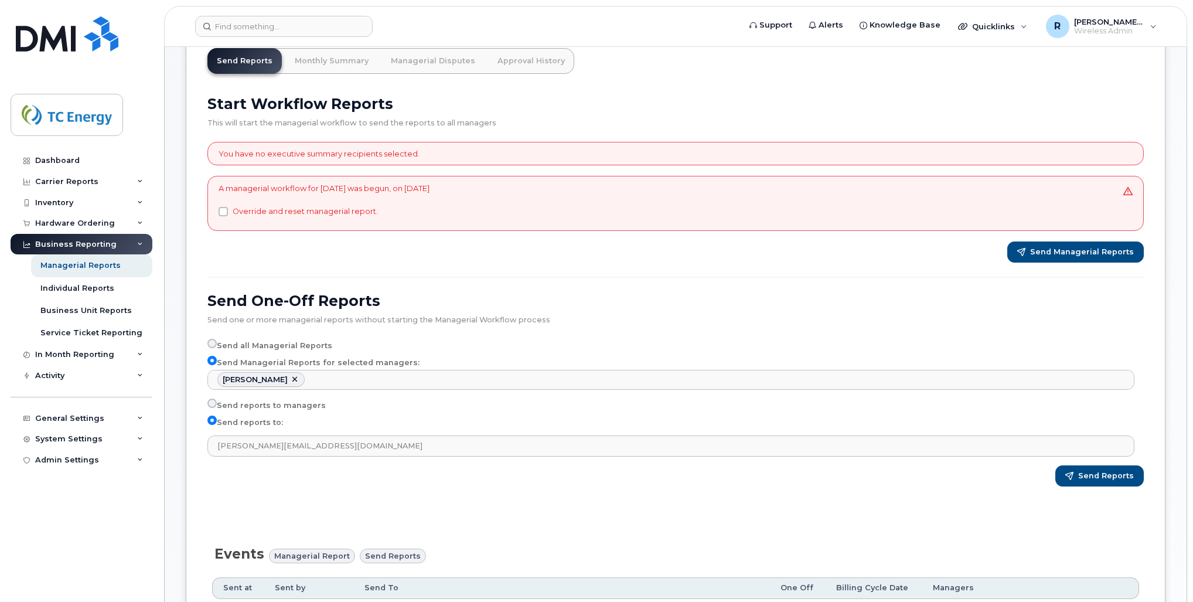
scroll to position [0, 0]
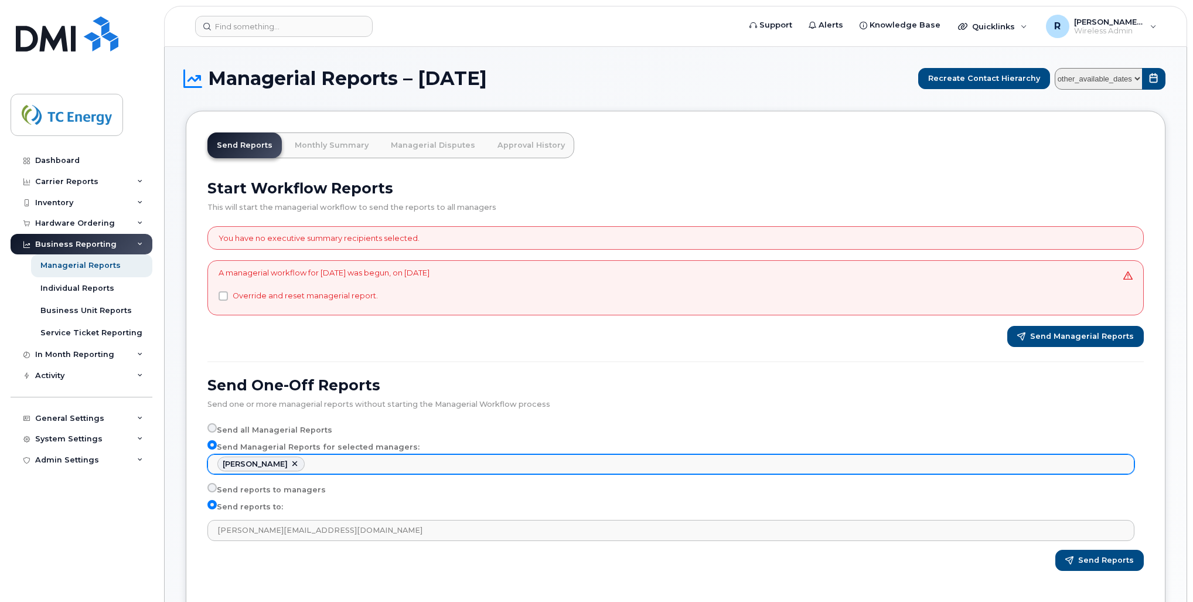
click at [290, 463] on link at bounding box center [294, 464] width 9 height 9
select select
type input "Select managers"
click at [277, 463] on ul "Select managers" at bounding box center [671, 464] width 926 height 19
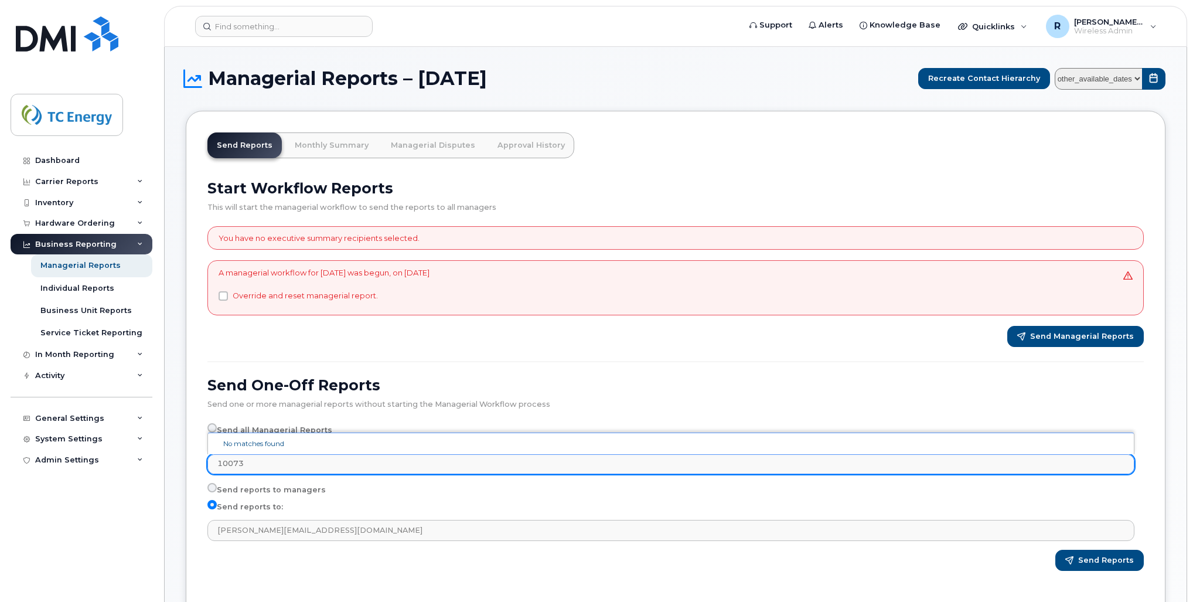
type input "100735"
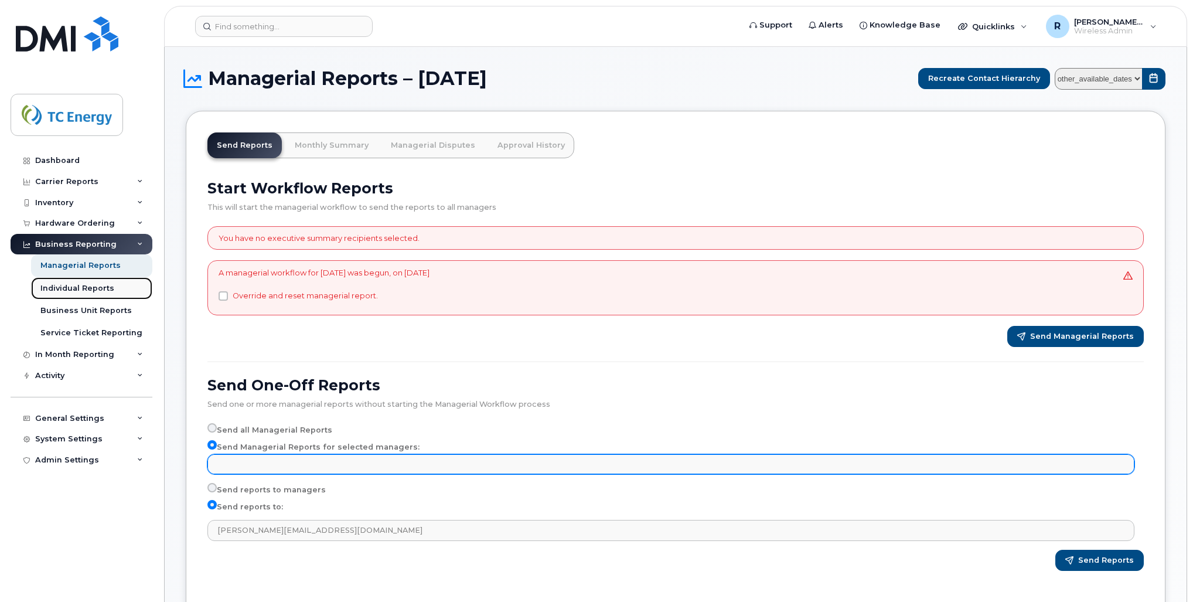
type input "Select managers"
click at [84, 291] on div "Individual Reports" at bounding box center [77, 288] width 74 height 11
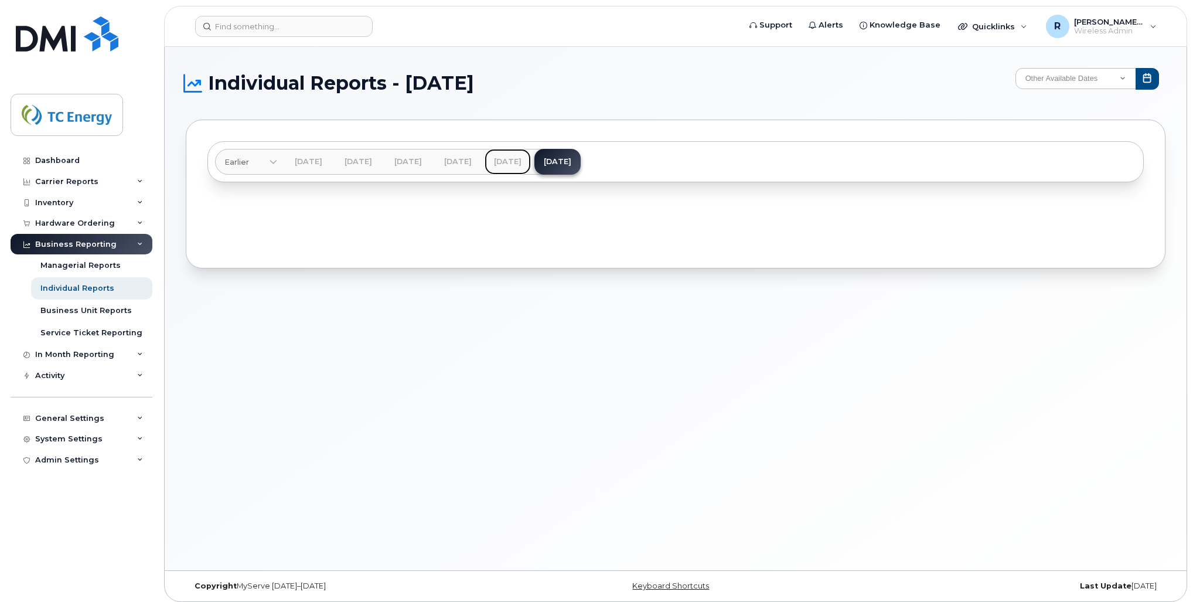
click at [531, 160] on link "[DATE]" at bounding box center [508, 162] width 46 height 26
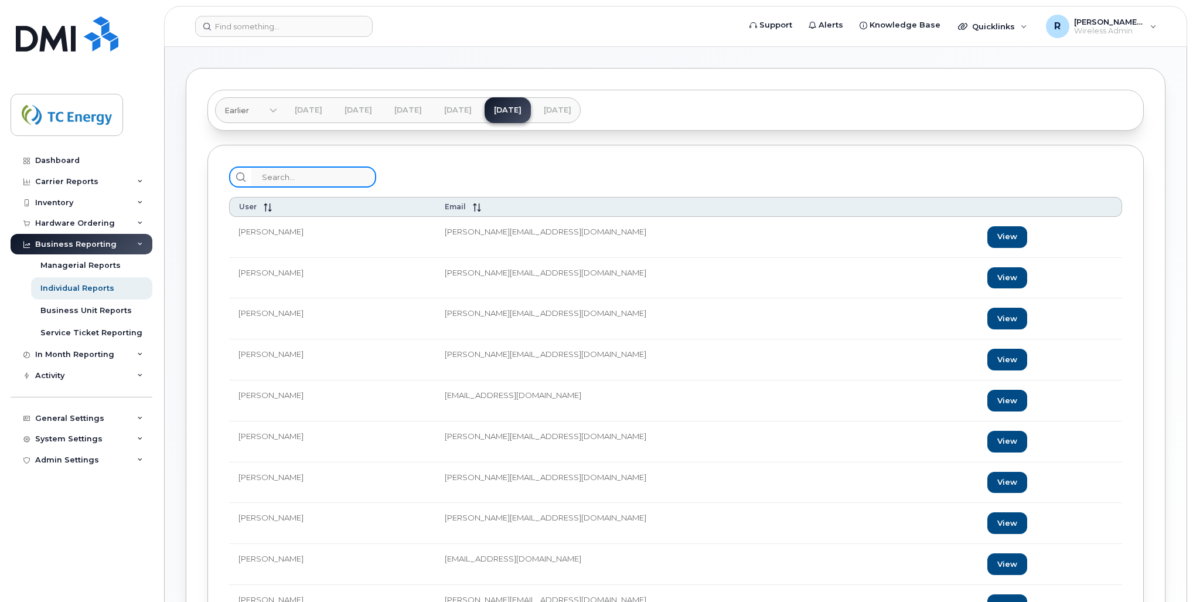
click at [324, 181] on input "search" at bounding box center [313, 176] width 125 height 21
click at [320, 181] on input "search" at bounding box center [313, 176] width 125 height 21
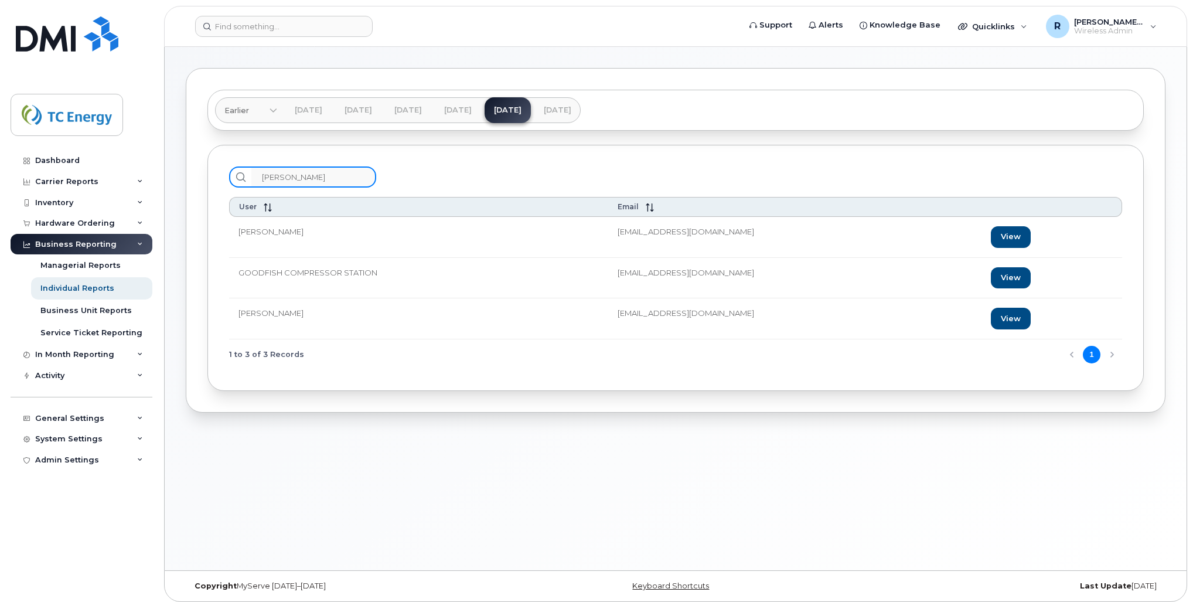
type input "tona"
click at [328, 227] on td "[PERSON_NAME]" at bounding box center [418, 237] width 379 height 41
click at [999, 232] on link "View" at bounding box center [1011, 237] width 40 height 22
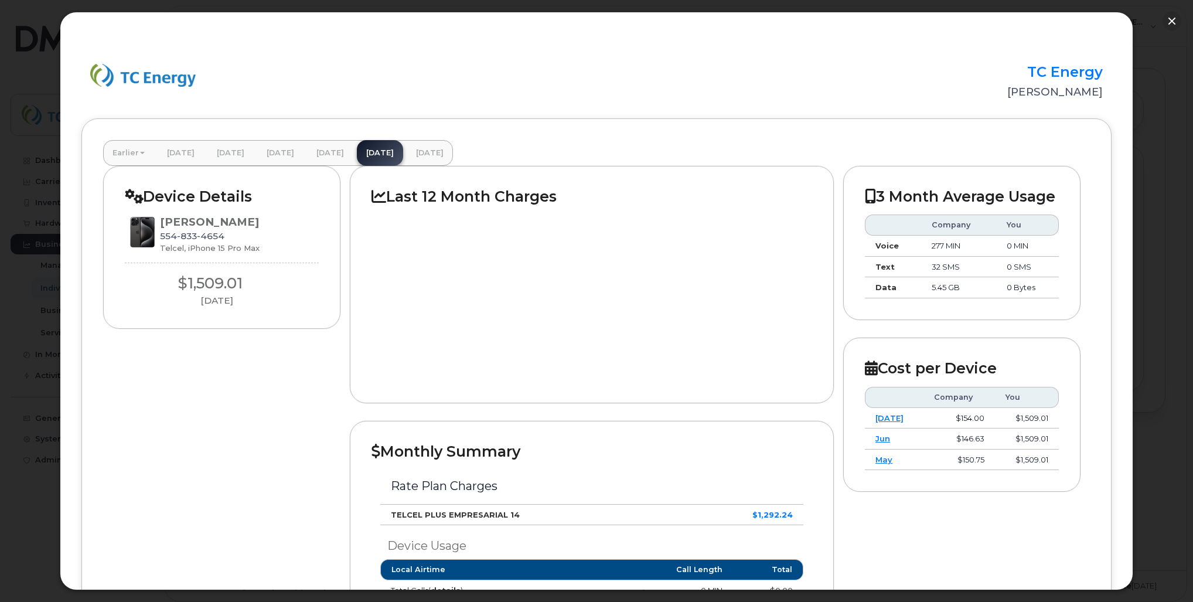
click at [44, 258] on div at bounding box center [596, 301] width 1193 height 602
click at [1171, 19] on button "button" at bounding box center [1172, 21] width 19 height 19
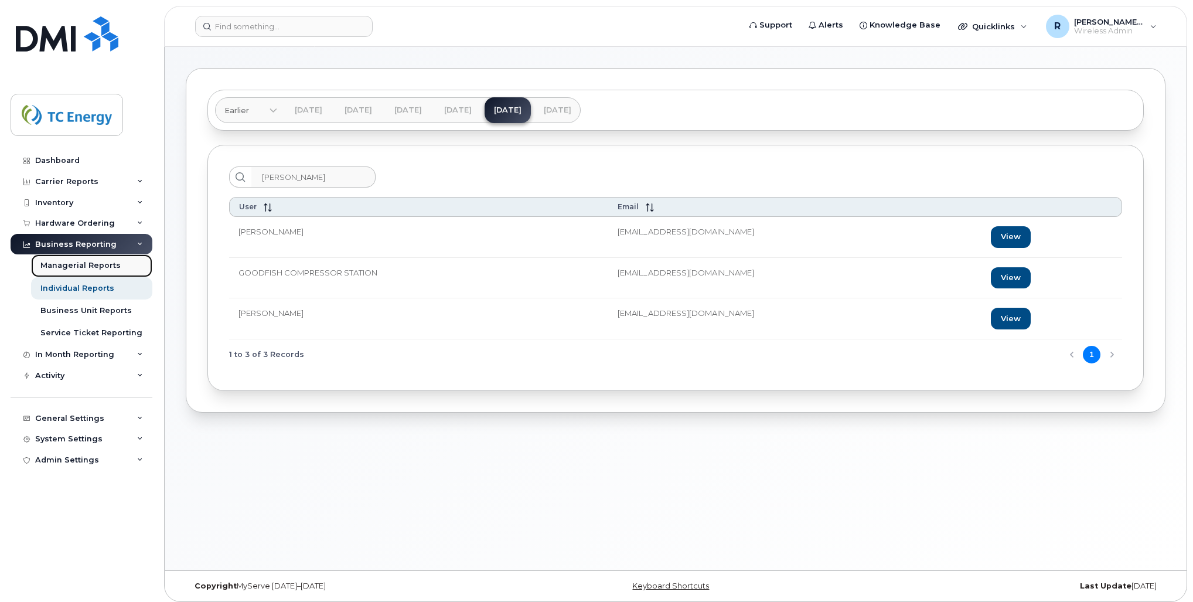
click at [80, 266] on div "Managerial Reports" at bounding box center [80, 265] width 80 height 11
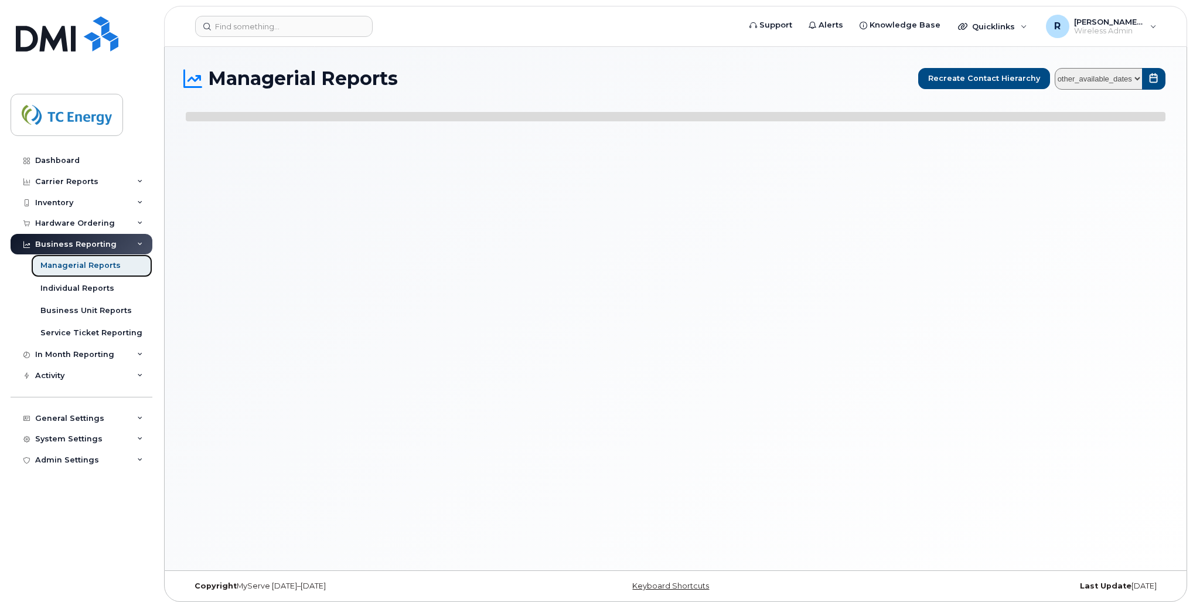
select select
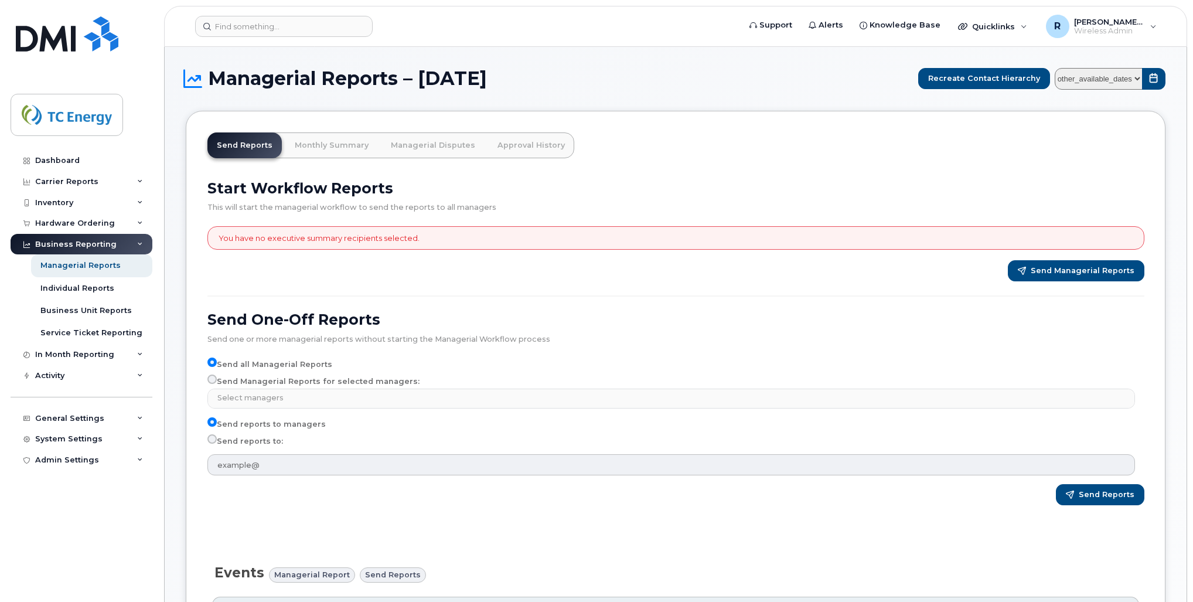
click at [232, 377] on label "Send Managerial Reports for selected managers:" at bounding box center [314, 382] width 212 height 14
click at [217, 377] on input "Send Managerial Reports for selected managers:" at bounding box center [212, 379] width 9 height 9
radio input "true"
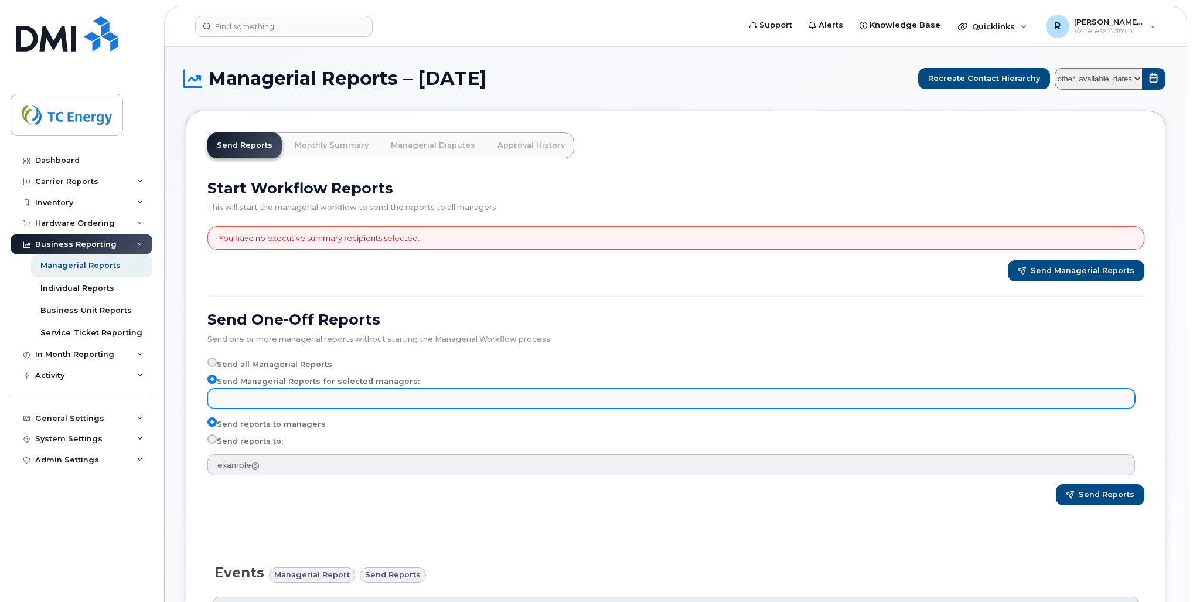
click at [250, 394] on input "text" at bounding box center [673, 398] width 917 height 16
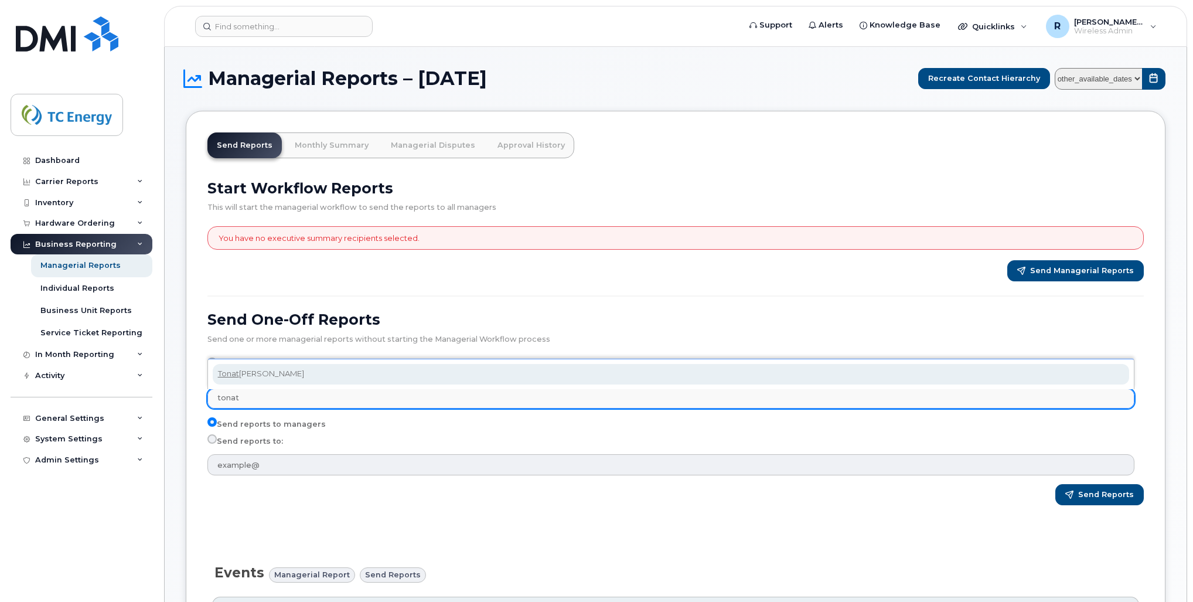
type input "tonat"
select select "8714f744-5ade-4d45-8685-57b8d43e8e01"
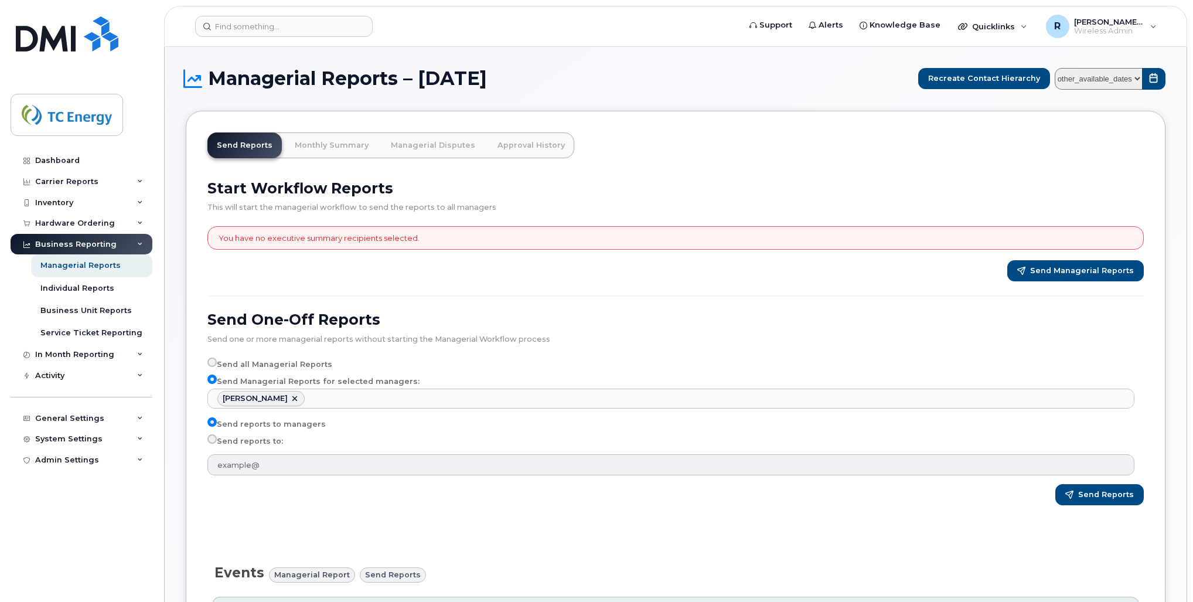
scroll to position [2931, 0]
click at [251, 440] on label "Send reports to:" at bounding box center [246, 441] width 76 height 14
click at [217, 440] on input "Send reports to:" at bounding box center [212, 438] width 9 height 9
radio input "true"
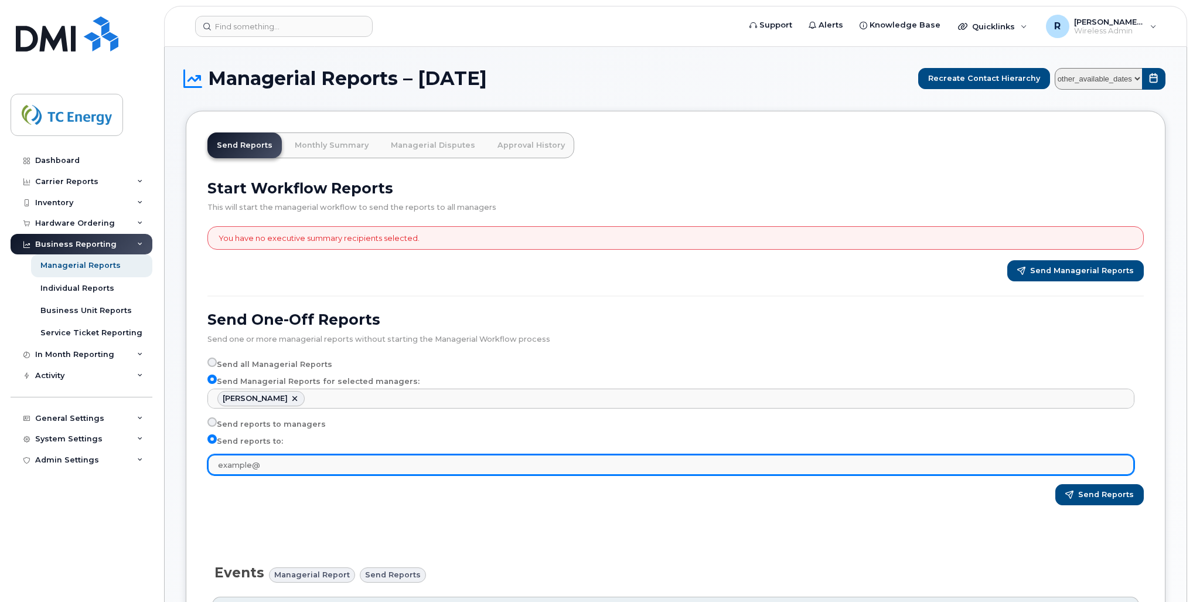
click at [249, 464] on input "text" at bounding box center [671, 464] width 927 height 21
type input "ROBERTO_AVILES@TCENERGY.COM"
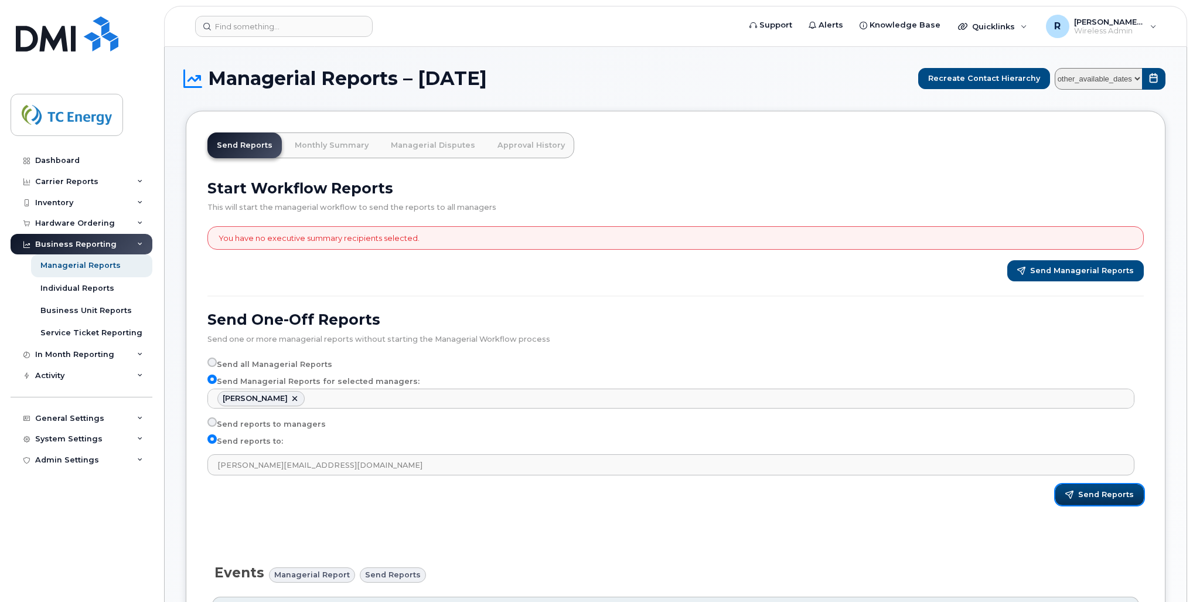
click at [1074, 496] on span "button" at bounding box center [1070, 495] width 8 height 8
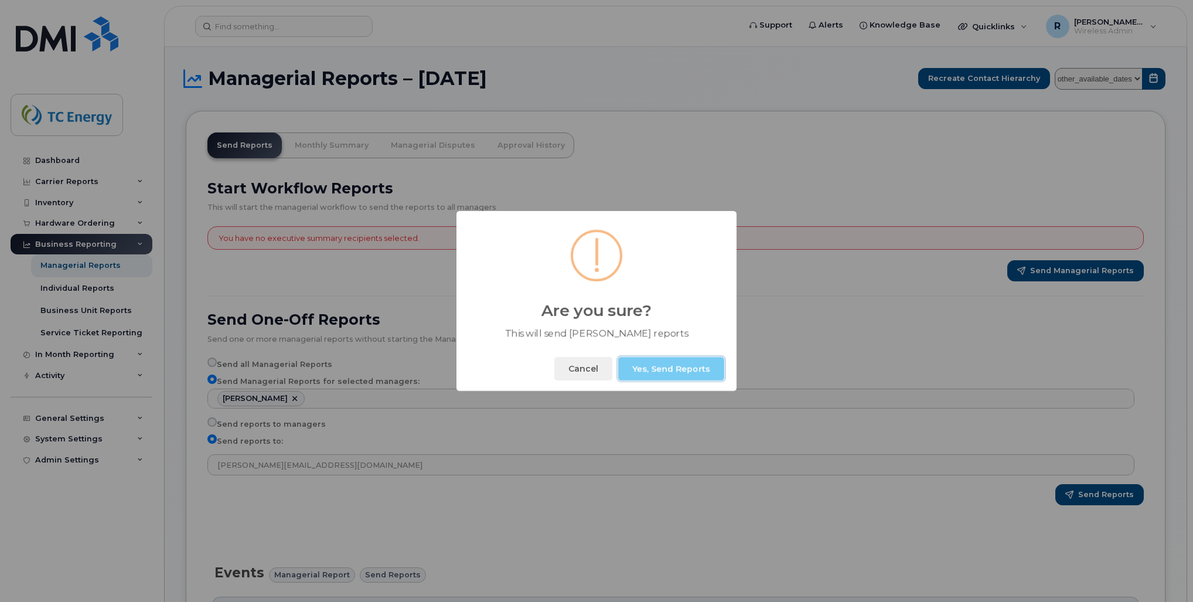
click at [676, 365] on button "Yes, Send Reports" at bounding box center [671, 368] width 106 height 23
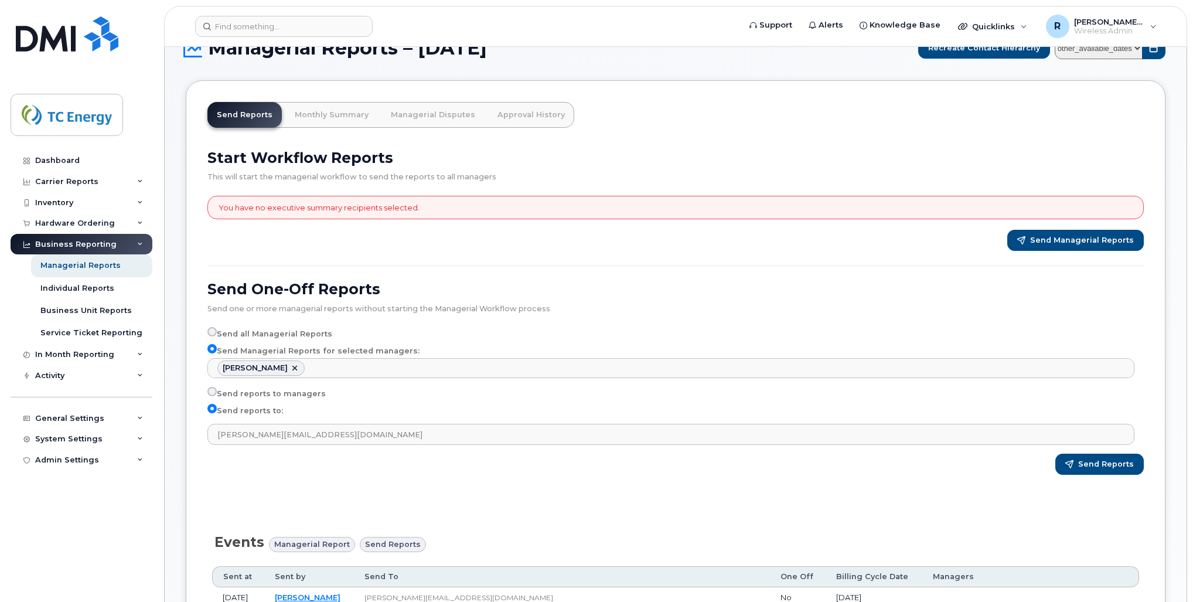
scroll to position [47, 0]
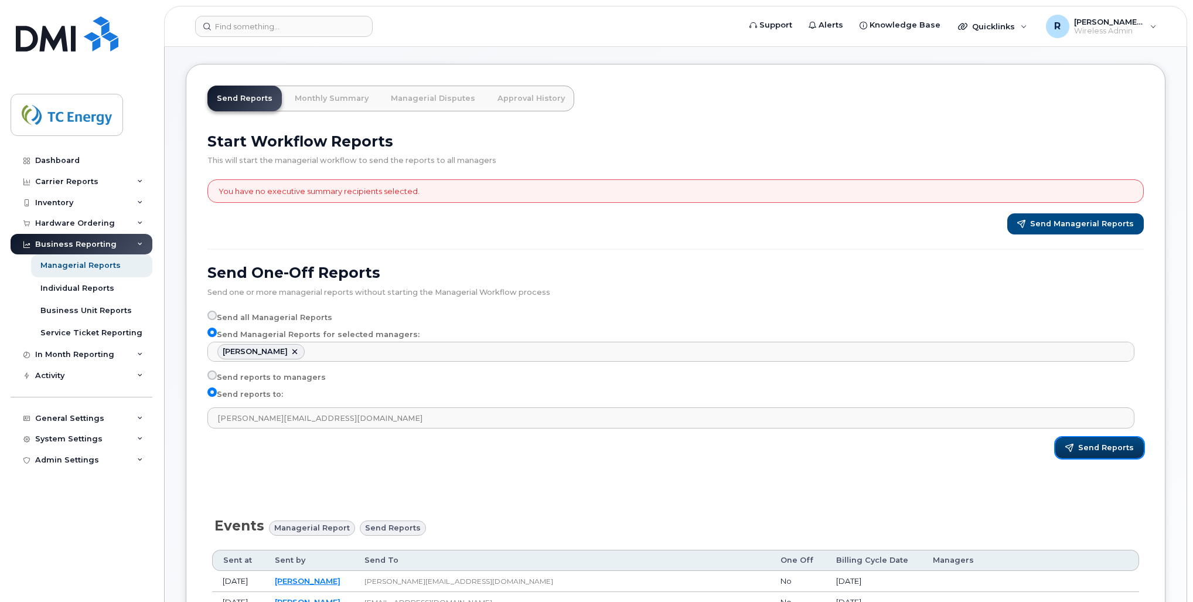
click at [1086, 450] on span "Send Reports" at bounding box center [1107, 448] width 56 height 11
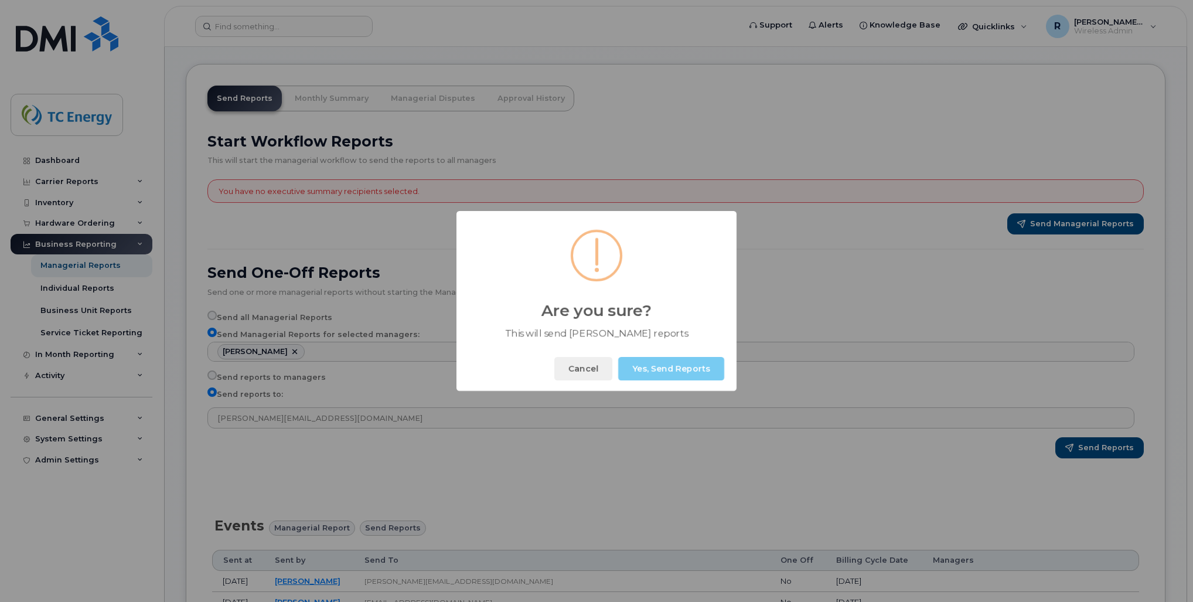
click at [666, 377] on button "Yes, Send Reports" at bounding box center [671, 368] width 106 height 23
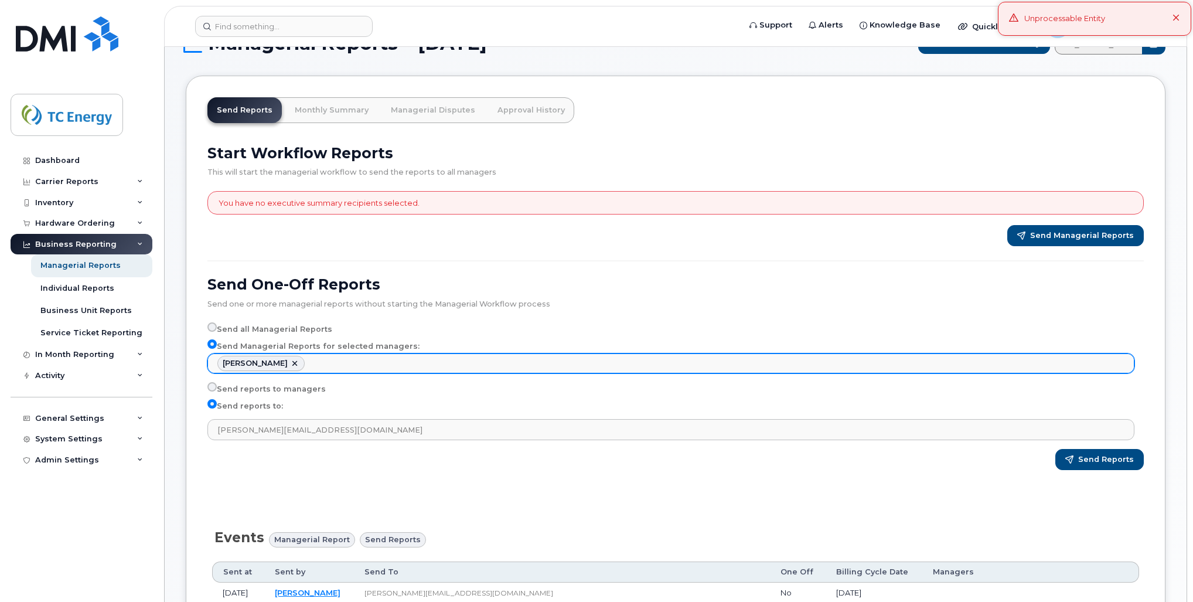
scroll to position [0, 0]
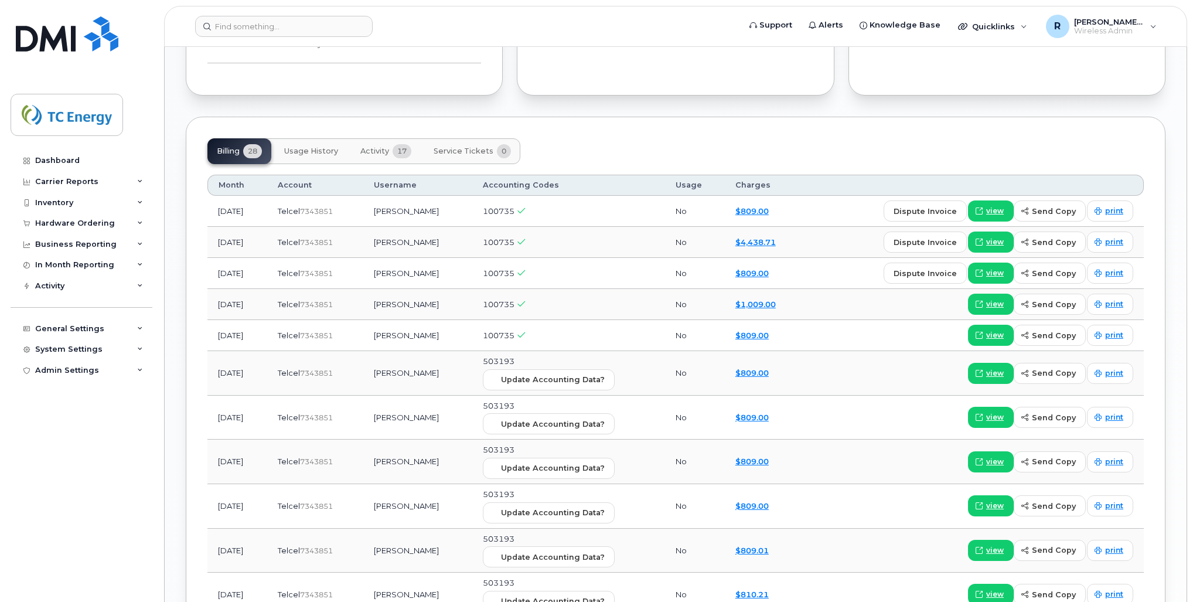
scroll to position [1266, 0]
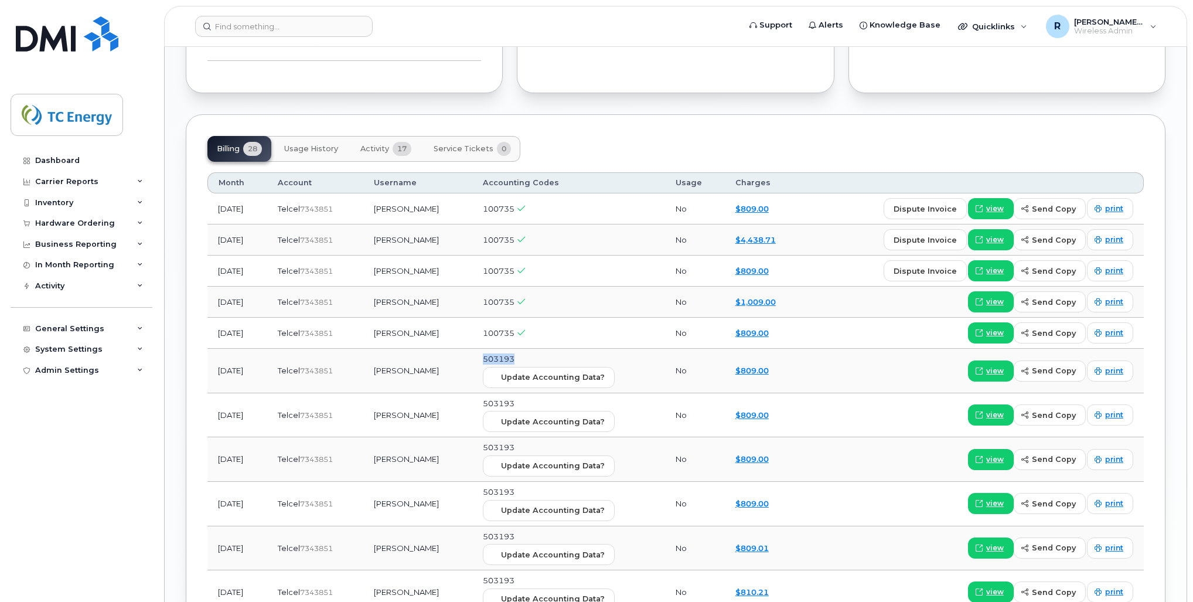
drag, startPoint x: 538, startPoint y: 357, endPoint x: 501, endPoint y: 359, distance: 37.0
click at [501, 359] on td "503193 Update Accounting Data?" at bounding box center [568, 371] width 193 height 45
copy span "503193"
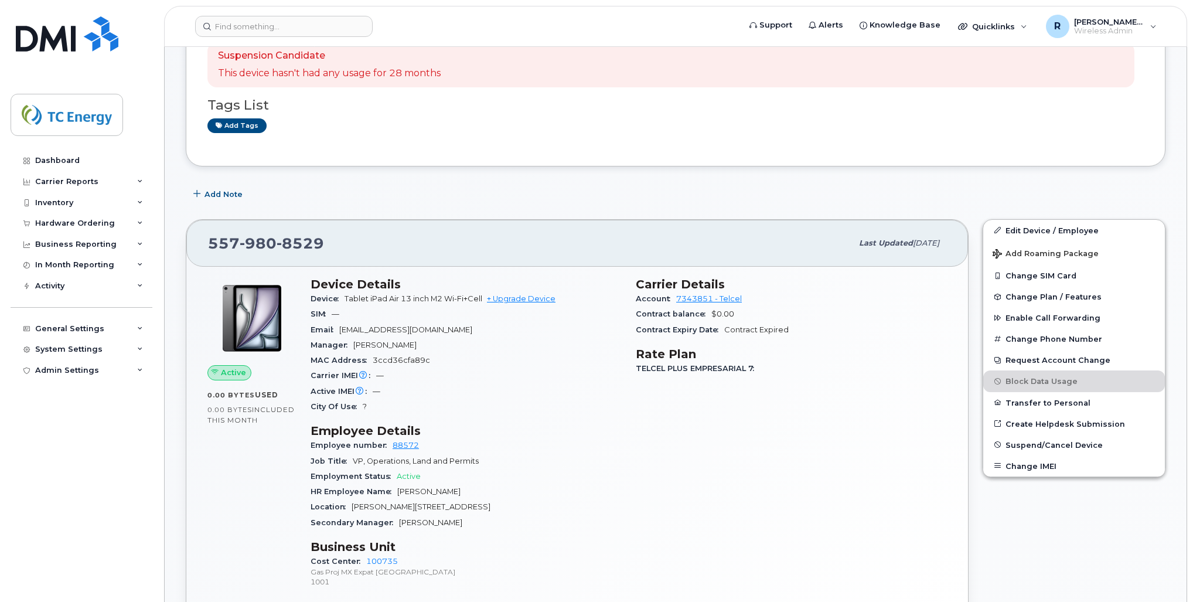
scroll to position [281, 0]
